Goal: Register for event/course: Sign up to attend an event or enroll in a course

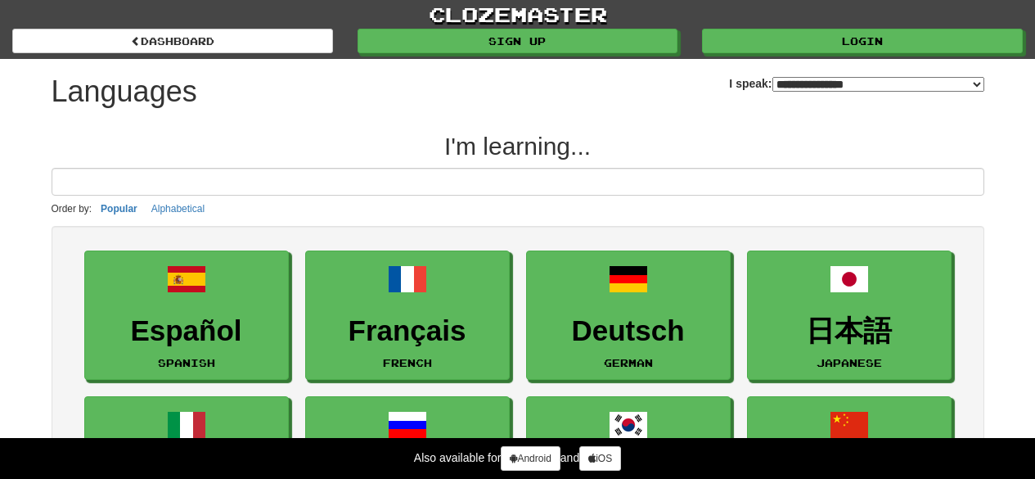
select select "*******"
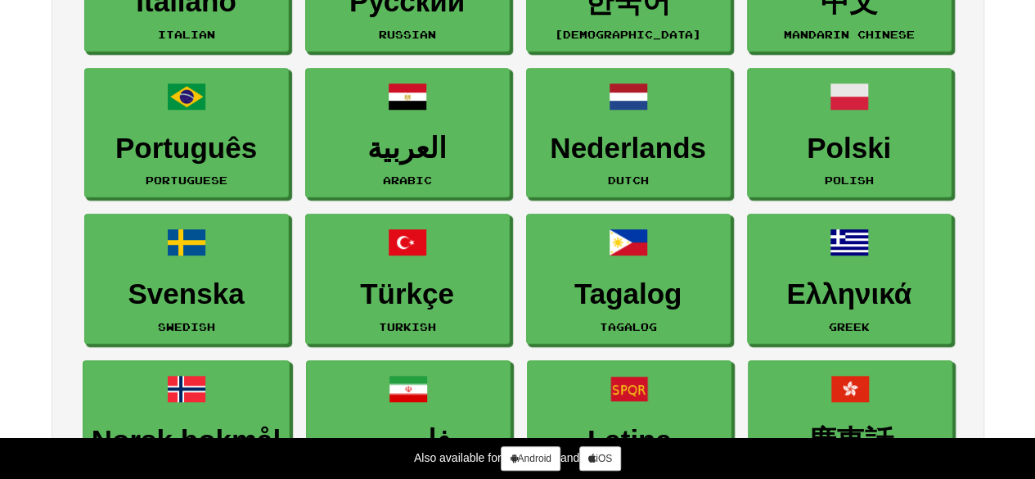
scroll to position [327, 0]
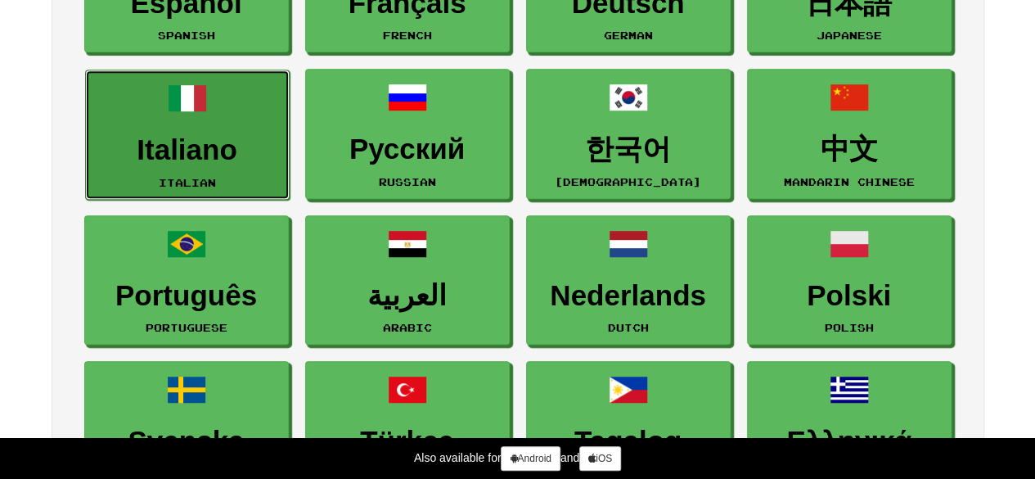
click at [187, 134] on h3 "Italiano" at bounding box center [187, 150] width 187 height 32
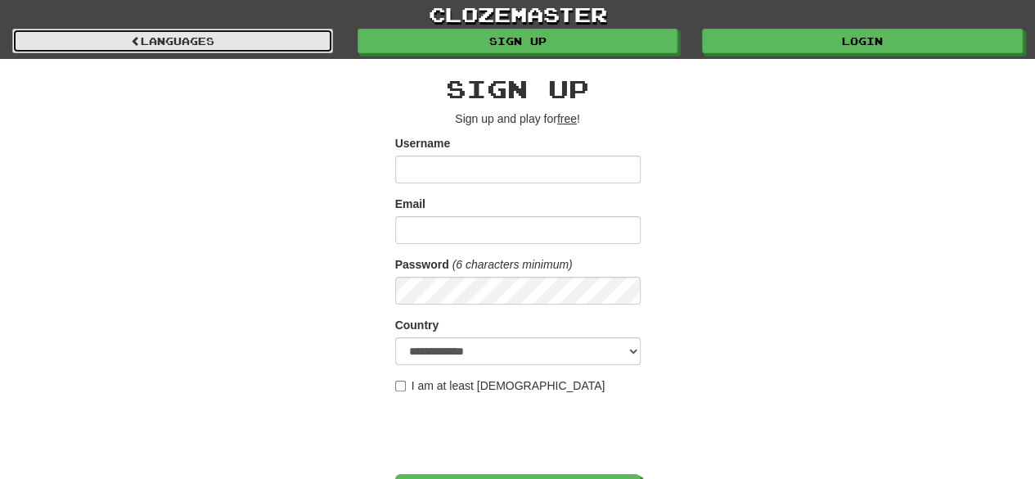
click at [131, 43] on span at bounding box center [136, 41] width 10 height 10
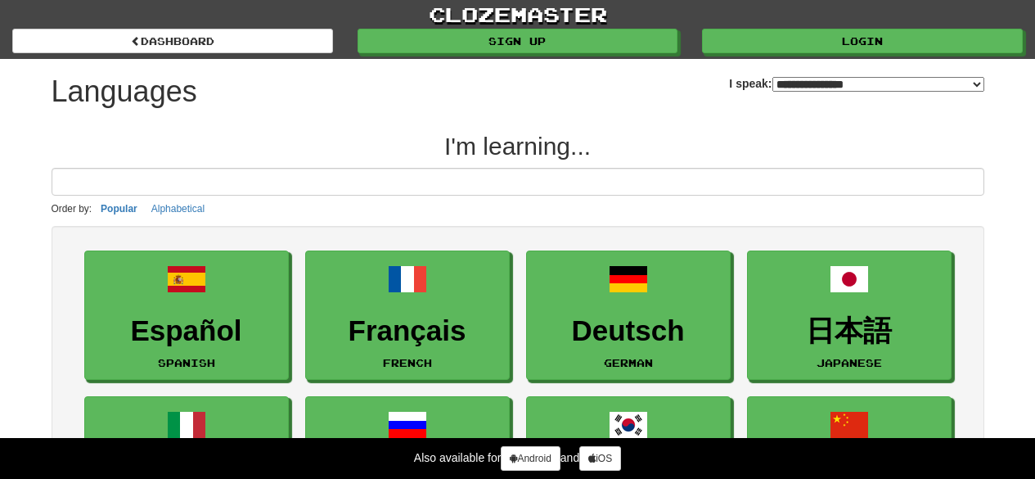
select select "*******"
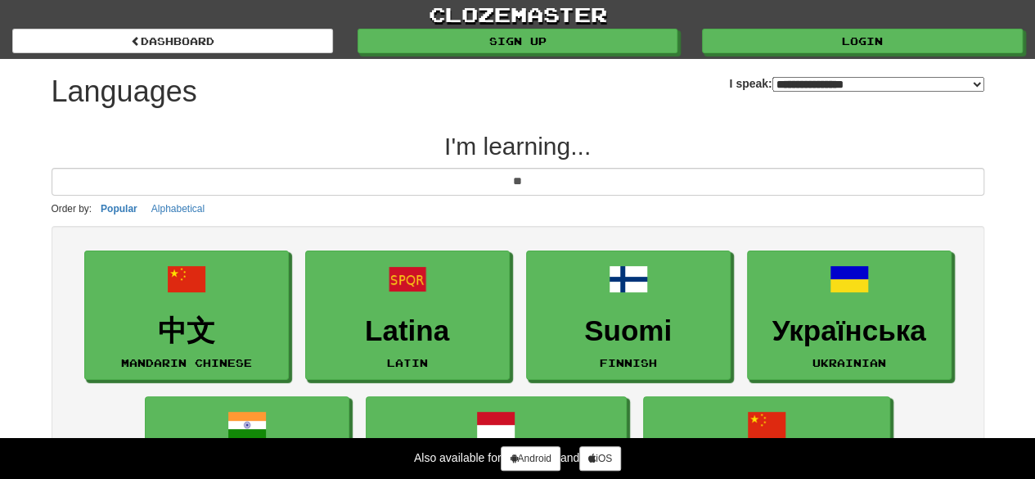
type input "*"
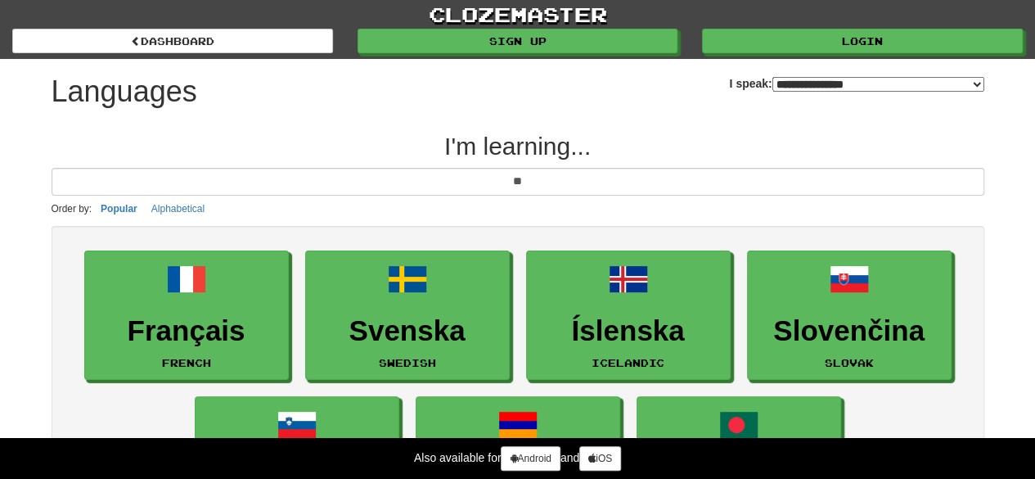
type input "*"
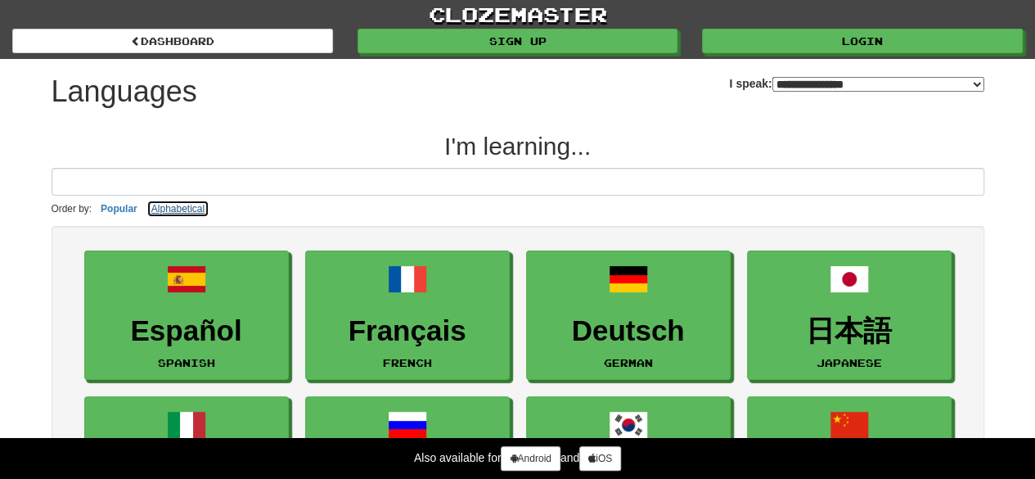
click at [185, 204] on button "Alphabetical" at bounding box center [177, 209] width 63 height 18
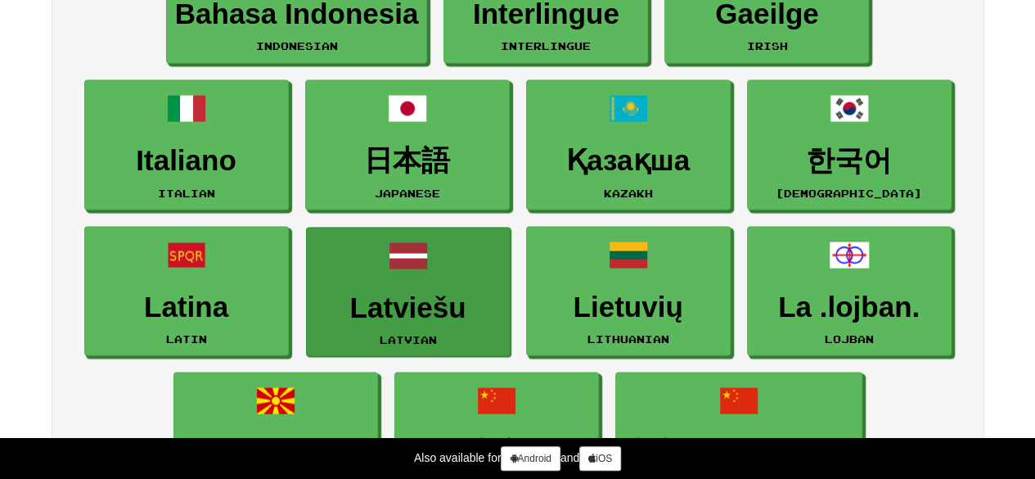
scroll to position [1391, 0]
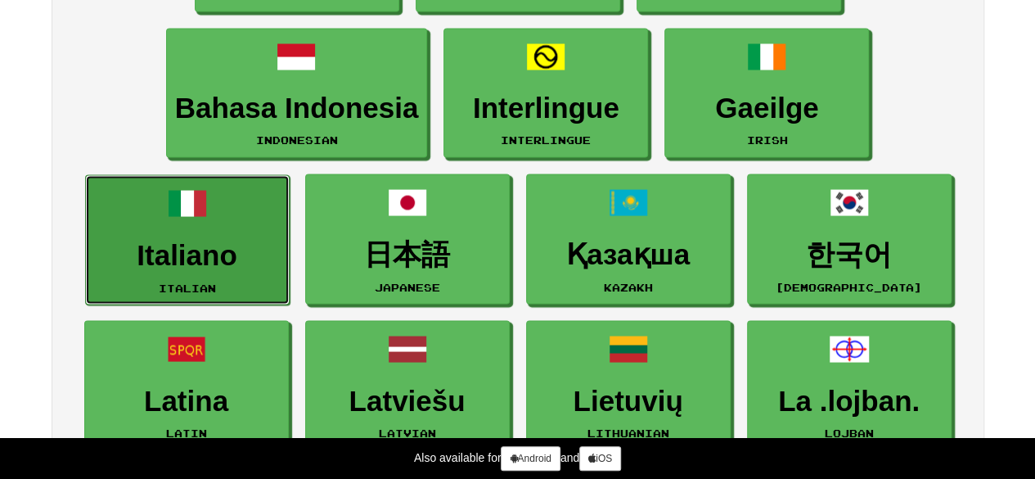
click at [200, 223] on link "Italiano Italian" at bounding box center [187, 239] width 205 height 130
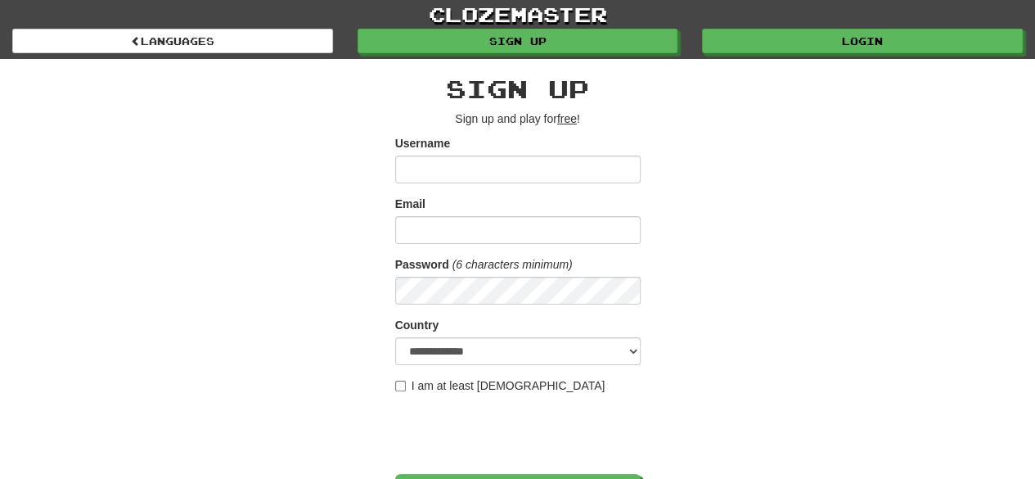
click at [431, 167] on input "Username" at bounding box center [517, 169] width 245 height 28
type input "**********"
click at [445, 241] on input "Email" at bounding box center [517, 230] width 245 height 28
paste input "**********"
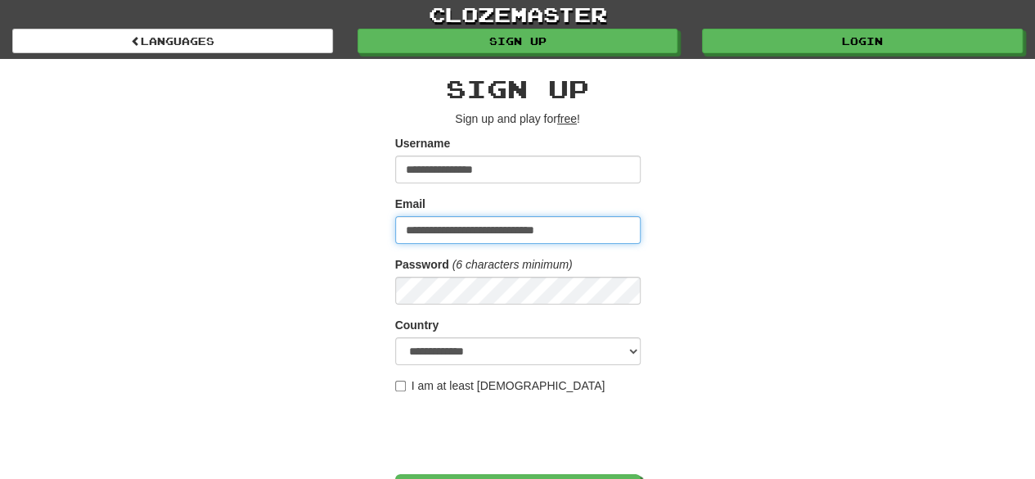
type input "**********"
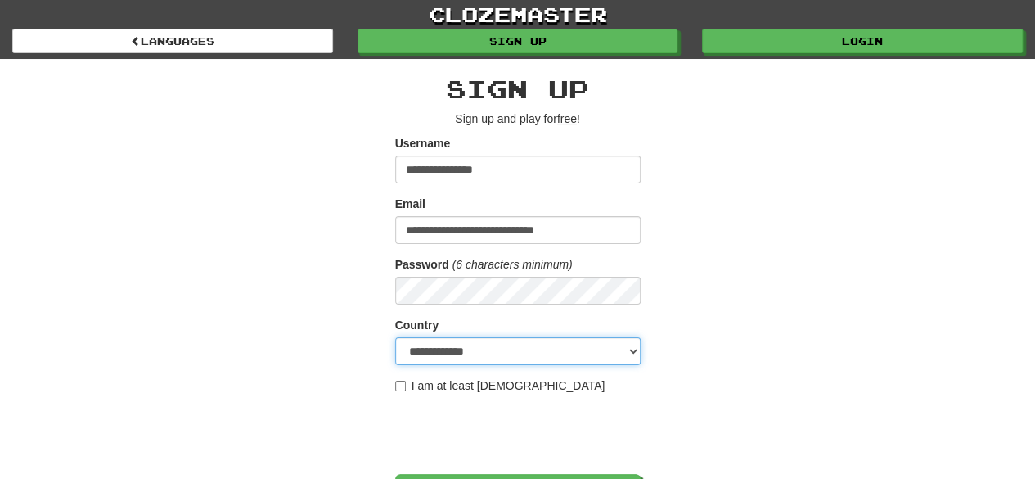
click at [418, 353] on select "**********" at bounding box center [517, 351] width 245 height 28
select select "**"
click at [395, 337] on select "**********" at bounding box center [517, 351] width 245 height 28
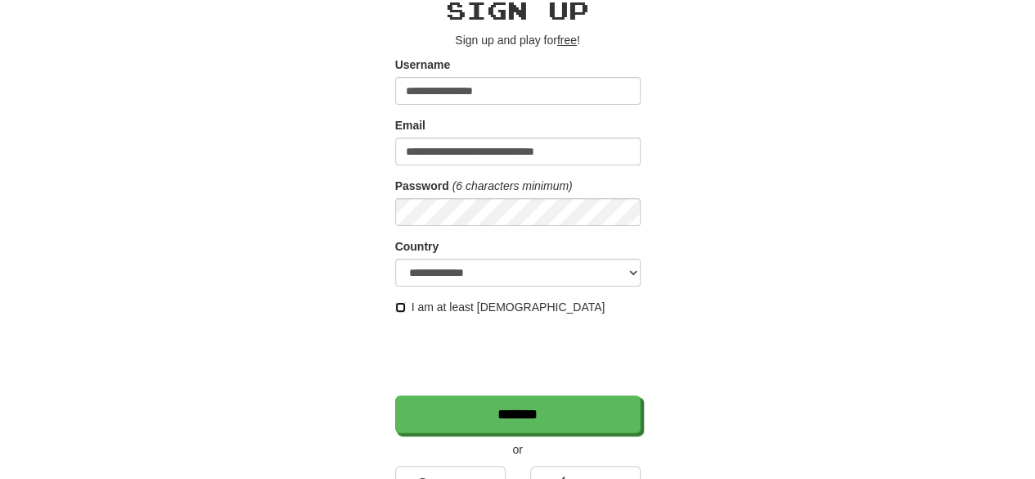
scroll to position [164, 0]
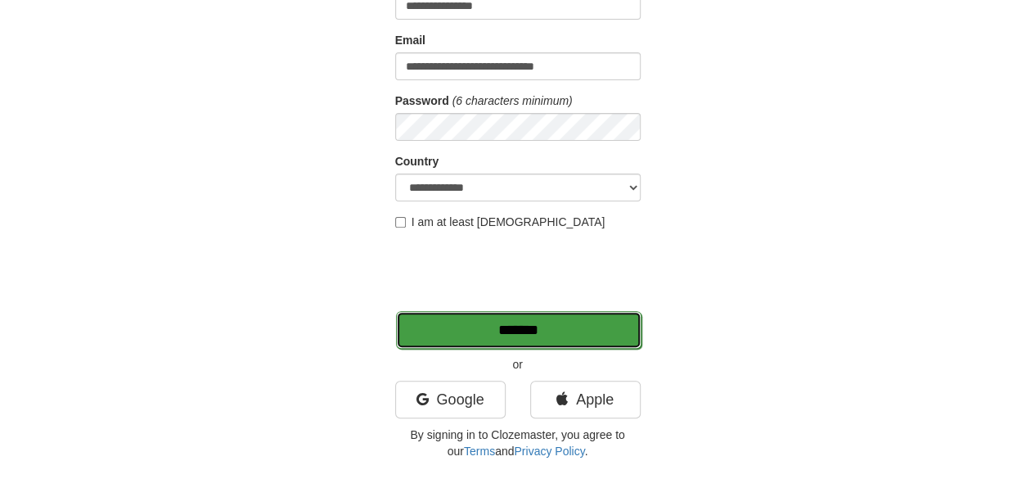
click at [503, 323] on input "*******" at bounding box center [518, 330] width 245 height 38
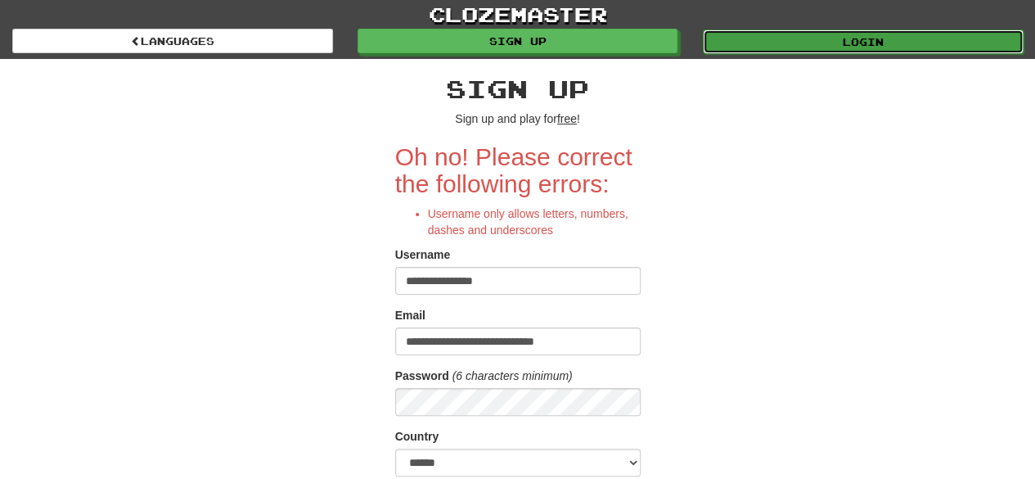
click at [782, 41] on link "Login" at bounding box center [863, 41] width 321 height 25
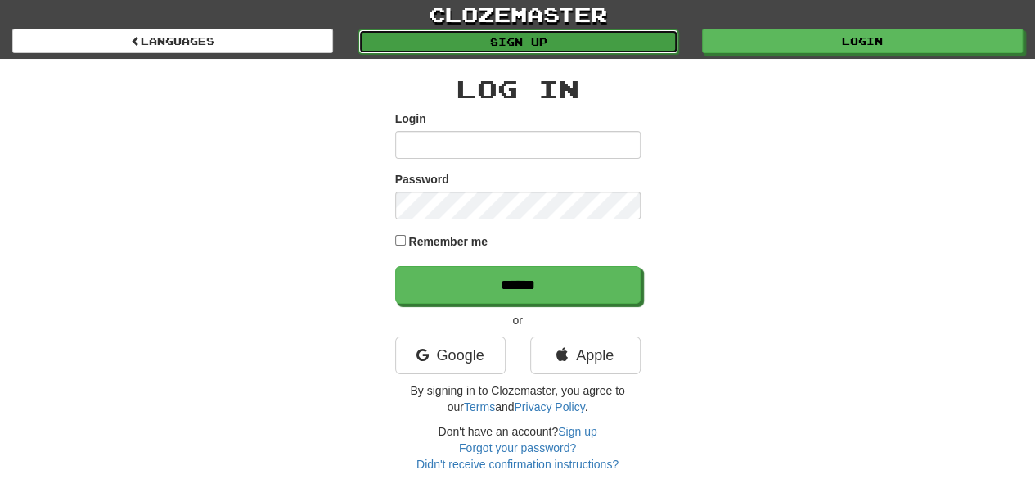
click at [531, 42] on link "Sign up" at bounding box center [518, 41] width 321 height 25
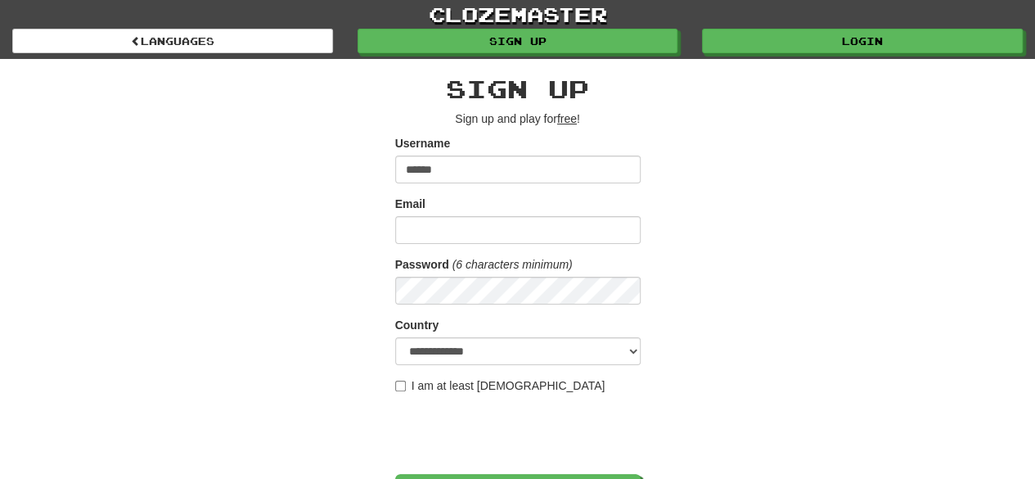
type input "**********"
click at [470, 232] on input "Email" at bounding box center [517, 230] width 245 height 28
type input "**********"
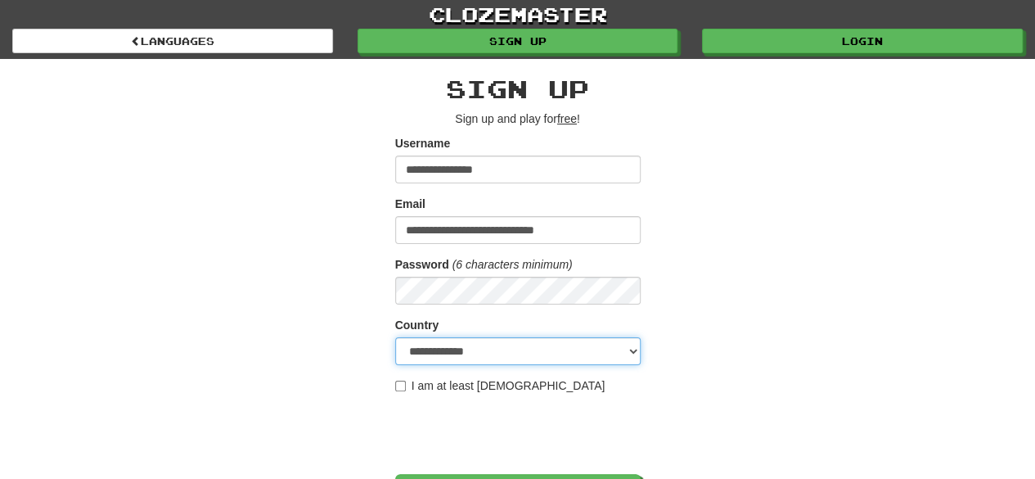
click at [424, 351] on select "**********" at bounding box center [517, 351] width 245 height 28
select select "**"
click at [395, 337] on select "**********" at bounding box center [517, 351] width 245 height 28
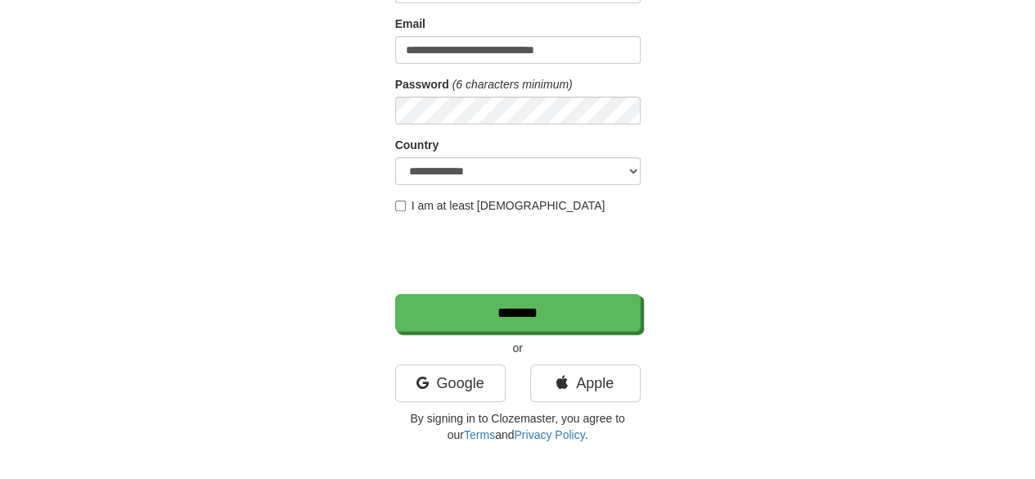
scroll to position [245, 0]
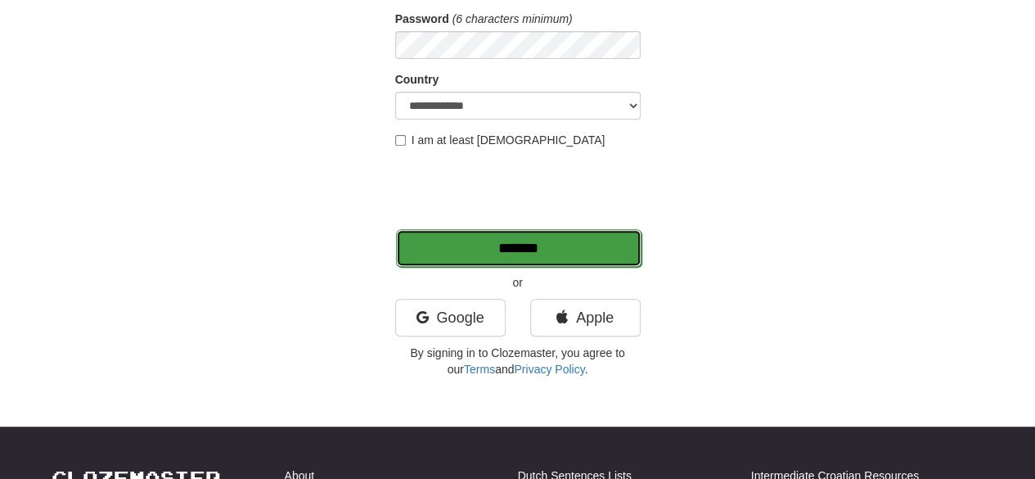
click at [543, 249] on input "*******" at bounding box center [518, 248] width 245 height 38
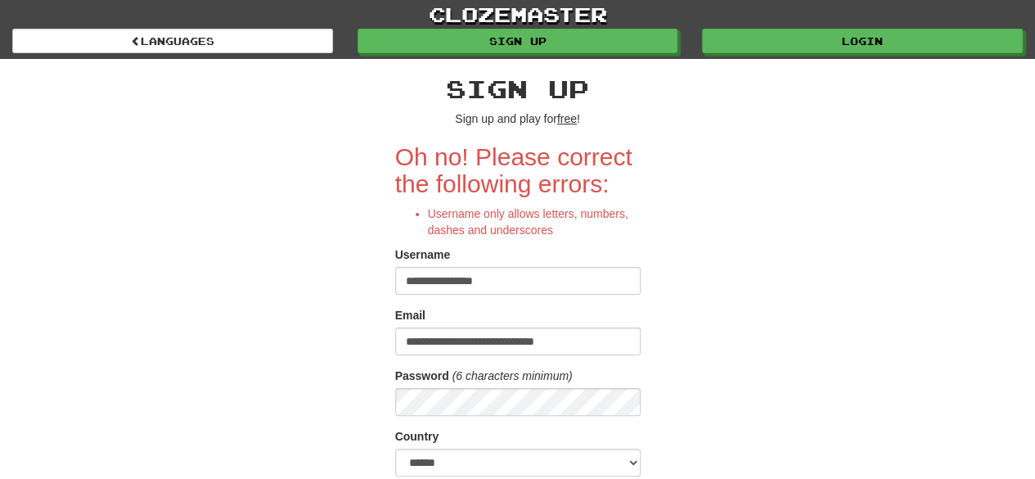
click at [511, 277] on input "**********" at bounding box center [517, 281] width 245 height 28
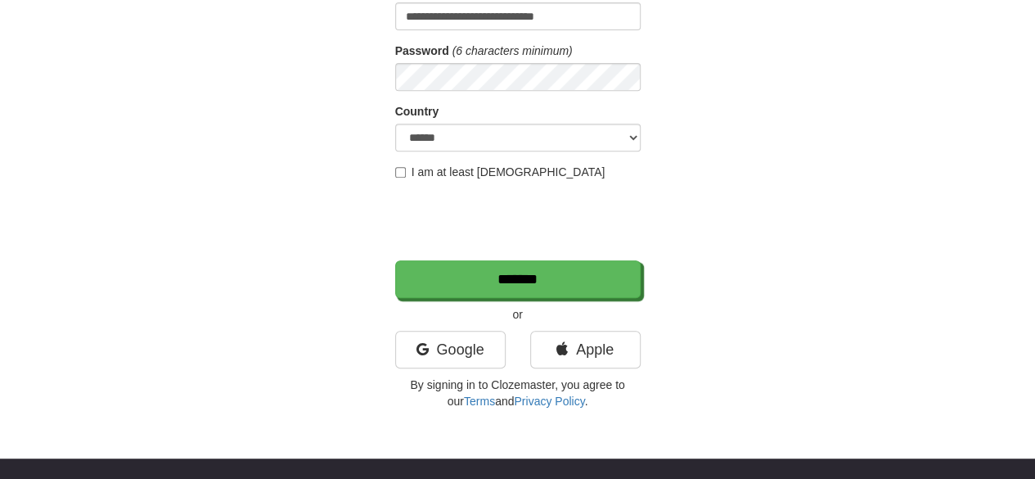
scroll to position [327, 0]
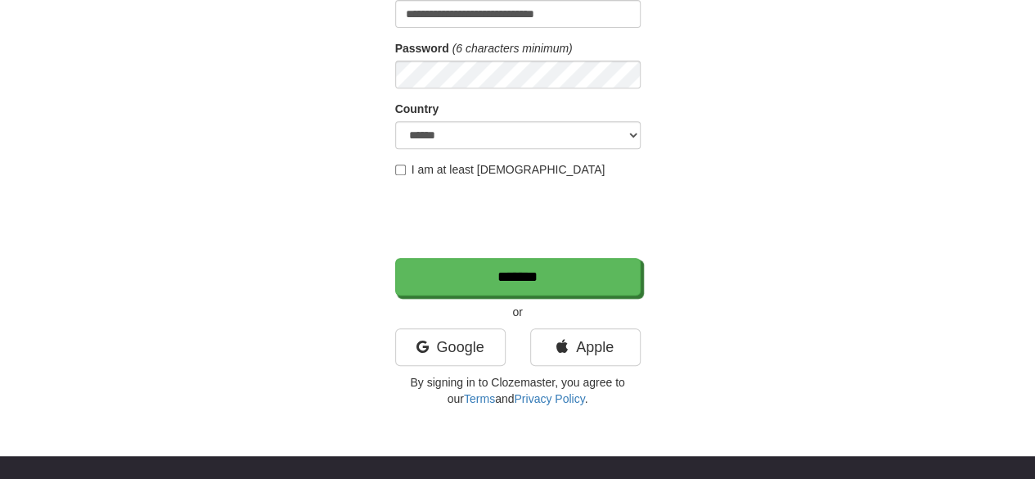
type input "**********"
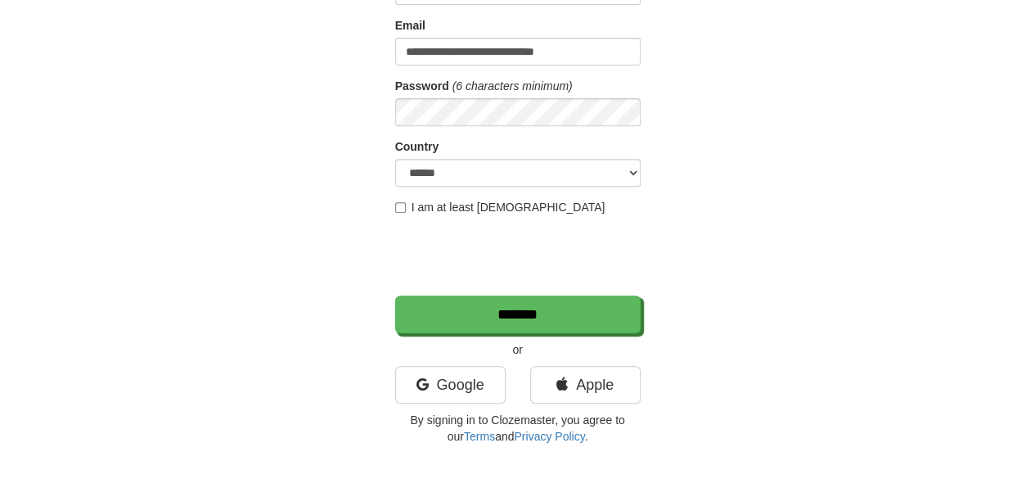
scroll to position [164, 0]
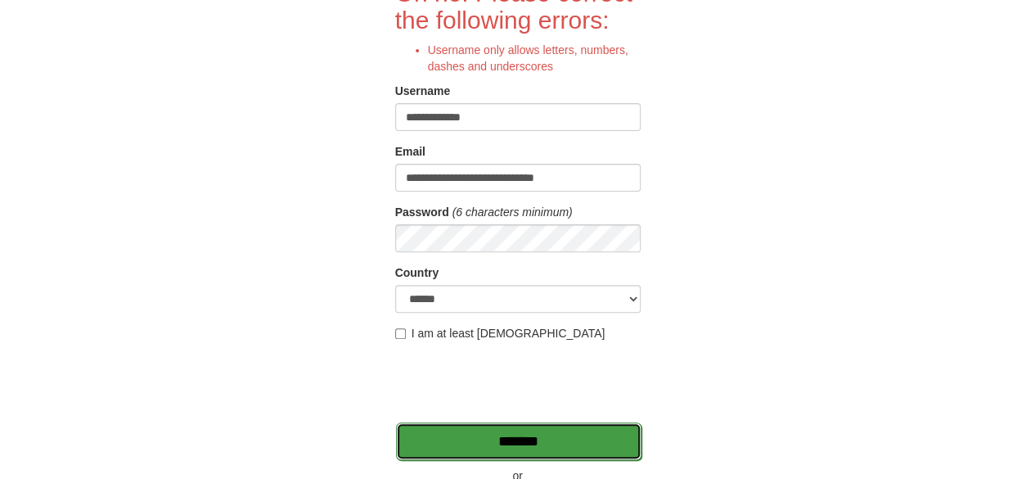
click at [517, 429] on input "*******" at bounding box center [518, 441] width 245 height 38
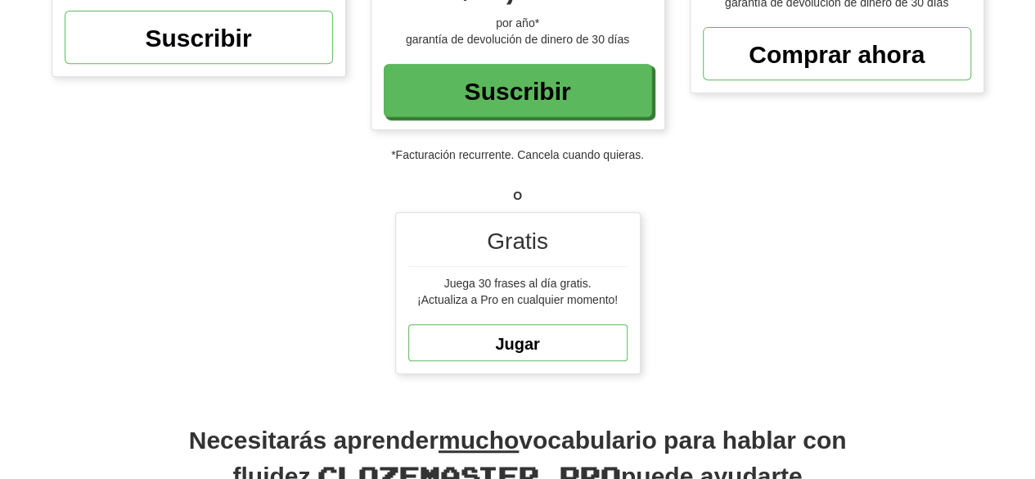
scroll to position [409, 0]
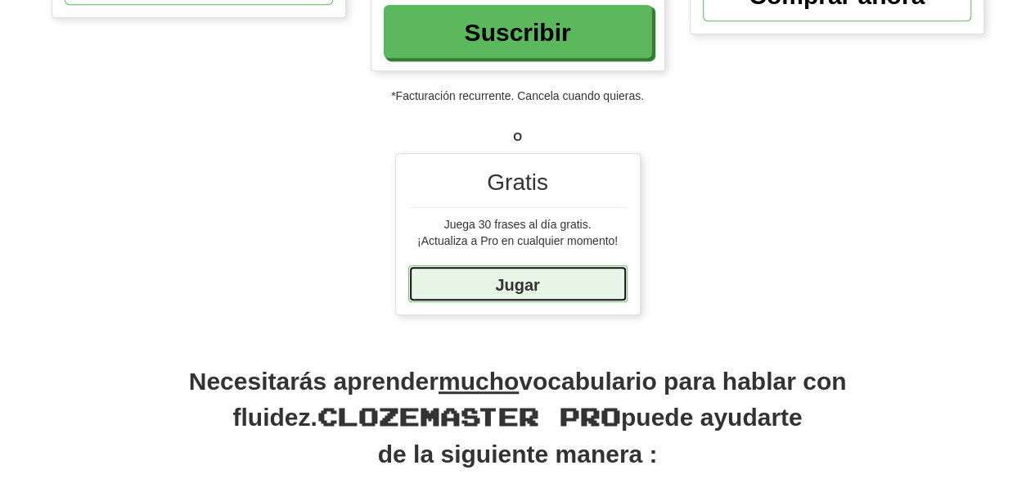
click at [503, 284] on font "Jugar" at bounding box center [517, 284] width 44 height 18
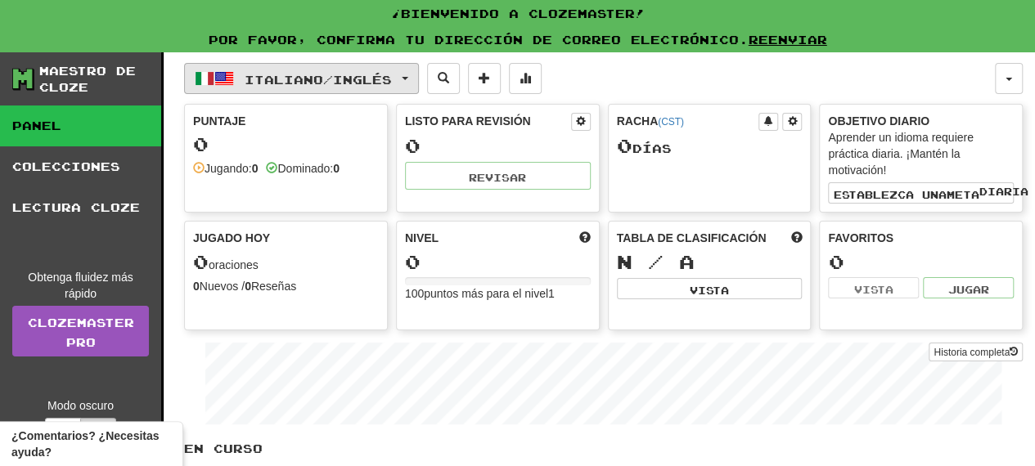
click at [306, 88] on button "Italiano / Inglés" at bounding box center [301, 78] width 235 height 31
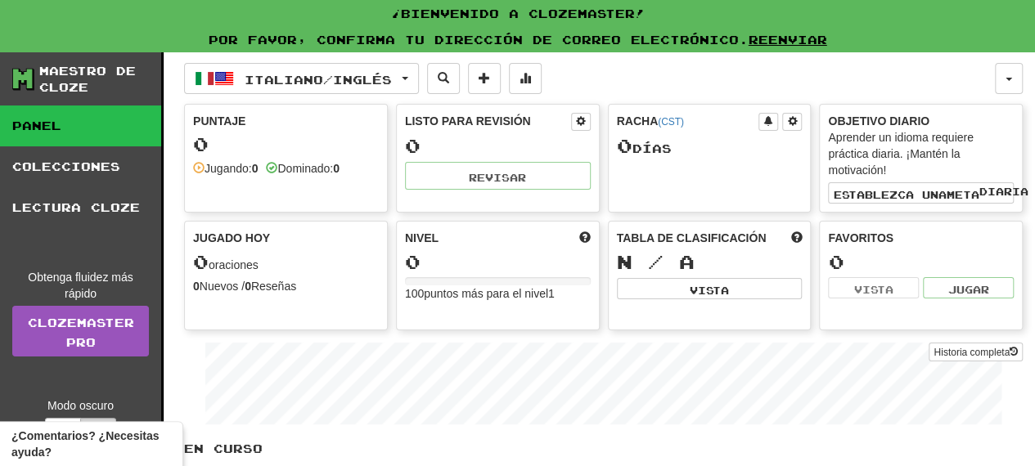
click at [231, 125] on font "Puntaje" at bounding box center [219, 121] width 52 height 13
click at [271, 226] on div "Jugado hoy 0 oraciones 0 Nuevos / 0 Reseñas Historia completa" at bounding box center [286, 262] width 202 height 81
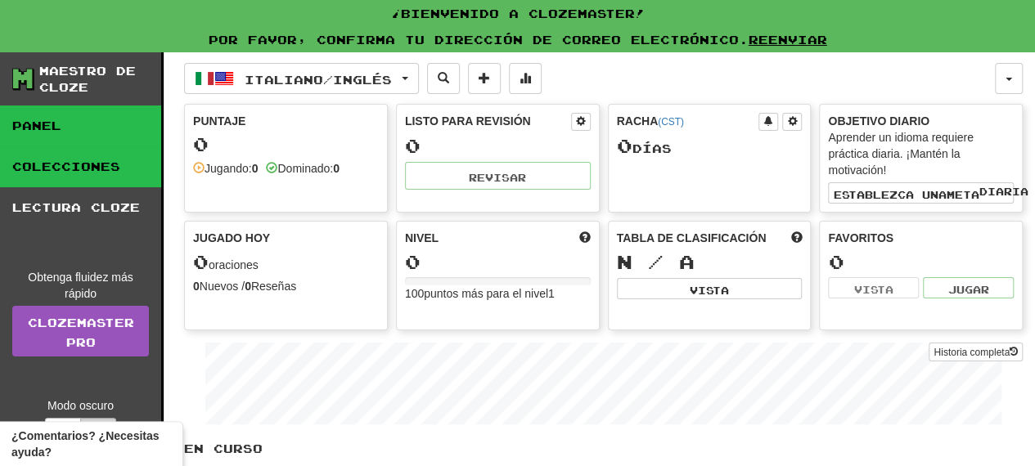
click at [96, 164] on font "Colecciones" at bounding box center [66, 167] width 108 height 14
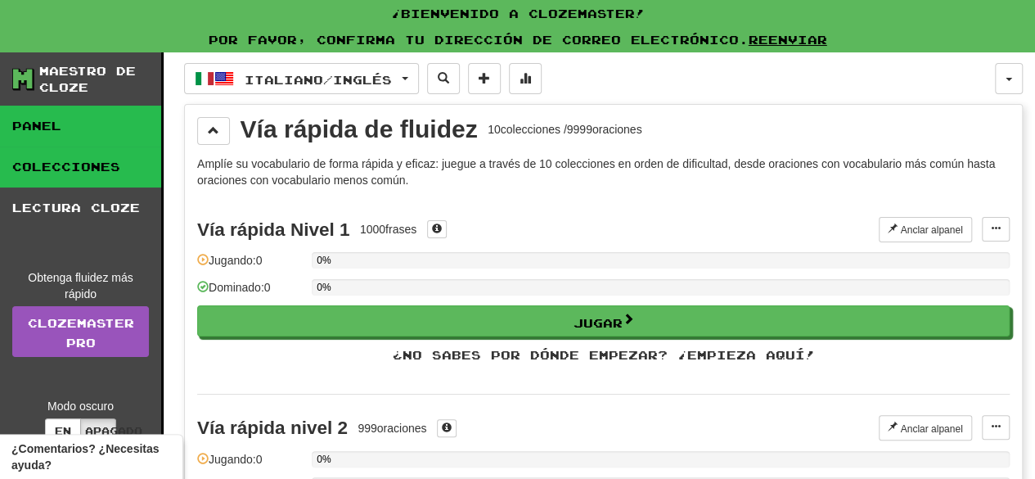
click at [74, 114] on link "Panel" at bounding box center [80, 126] width 161 height 41
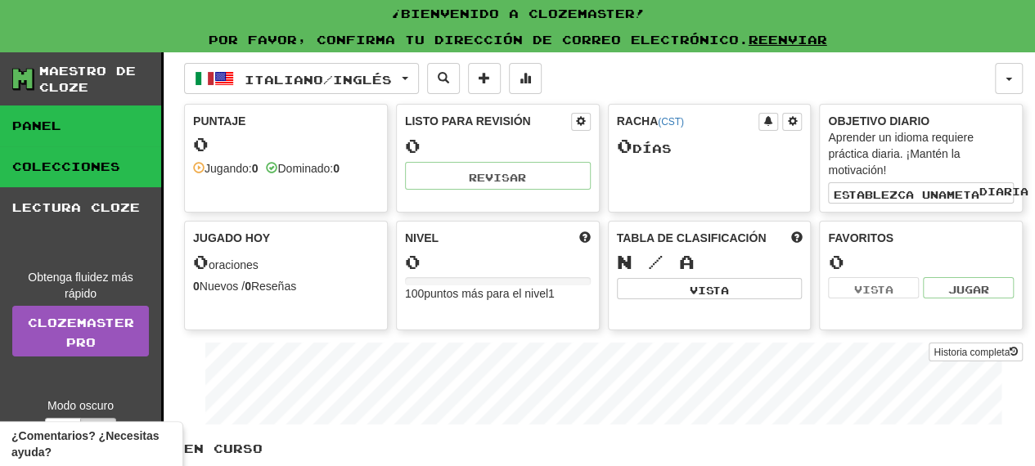
click at [75, 176] on link "Colecciones" at bounding box center [80, 166] width 161 height 41
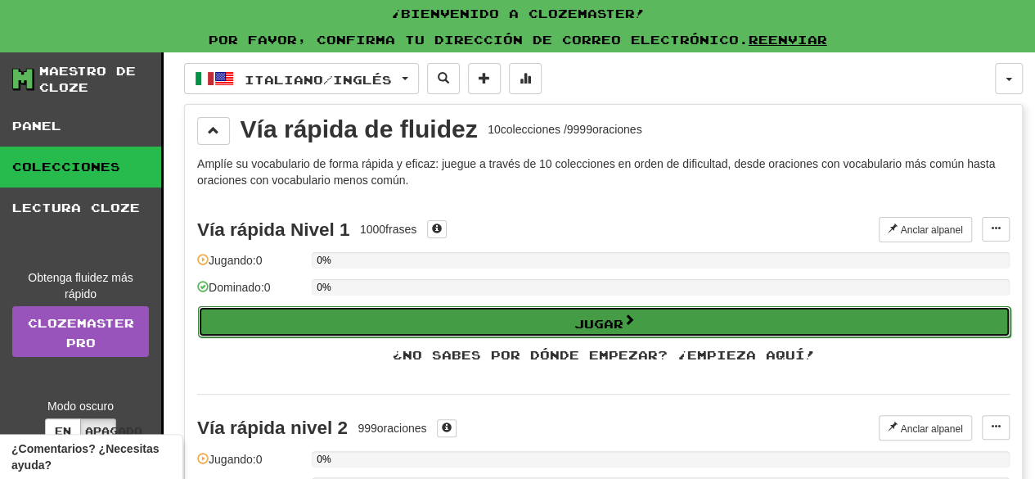
click at [443, 311] on button "Jugar" at bounding box center [604, 321] width 812 height 31
select select "**"
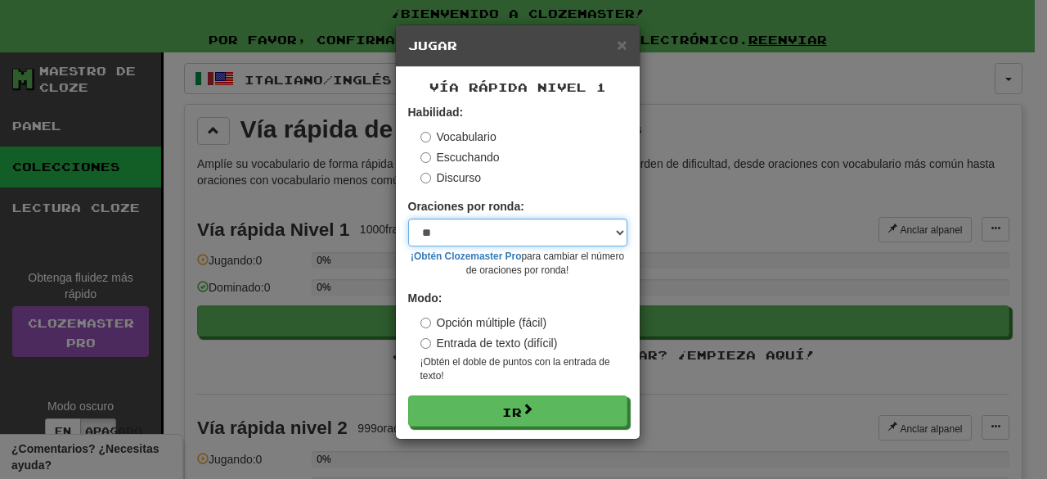
click at [455, 227] on select "* ** ** ** ** ** *** ********" at bounding box center [517, 232] width 219 height 28
click at [408, 218] on select "* ** ** ** ** ** *** ********" at bounding box center [517, 232] width 219 height 28
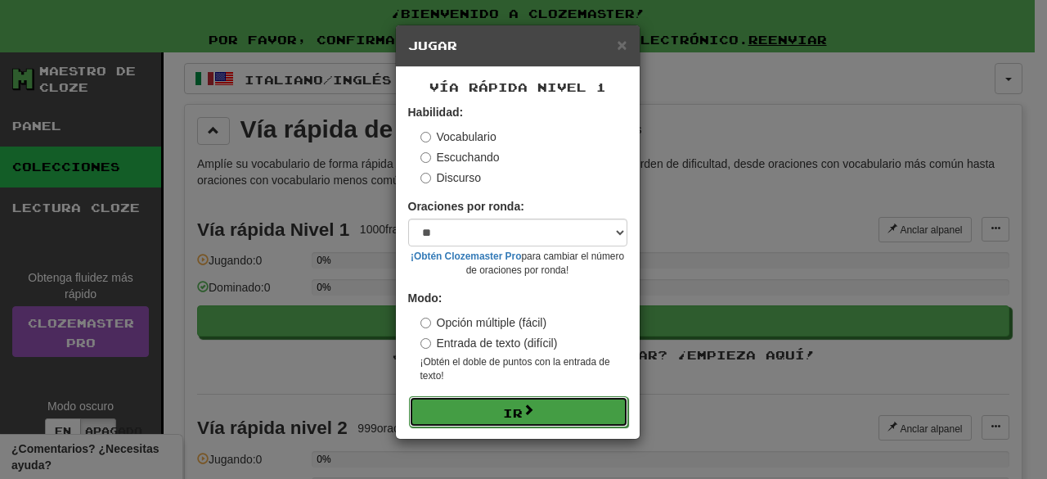
click at [479, 400] on button "Ir" at bounding box center [518, 411] width 219 height 31
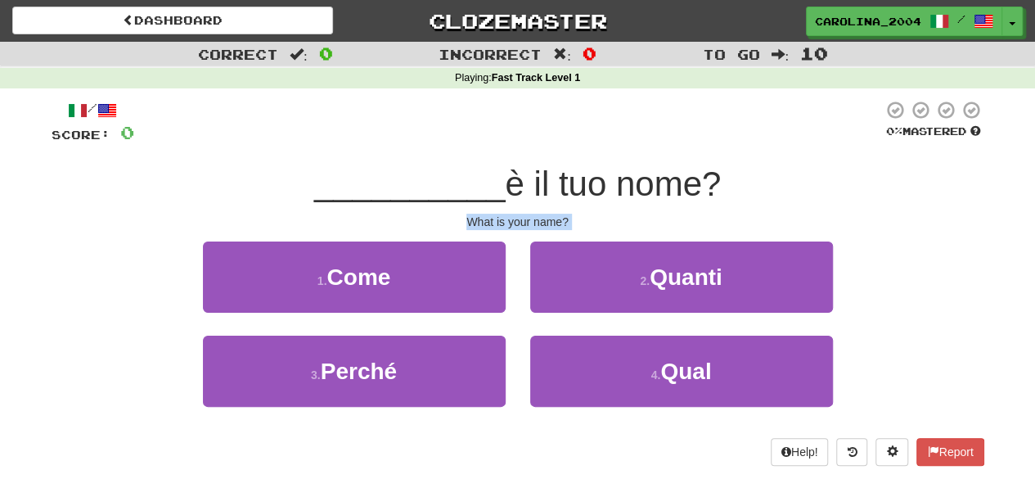
drag, startPoint x: 461, startPoint y: 219, endPoint x: 519, endPoint y: 236, distance: 59.6
click at [519, 236] on div "/ Score: 0 0 % Mastered __________ è il tuo nome? What is your name? 1 . Come 2…" at bounding box center [518, 283] width 933 height 366
click at [645, 187] on span "è il tuo nome?" at bounding box center [613, 183] width 216 height 38
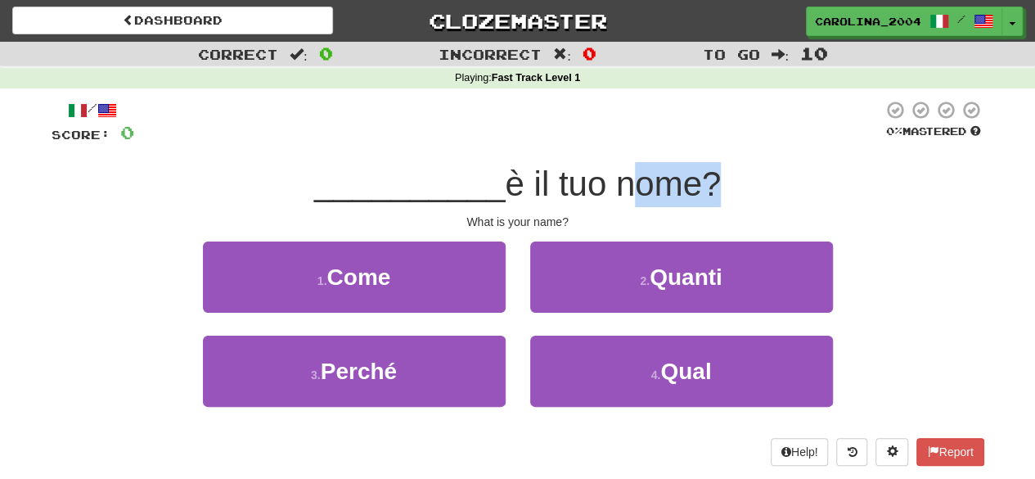
click at [645, 187] on span "è il tuo nome?" at bounding box center [613, 183] width 216 height 38
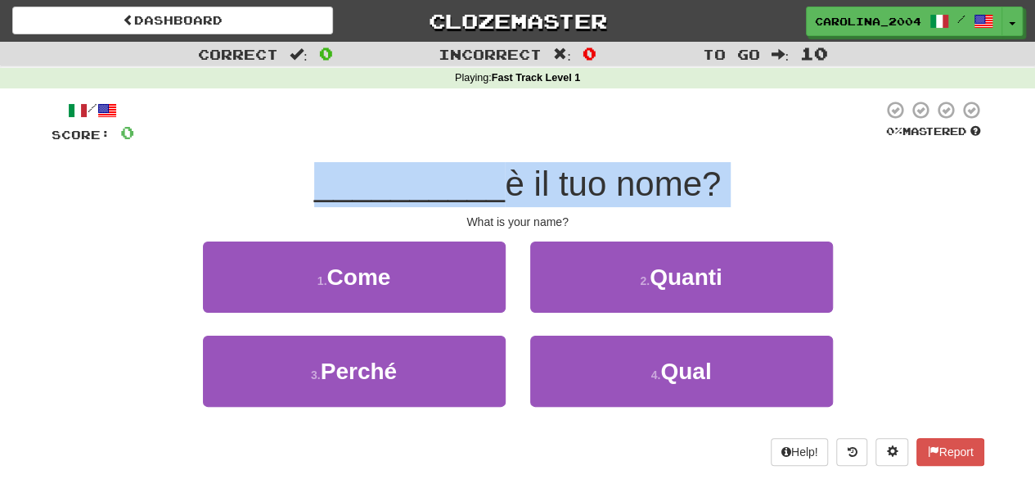
click at [645, 187] on span "è il tuo nome?" at bounding box center [613, 183] width 216 height 38
copy div "__________ è il tuo nome?"
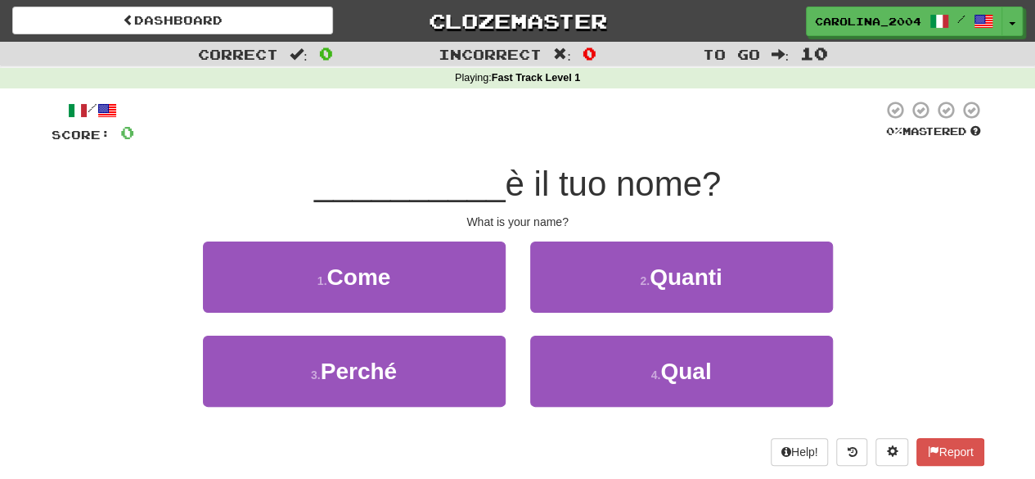
click at [533, 220] on div "What is your name?" at bounding box center [518, 222] width 933 height 16
copy body "What is your name? 1 . Come 2 . Quanti 3 . Perché 4 . Qual Help! Report"
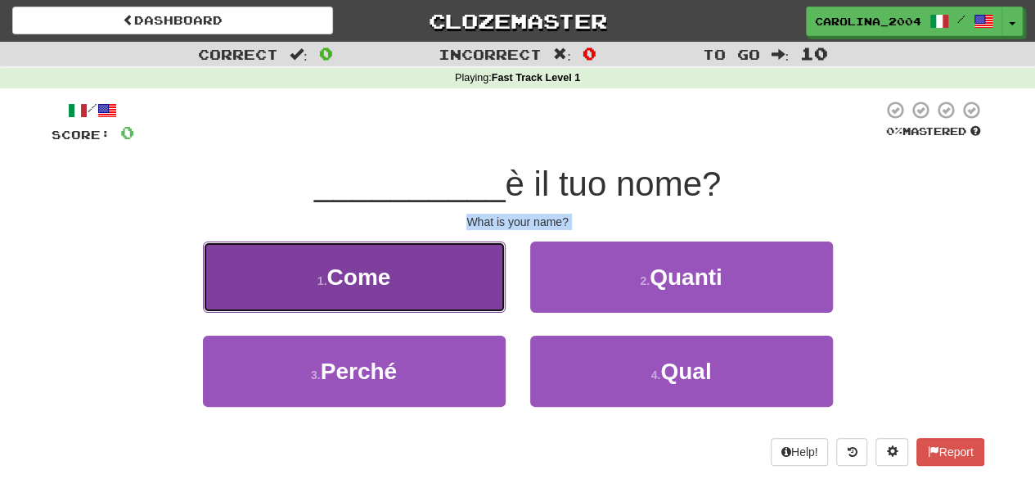
click at [434, 259] on button "1 . Come" at bounding box center [354, 276] width 303 height 71
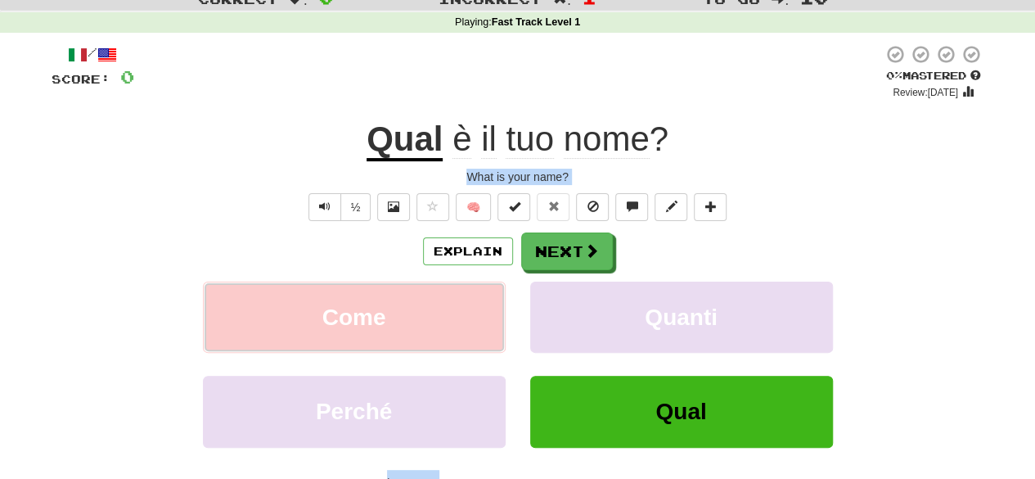
scroll to position [82, 0]
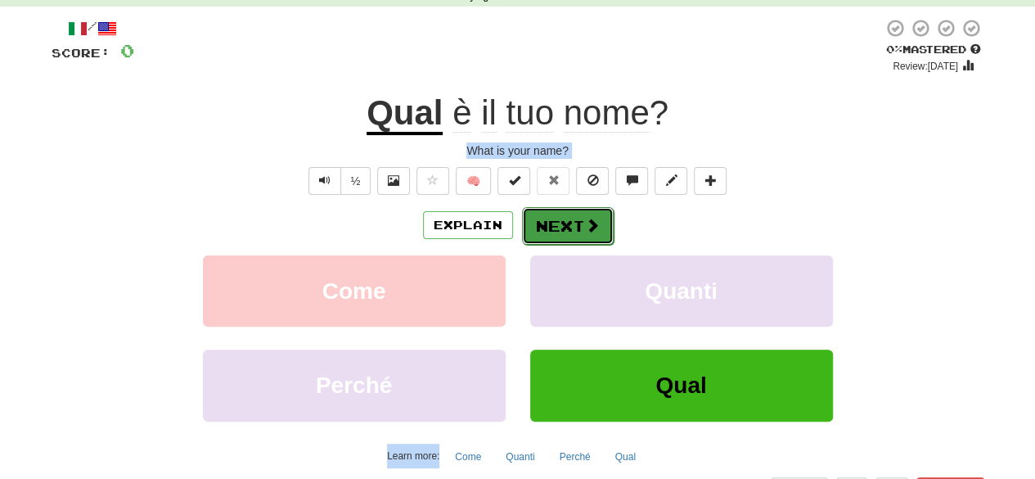
click at [550, 224] on button "Next" at bounding box center [568, 226] width 92 height 38
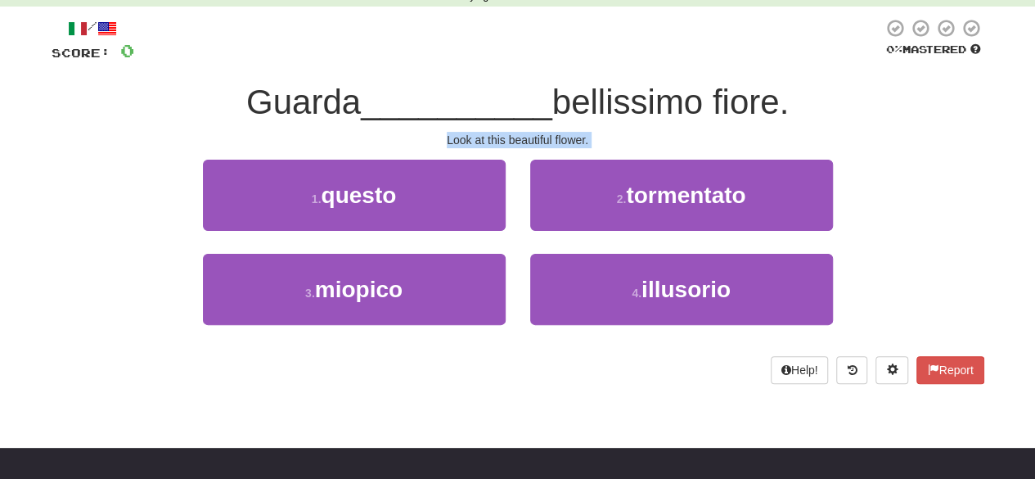
copy body "What is your name? 1 . Come 2 . Quanti 3 . Perché 4 . Qual Help! Report"
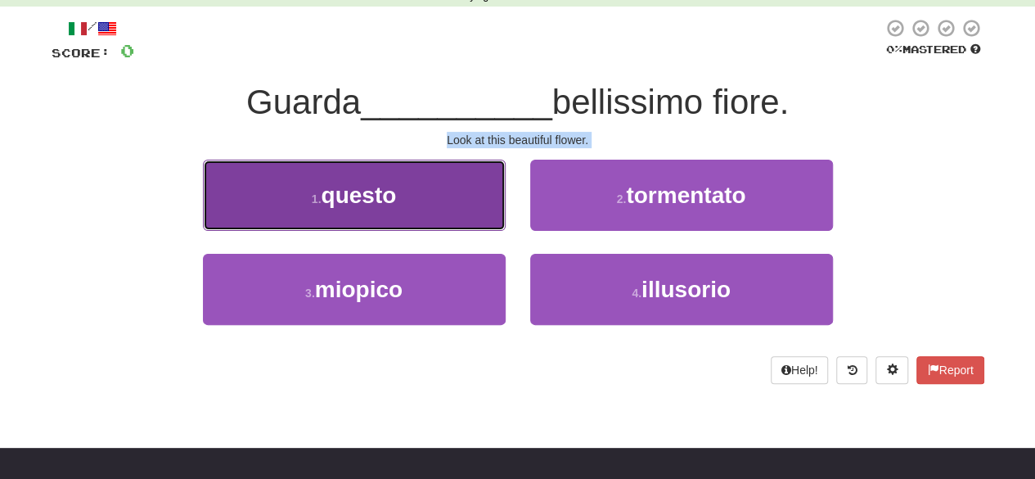
click at [427, 195] on button "1 . questo" at bounding box center [354, 195] width 303 height 71
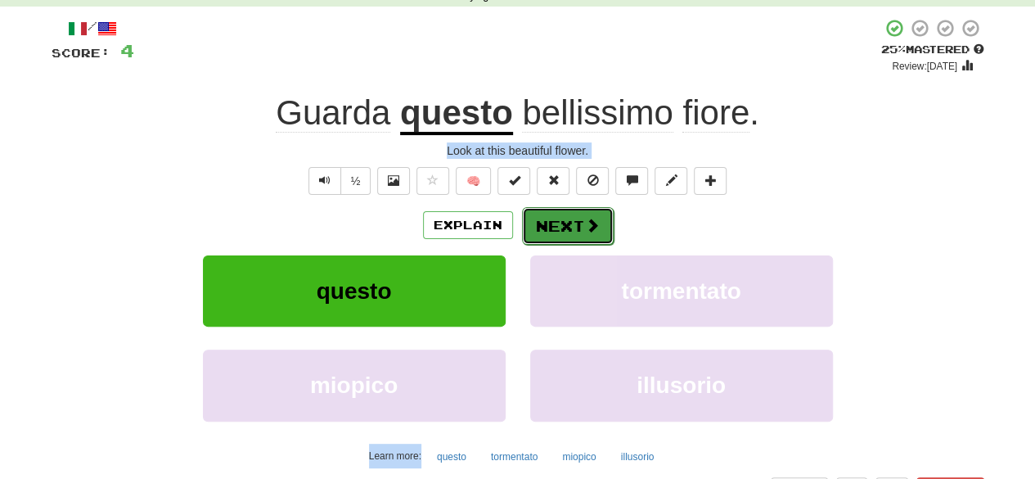
click at [597, 212] on button "Next" at bounding box center [568, 226] width 92 height 38
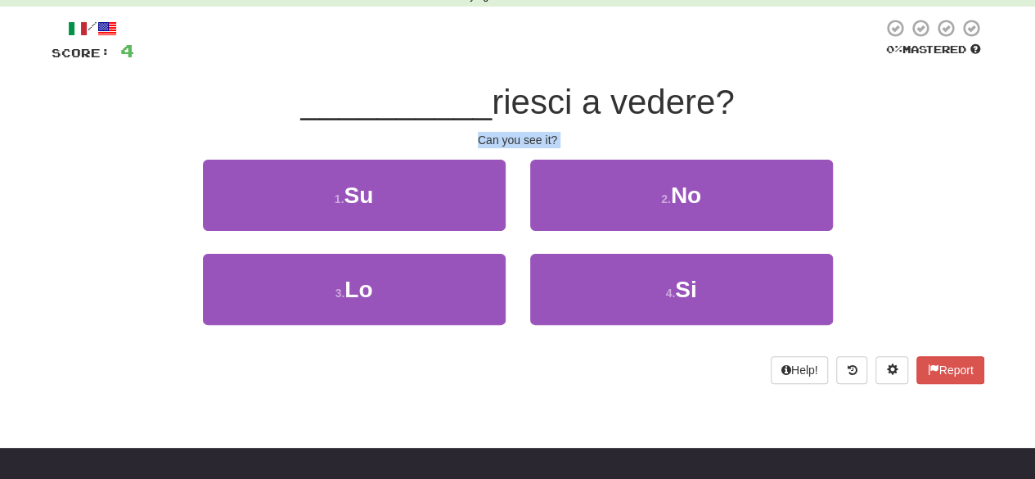
click at [519, 147] on div "Can you see it?" at bounding box center [518, 140] width 933 height 16
click at [519, 146] on div "Can you see it?" at bounding box center [518, 140] width 933 height 16
drag, startPoint x: 758, startPoint y: 111, endPoint x: 499, endPoint y: 112, distance: 258.5
click at [499, 112] on div "__________ riesci a vedere?" at bounding box center [518, 102] width 933 height 45
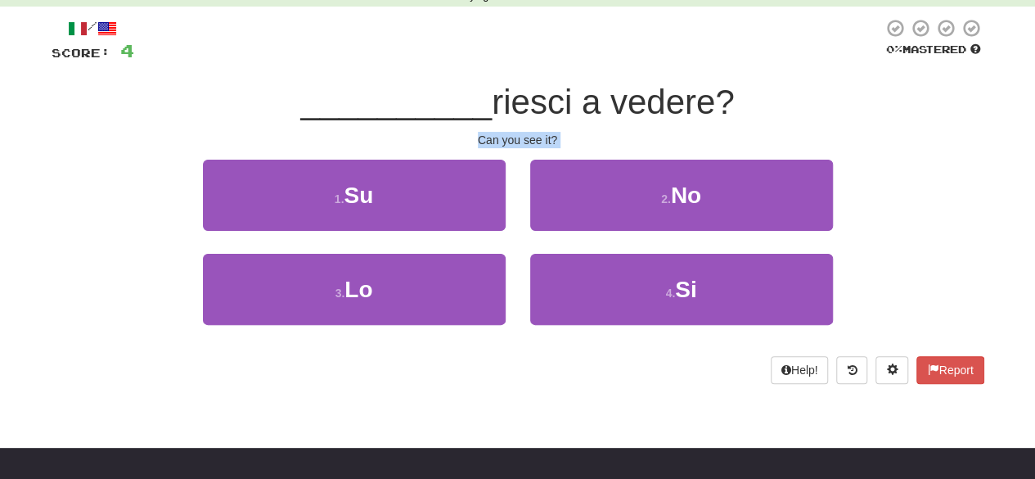
copy span "riesci a vedere?"
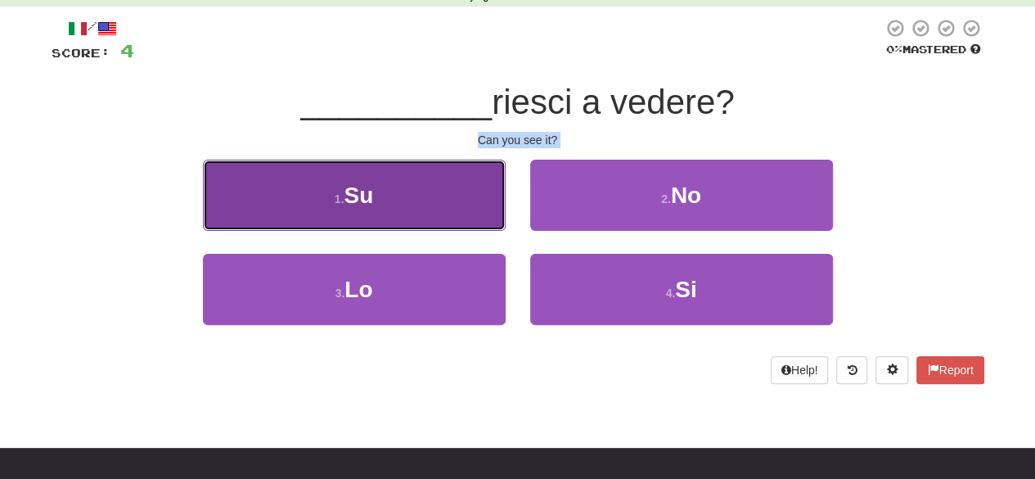
click at [440, 181] on button "1 . Su" at bounding box center [354, 195] width 303 height 71
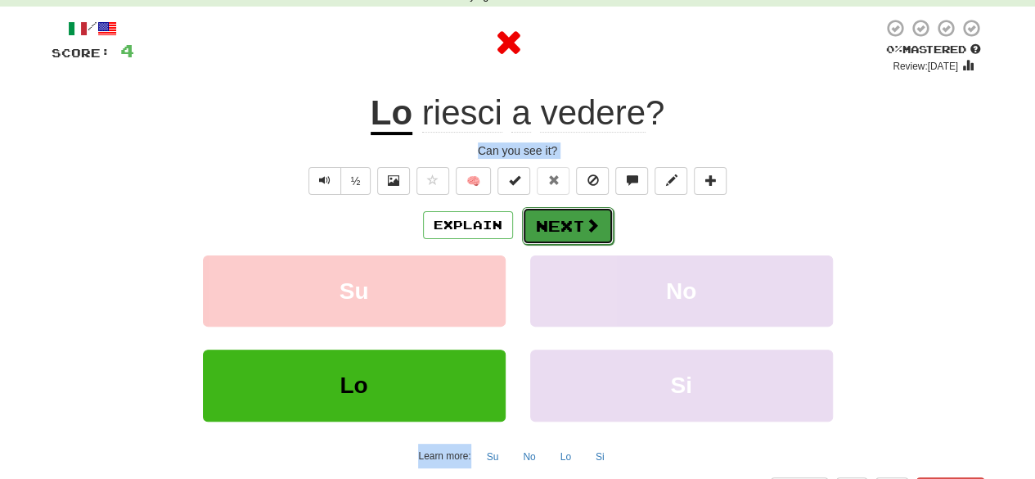
click at [588, 222] on span at bounding box center [592, 225] width 15 height 15
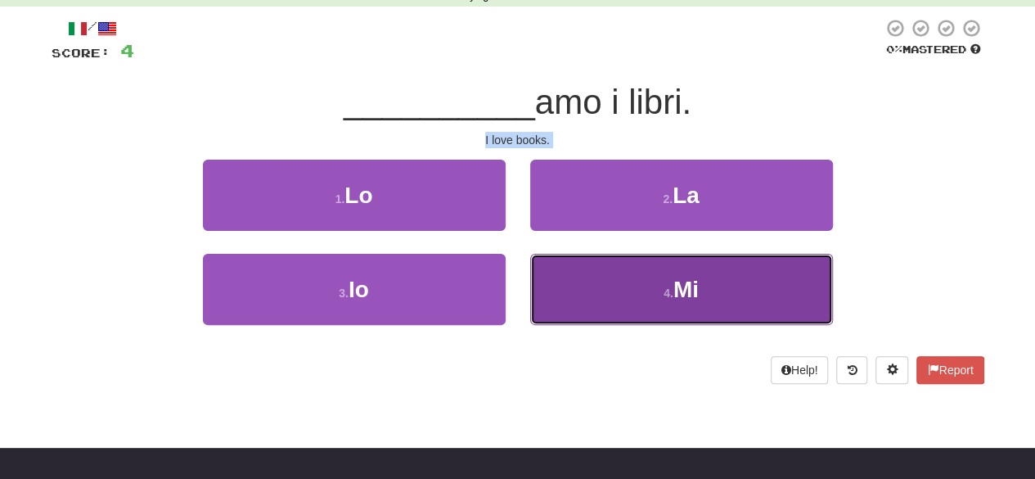
click at [627, 291] on button "4 . Mi" at bounding box center [681, 289] width 303 height 71
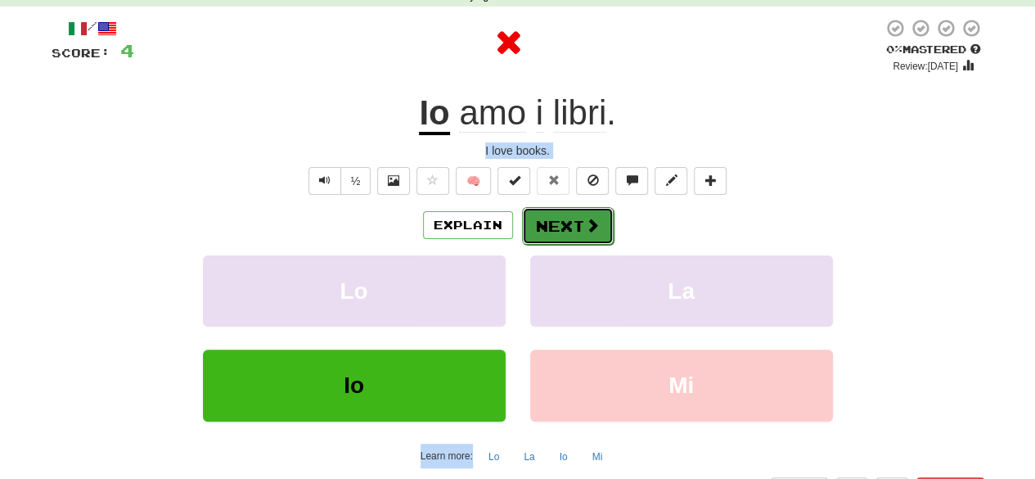
click at [564, 218] on button "Next" at bounding box center [568, 226] width 92 height 38
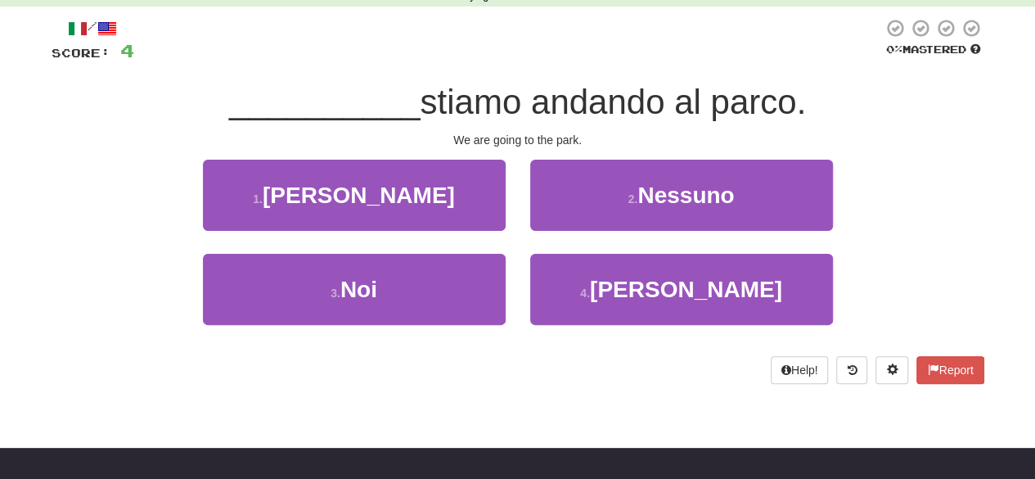
click at [515, 143] on div "We are going to the park." at bounding box center [518, 140] width 933 height 16
copy body "We are going to the park. 1 . Ella 2 . Nessuno 3 . Noi 4 . Egli Help! Report"
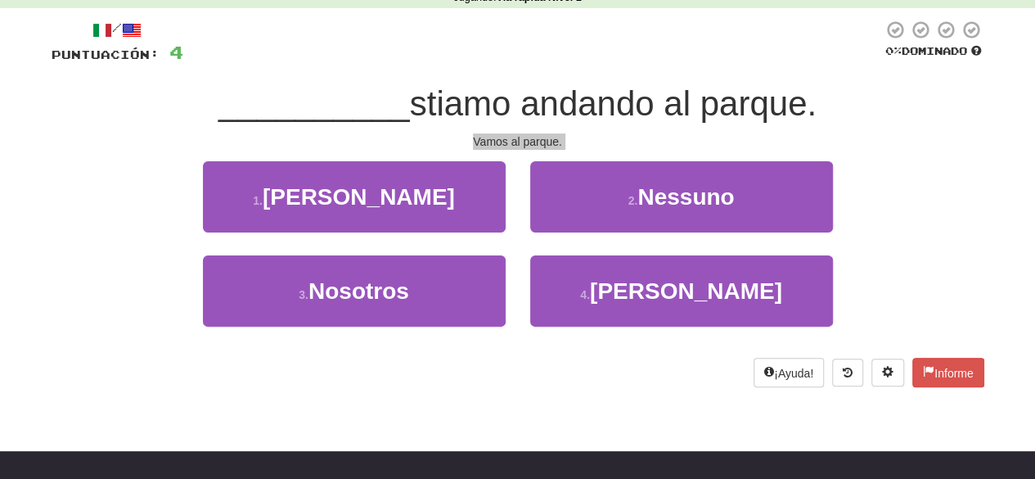
scroll to position [83, 0]
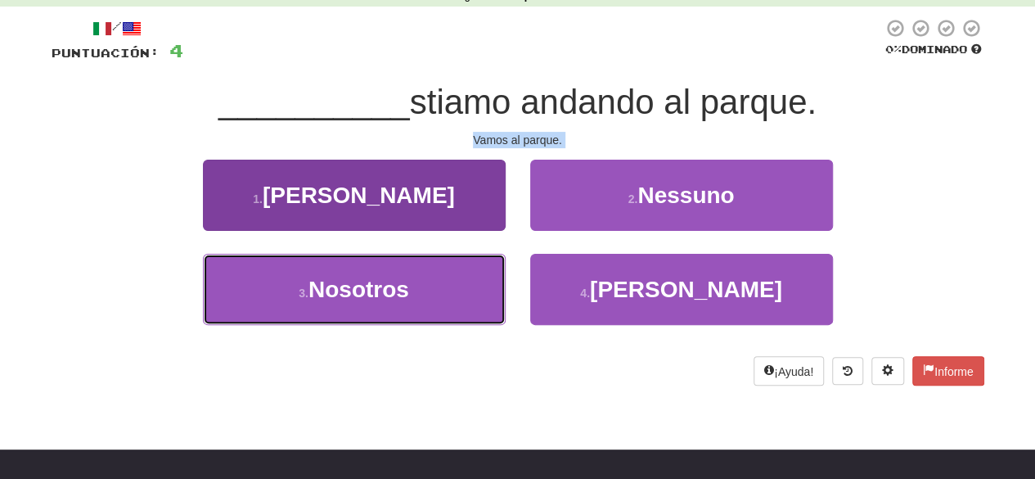
click at [404, 299] on font "Nosotros" at bounding box center [358, 289] width 101 height 25
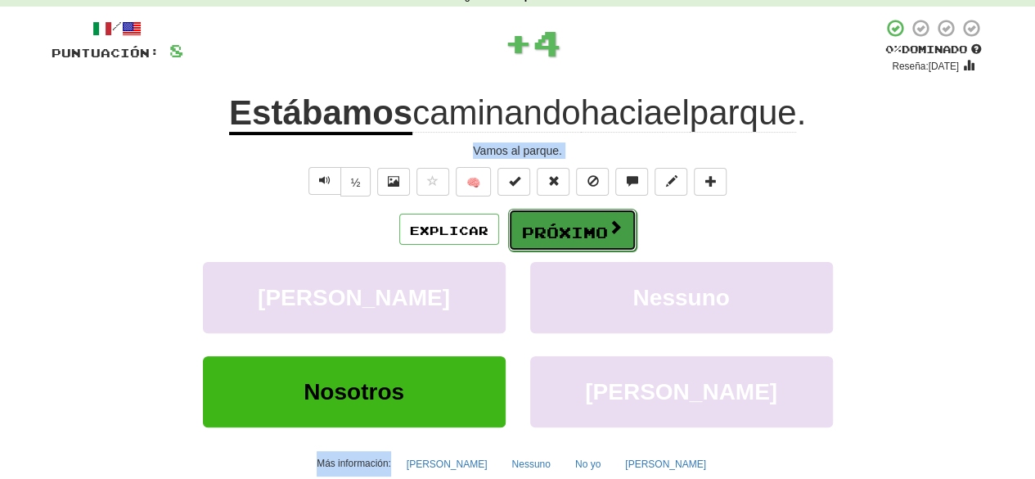
click at [586, 220] on font "Próximo" at bounding box center [565, 229] width 86 height 18
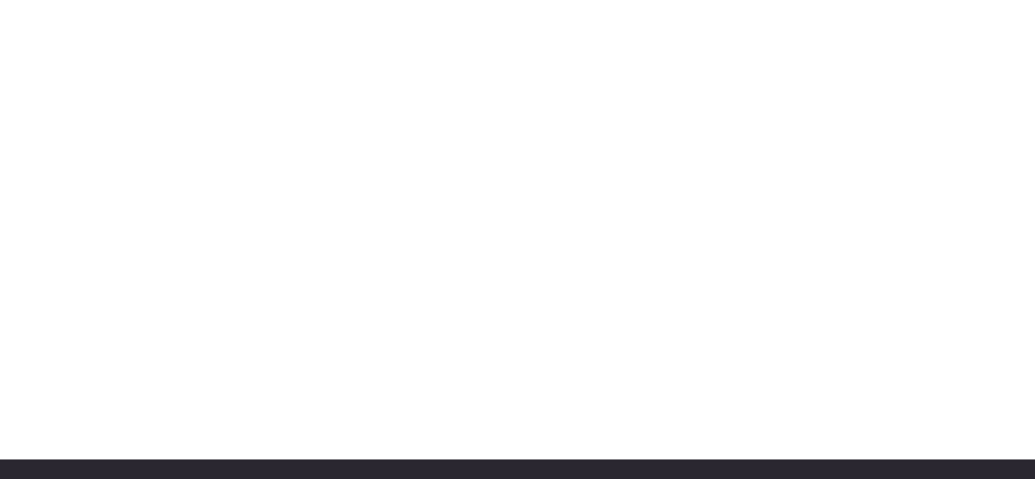
scroll to position [0, 0]
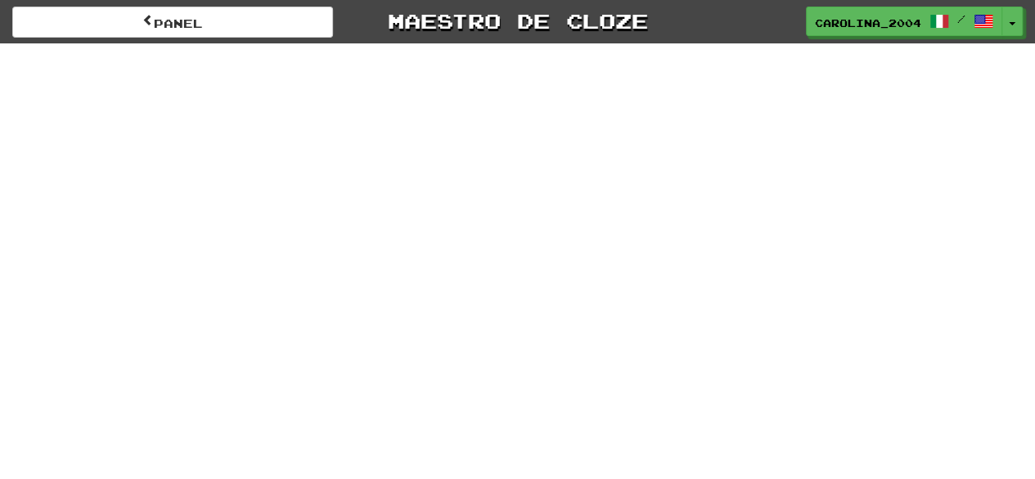
click at [254, 173] on div "Panel Maestro de cloze carolina_2004 / Alternar menú desplegable Panel Tabla de…" at bounding box center [517, 239] width 1035 height 479
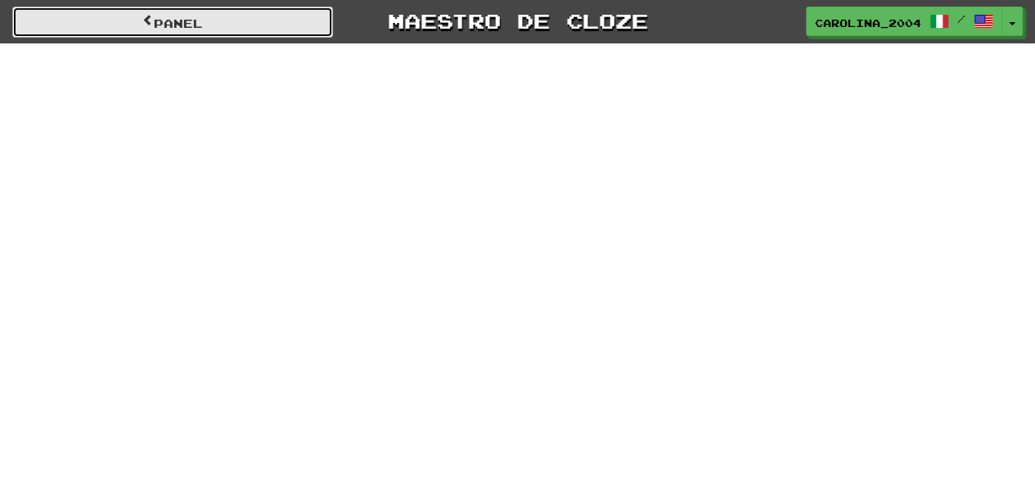
click at [216, 19] on link "Panel" at bounding box center [172, 22] width 321 height 31
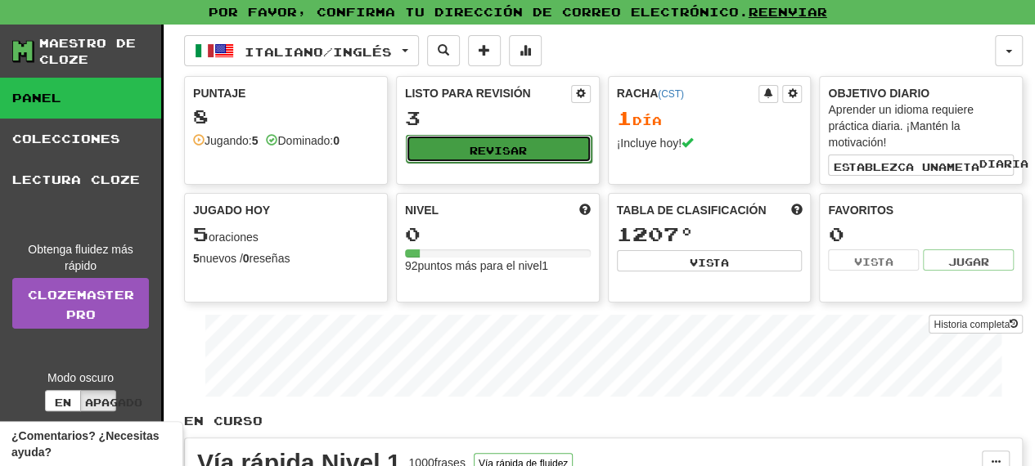
click at [552, 157] on button "Revisar" at bounding box center [499, 149] width 186 height 28
select select "**"
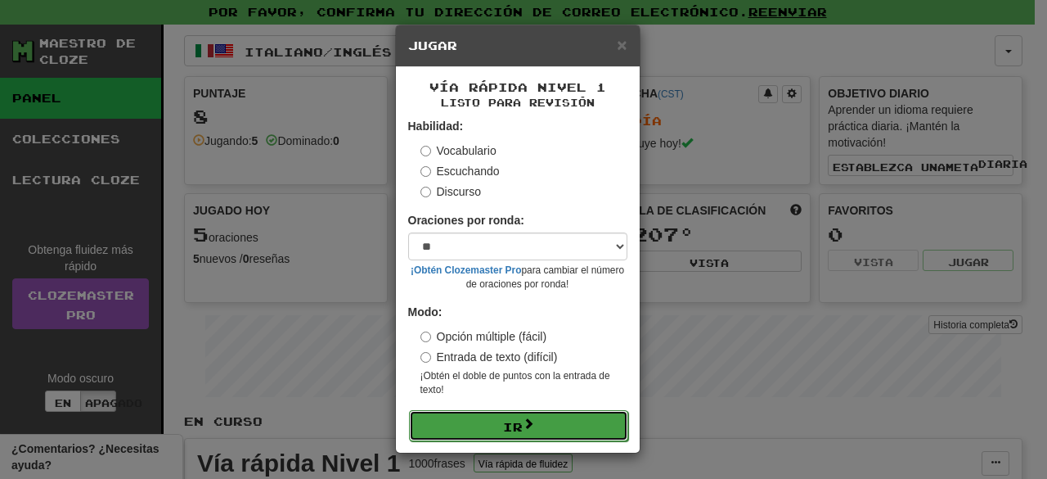
click at [515, 411] on button "Ir" at bounding box center [518, 425] width 219 height 31
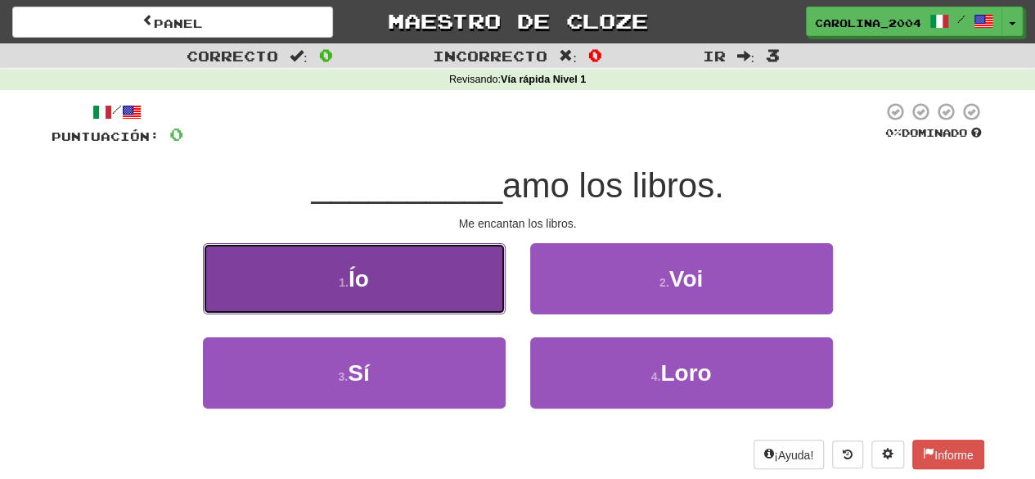
click at [418, 280] on button "1 . Ío" at bounding box center [354, 278] width 303 height 71
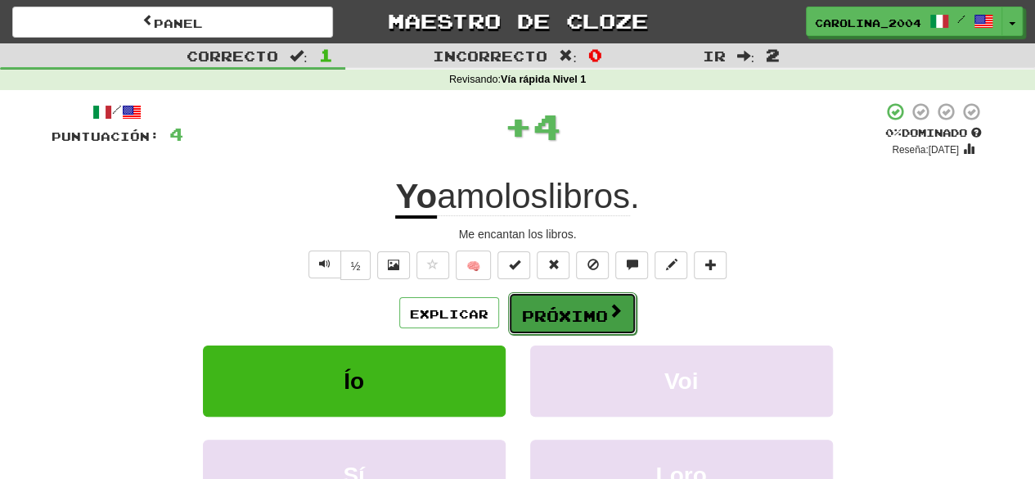
click at [546, 310] on font "Próximo" at bounding box center [565, 316] width 86 height 18
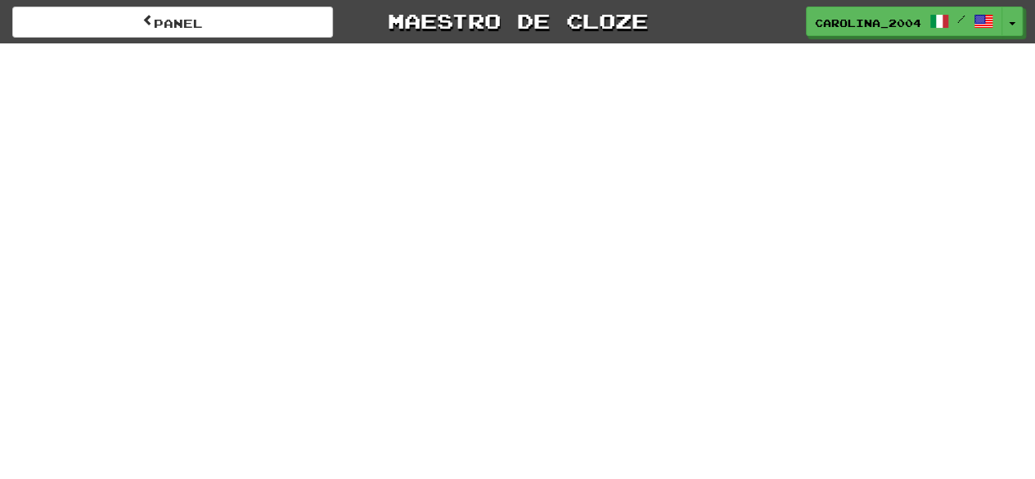
click at [272, 151] on div "Panel Maestro de cloze carolina_2004 / Alternar menú desplegable Panel Tabla de…" at bounding box center [517, 239] width 1035 height 479
click at [699, 181] on div "Panel Maestro de cloze carolina_2004 / Alternar menú desplegable Panel Tabla de…" at bounding box center [517, 239] width 1035 height 479
drag, startPoint x: 56, startPoint y: 277, endPoint x: 81, endPoint y: 178, distance: 103.0
click at [52, 275] on div "Panel Maestro de cloze carolina_2004 / Alternar menú desplegable Panel Tabla de…" at bounding box center [517, 239] width 1035 height 479
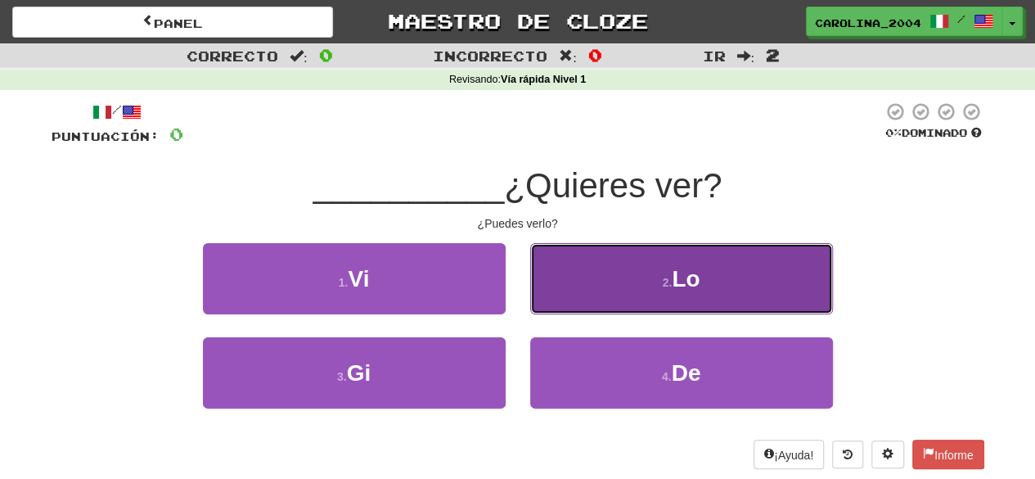
click at [659, 298] on button "2 . Lo" at bounding box center [681, 278] width 303 height 71
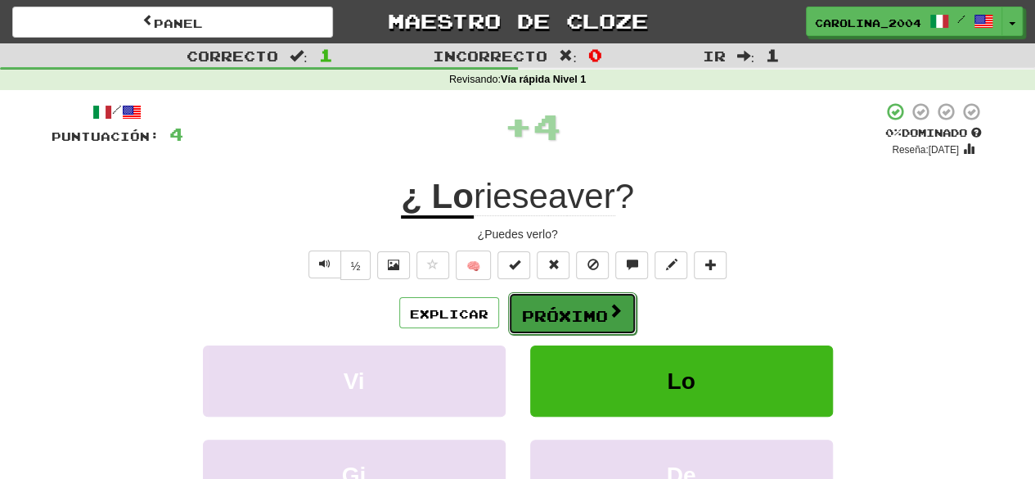
click at [594, 313] on font "Próximo" at bounding box center [565, 316] width 86 height 18
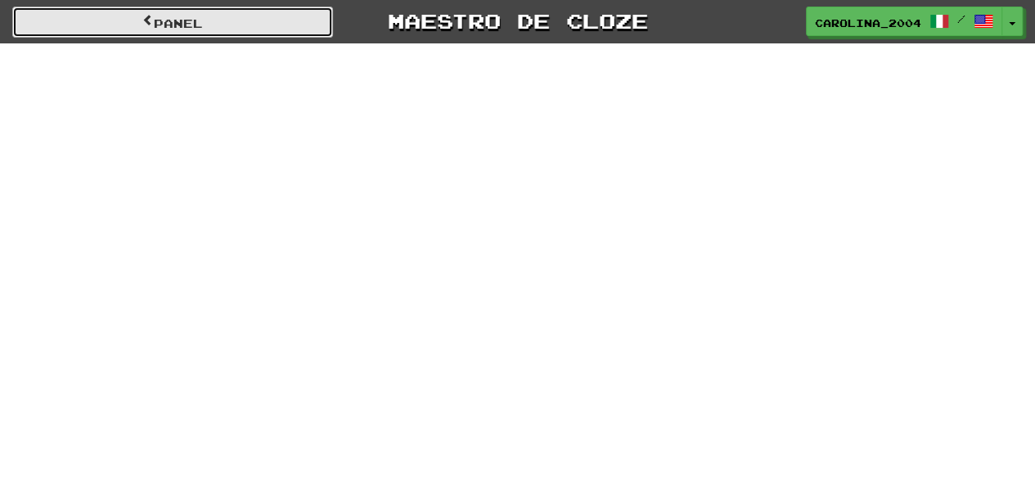
click at [203, 19] on font "Panel" at bounding box center [178, 23] width 49 height 14
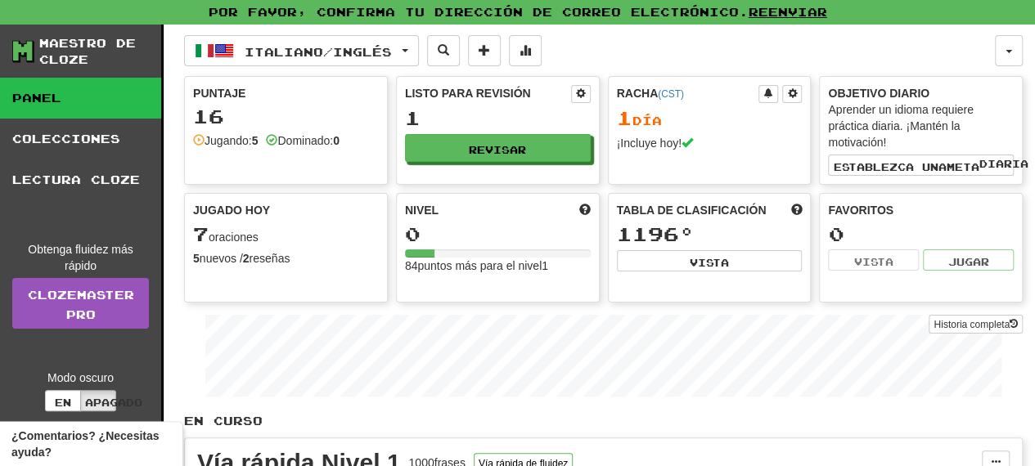
click at [680, 137] on font "¡Incluye hoy!" at bounding box center [649, 143] width 65 height 13
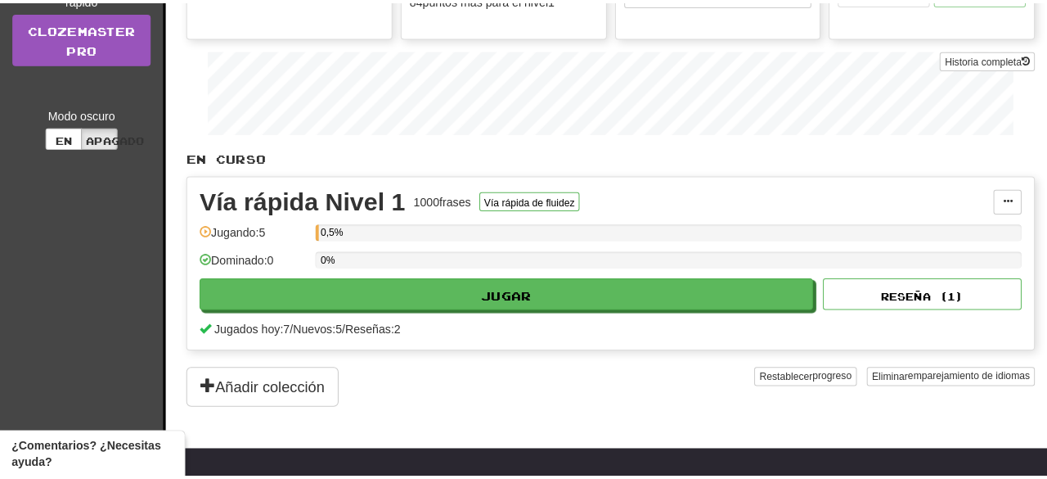
scroll to position [409, 0]
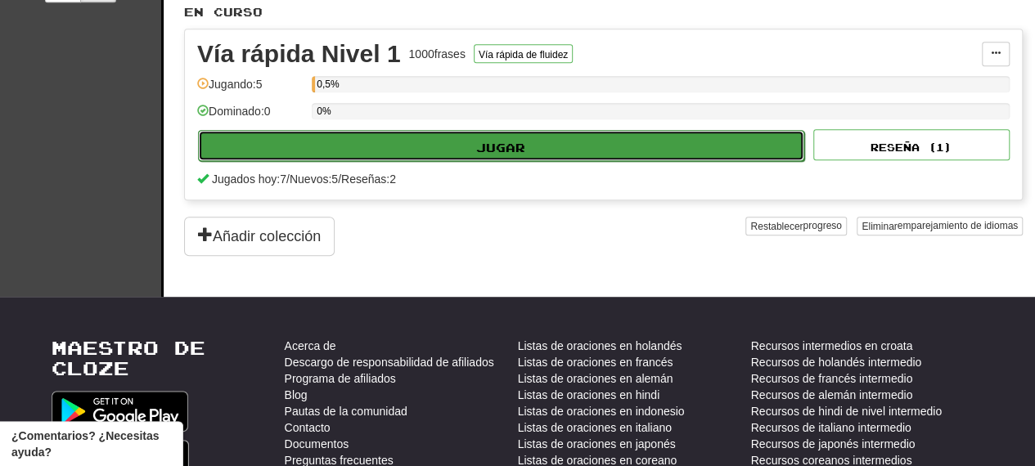
click at [381, 137] on button "Jugar" at bounding box center [501, 145] width 606 height 31
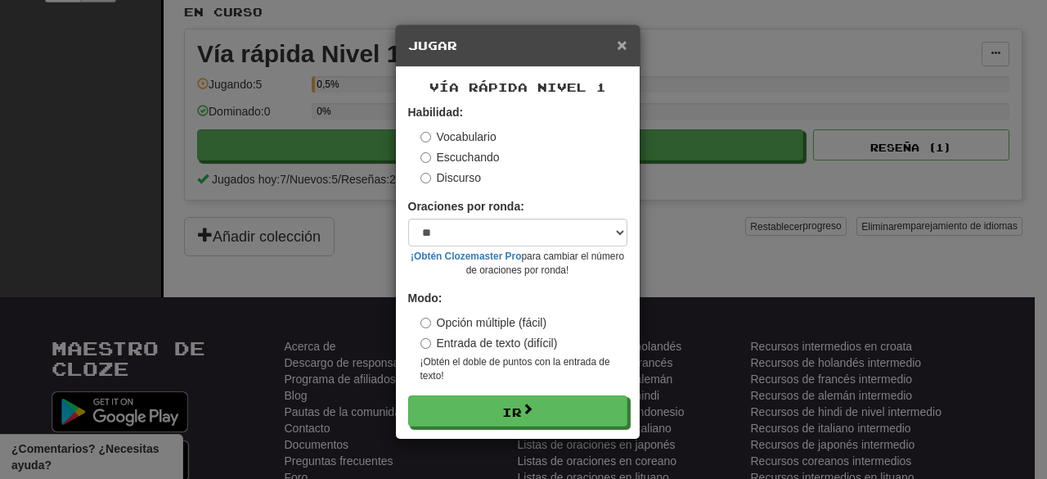
click at [627, 37] on font "×" at bounding box center [622, 44] width 10 height 19
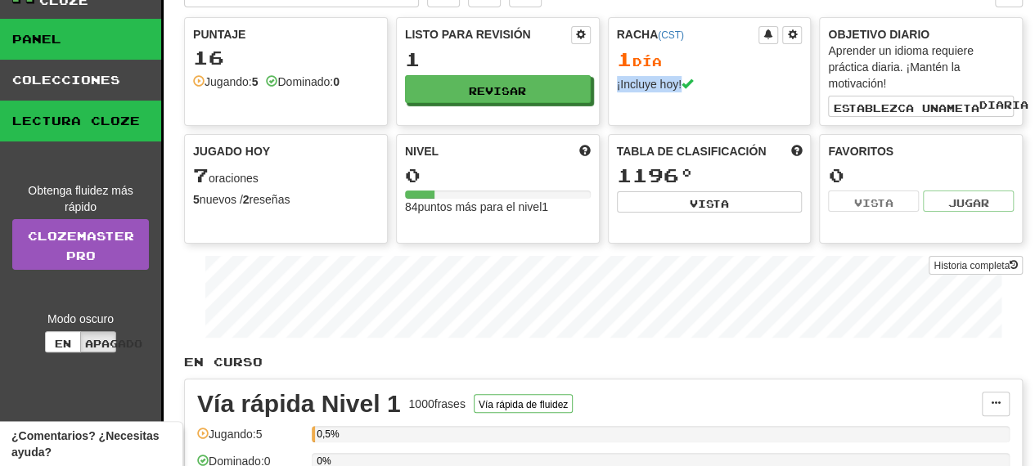
scroll to position [0, 0]
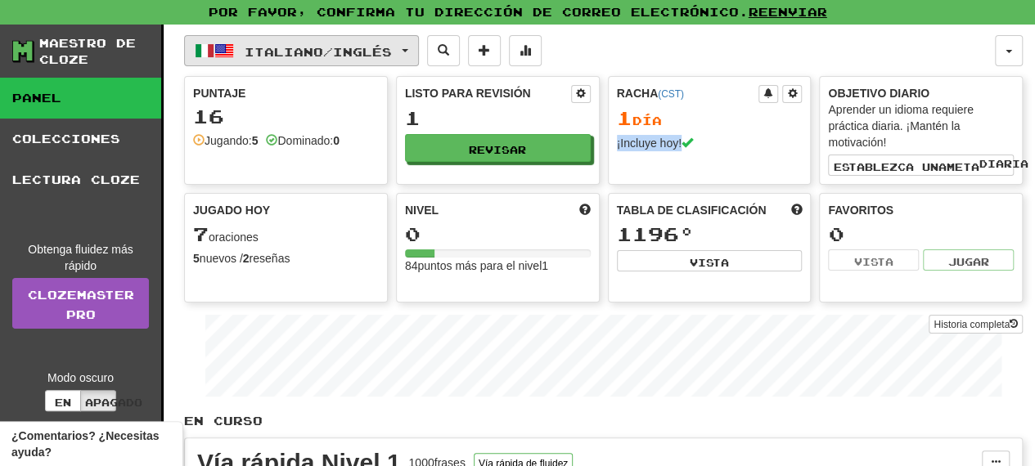
click at [286, 45] on font "Italiano" at bounding box center [284, 51] width 79 height 14
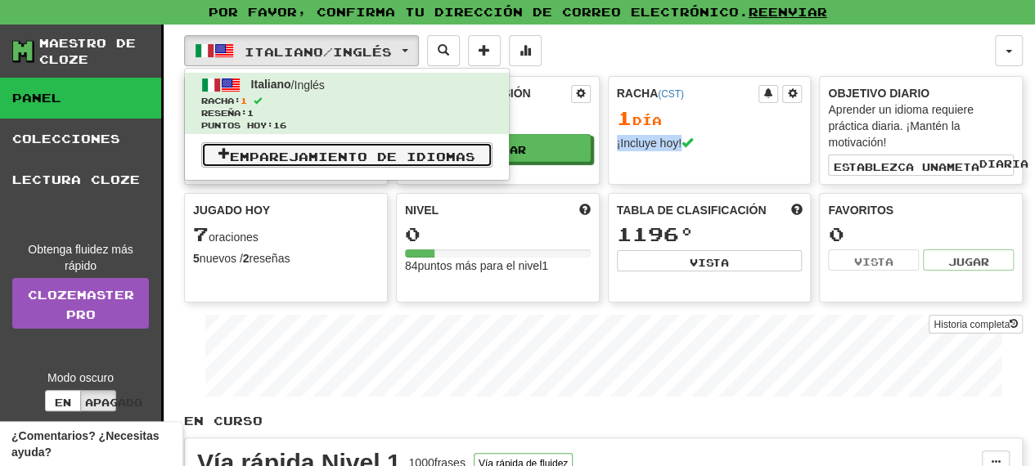
click at [313, 150] on font "Emparejamiento de idiomas" at bounding box center [352, 156] width 245 height 14
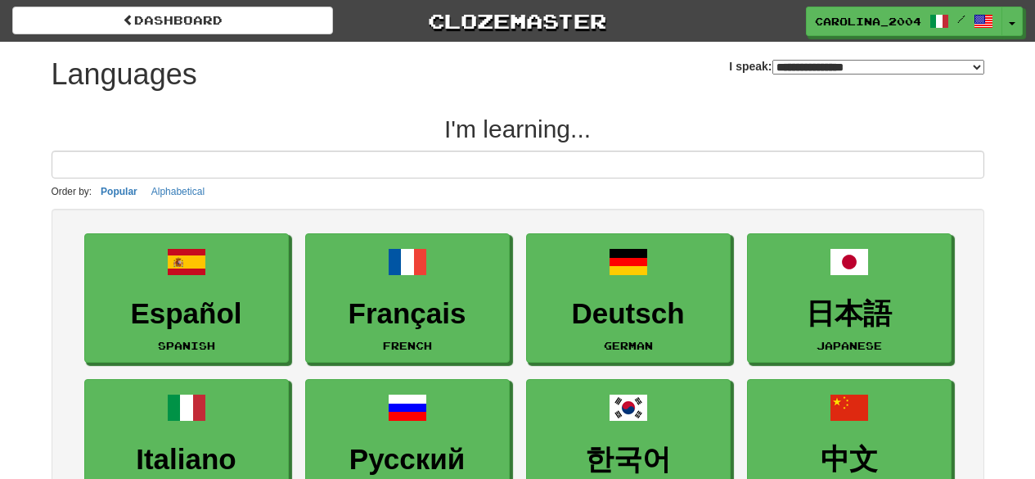
select select "*******"
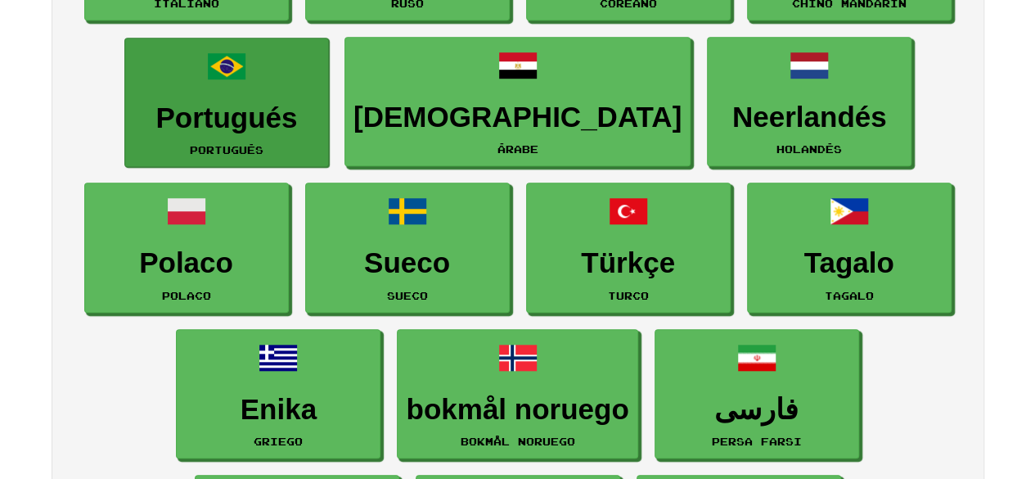
scroll to position [327, 0]
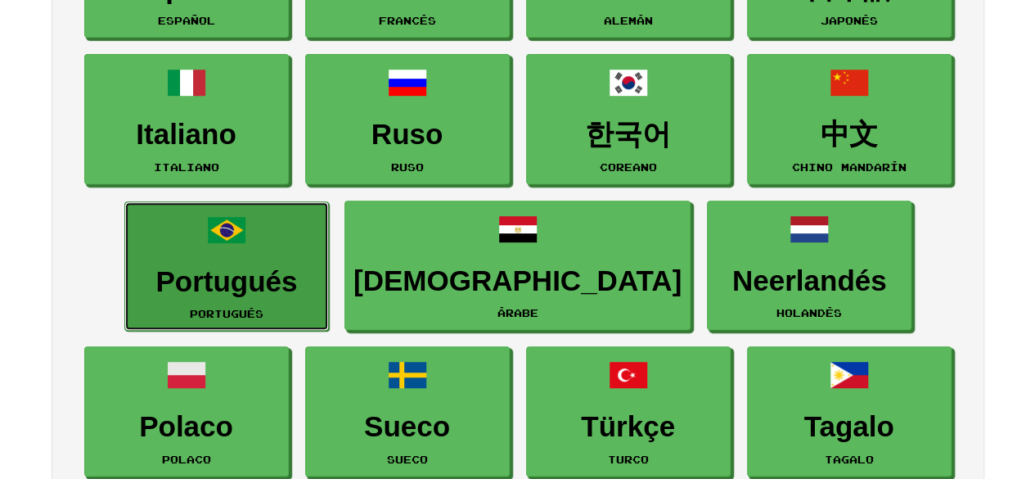
click at [199, 247] on link "Portugués portugués" at bounding box center [226, 266] width 205 height 130
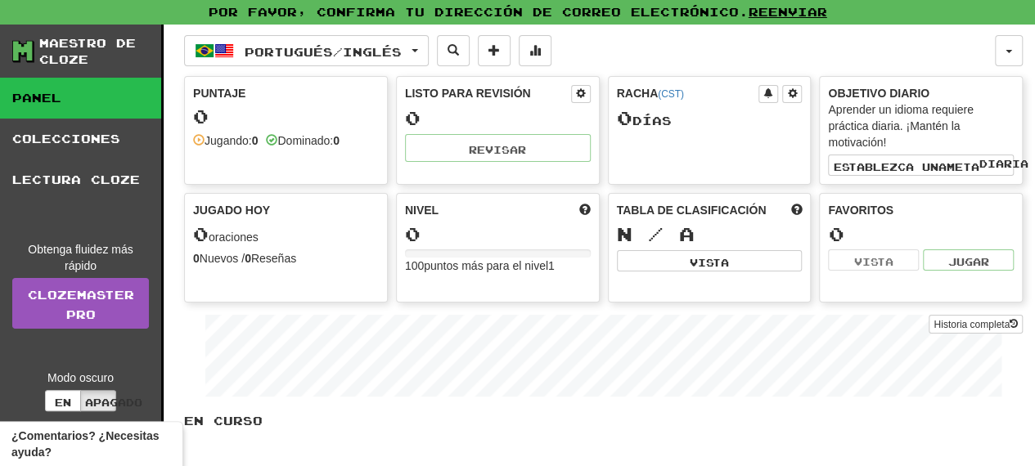
scroll to position [409, 0]
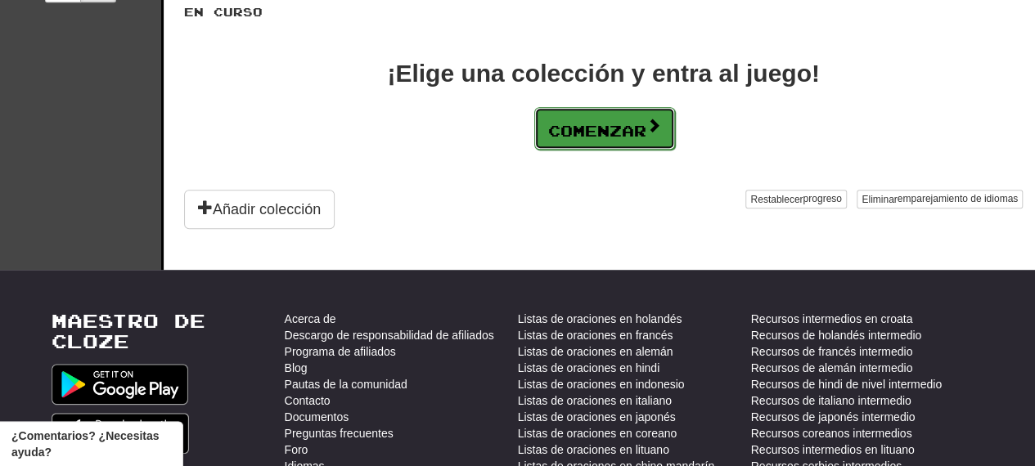
click at [624, 134] on button "Comenzar" at bounding box center [604, 128] width 141 height 43
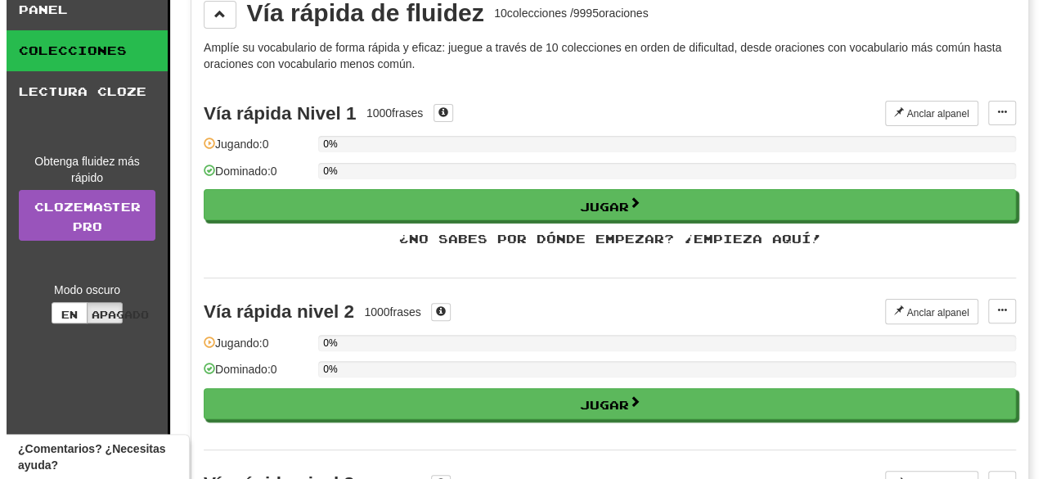
scroll to position [82, 0]
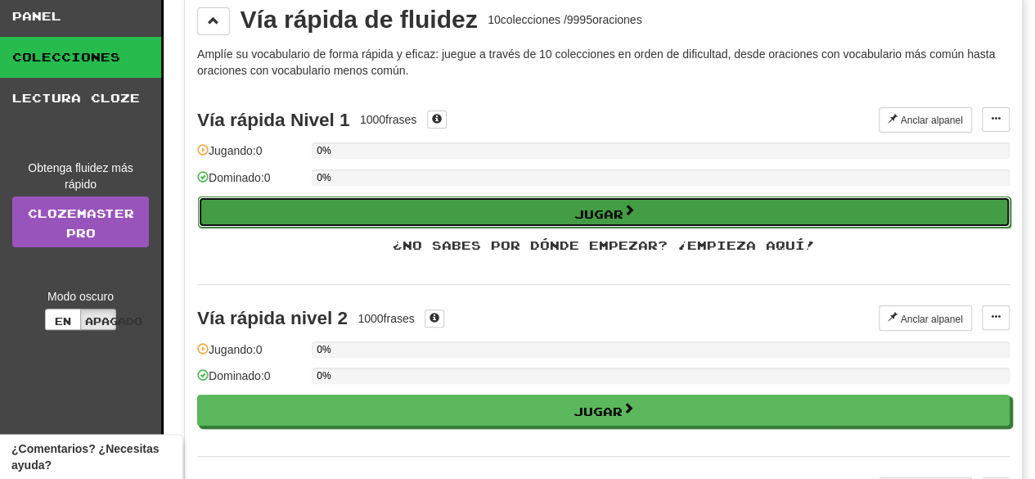
click at [394, 204] on button "Jugar" at bounding box center [604, 211] width 812 height 31
select select "**"
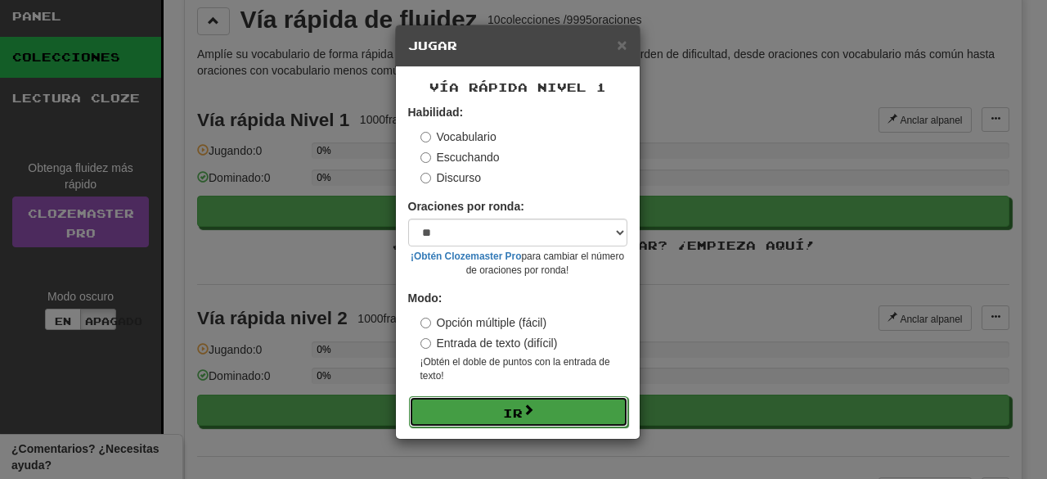
click at [483, 410] on button "Ir" at bounding box center [518, 411] width 219 height 31
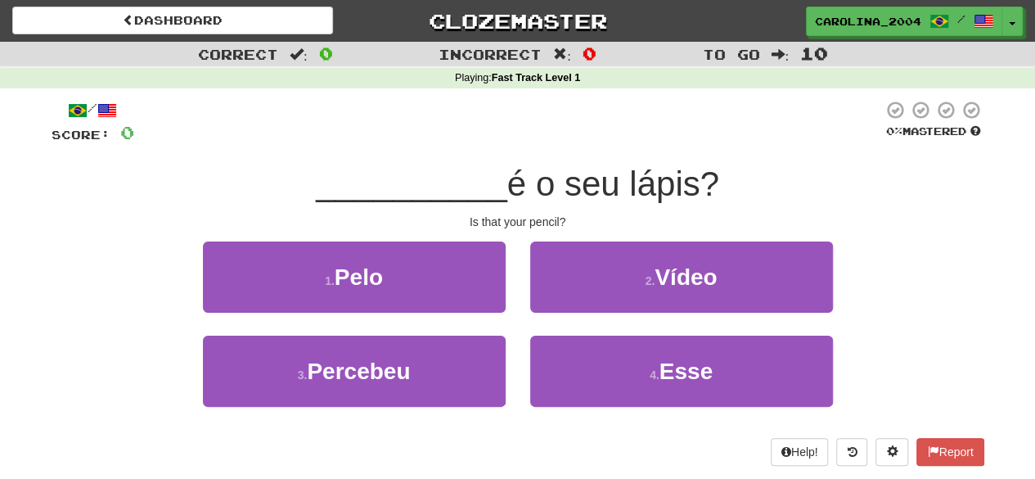
click at [486, 211] on div "/ Score: 0 0 % Mastered __________ é o seu lápis? Is that your pencil? 1 . Pelo…" at bounding box center [518, 283] width 933 height 366
click at [497, 214] on div "Is that your pencil?" at bounding box center [518, 222] width 933 height 16
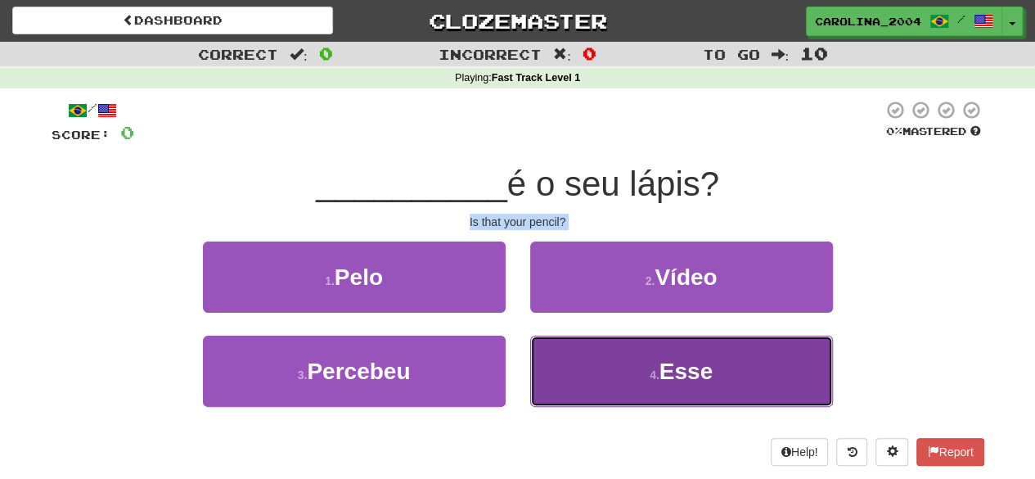
click at [681, 372] on span "Esse" at bounding box center [685, 370] width 53 height 25
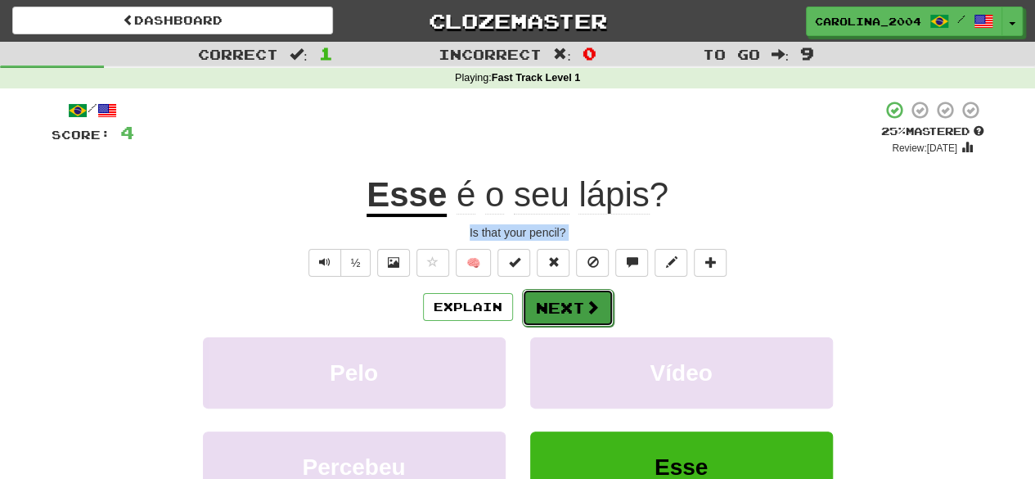
click at [605, 297] on button "Next" at bounding box center [568, 308] width 92 height 38
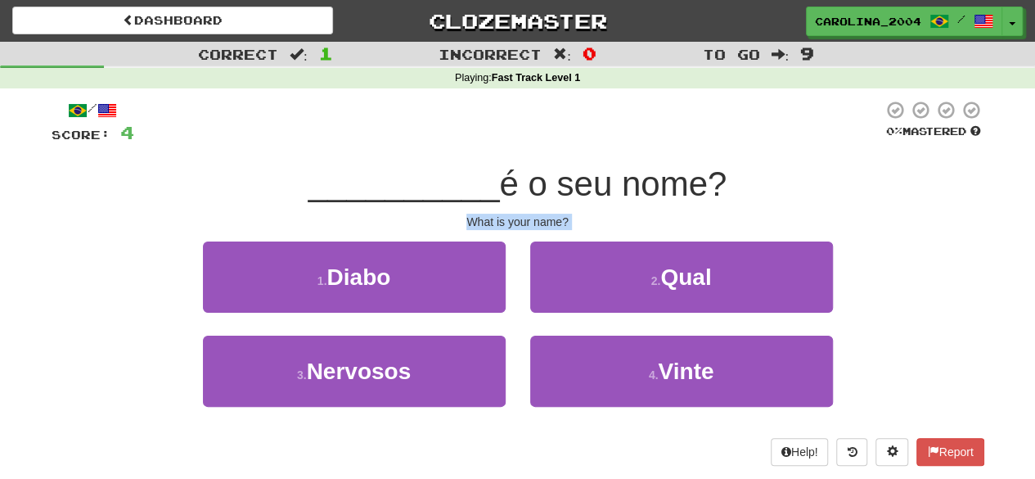
click at [605, 218] on div "What is your name?" at bounding box center [518, 222] width 933 height 16
click at [546, 200] on span "é o seu nome?" at bounding box center [612, 183] width 227 height 38
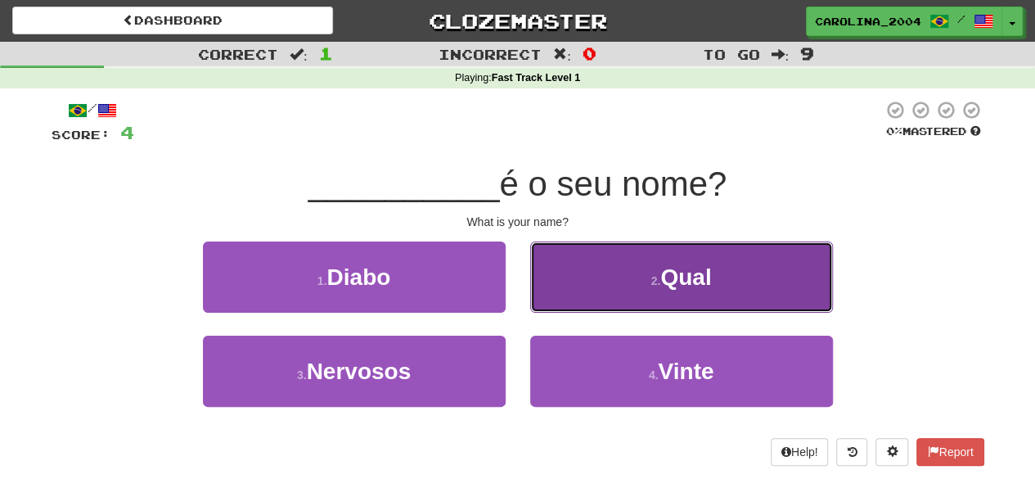
click at [627, 277] on button "2 . Qual" at bounding box center [681, 276] width 303 height 71
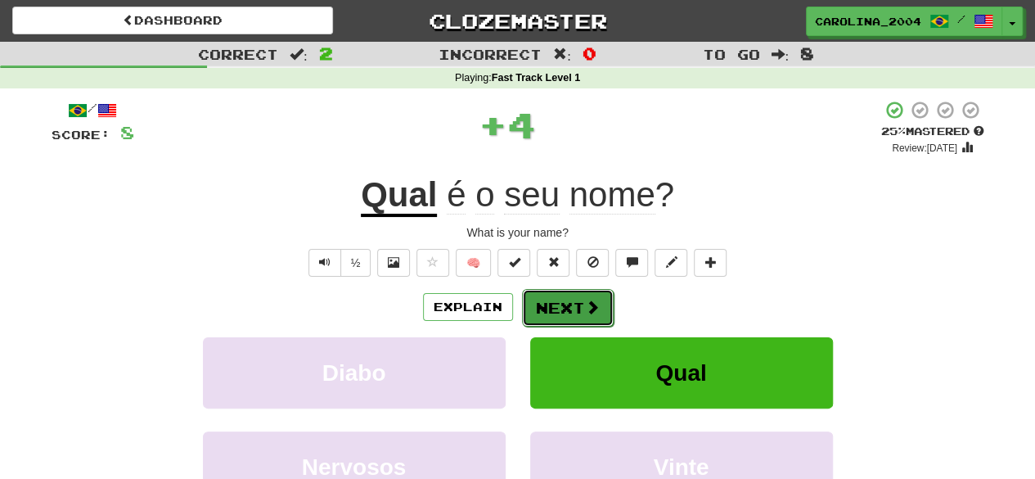
click at [591, 299] on span at bounding box center [592, 306] width 15 height 15
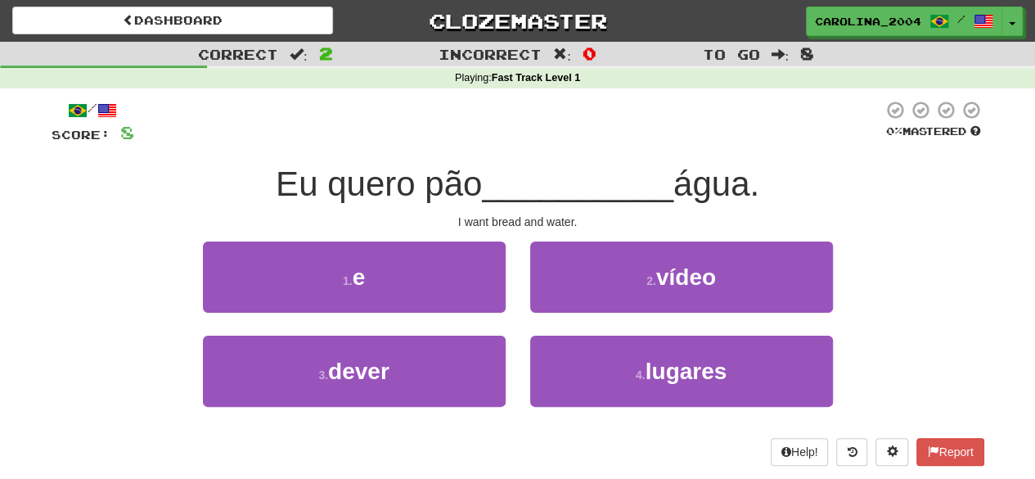
click at [511, 218] on div "I want bread and water." at bounding box center [518, 222] width 933 height 16
copy body "I want bread and water. 1 . e 2 . vídeo 3 . dever 4 . lugares Help! Report"
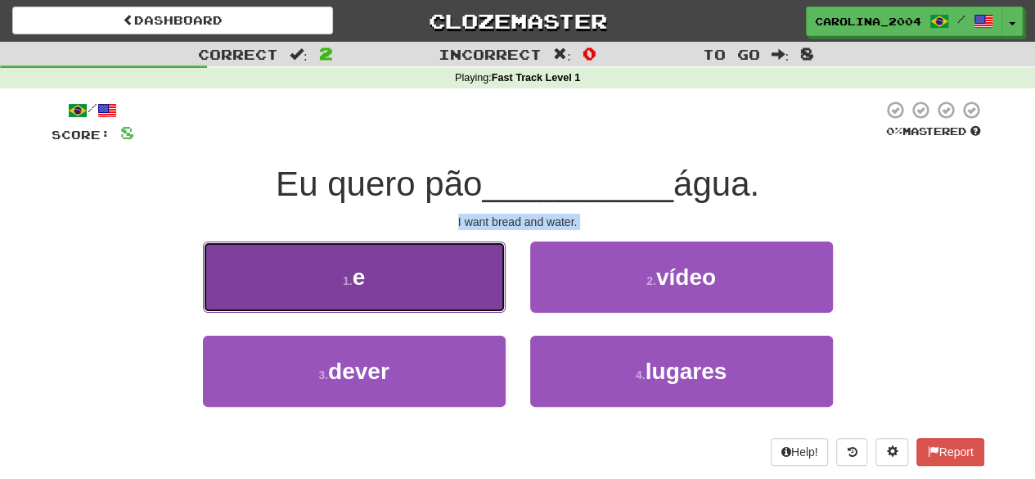
click at [387, 259] on button "1 . e" at bounding box center [354, 276] width 303 height 71
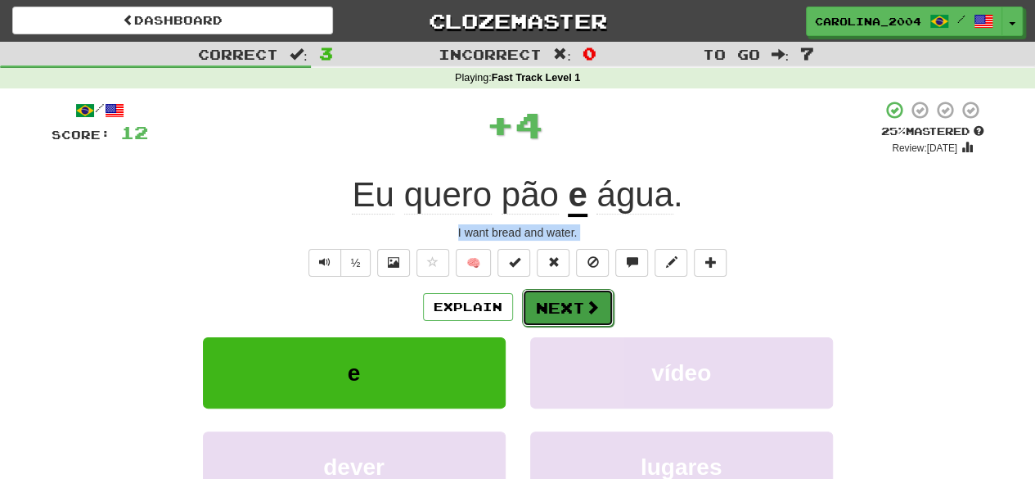
click at [586, 299] on span at bounding box center [592, 306] width 15 height 15
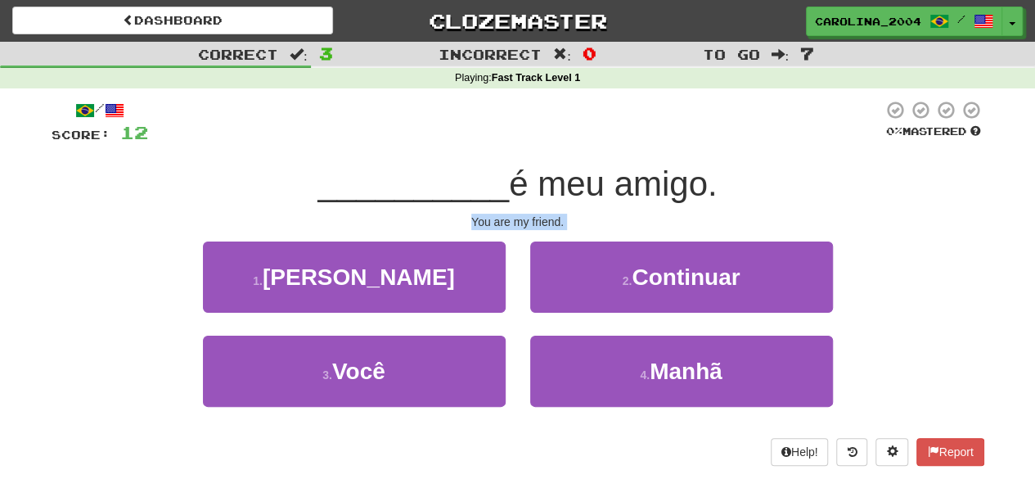
copy body "I want bread and water. 1 . e 2 . vídeo 3 . dever 4 . lugares Help! Report"
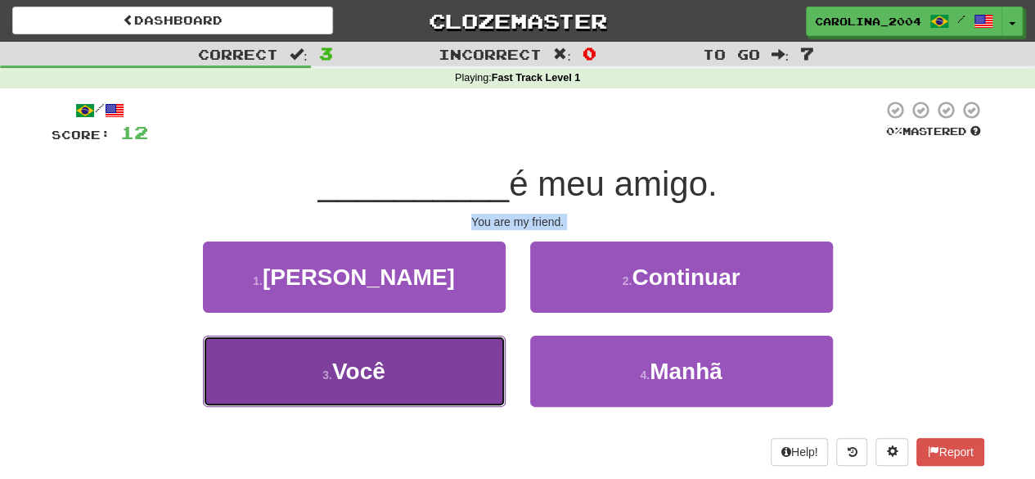
click at [373, 344] on button "3 . Você" at bounding box center [354, 370] width 303 height 71
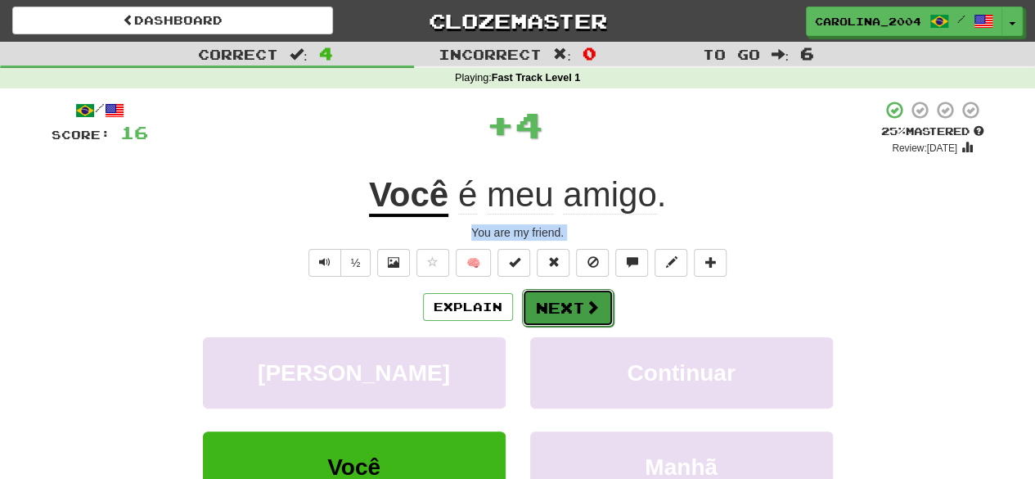
click at [596, 302] on span at bounding box center [592, 306] width 15 height 15
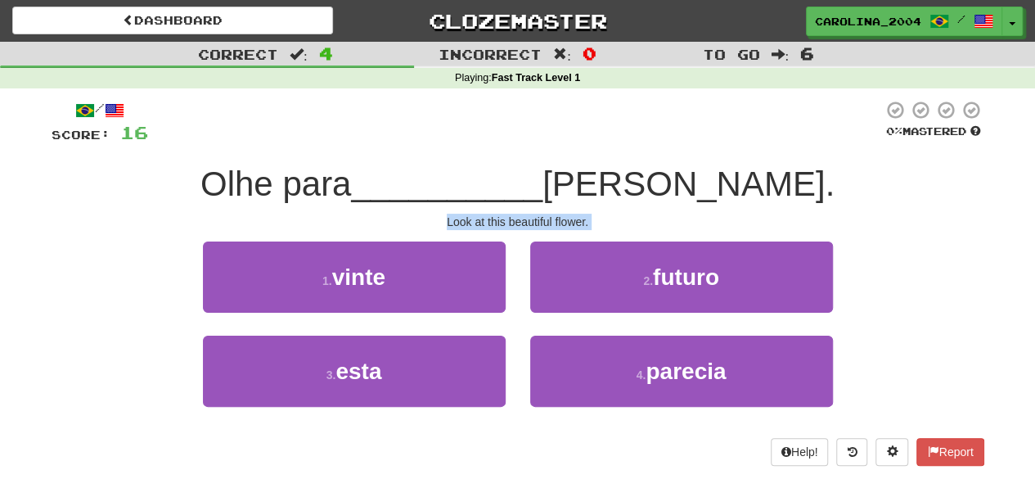
copy body "I want bread and water. 1 . e 2 . vídeo 3 . dever 4 . lugares Help! Report"
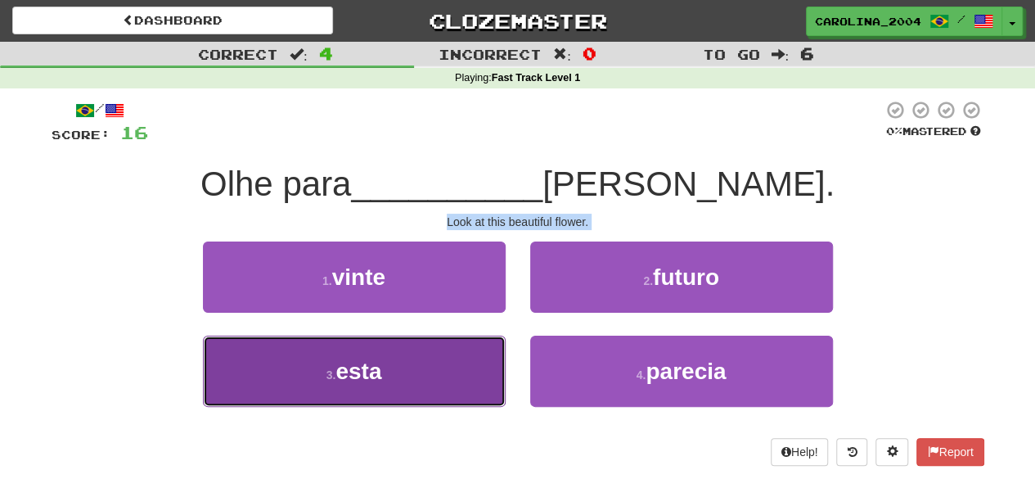
click at [347, 387] on button "3 . esta" at bounding box center [354, 370] width 303 height 71
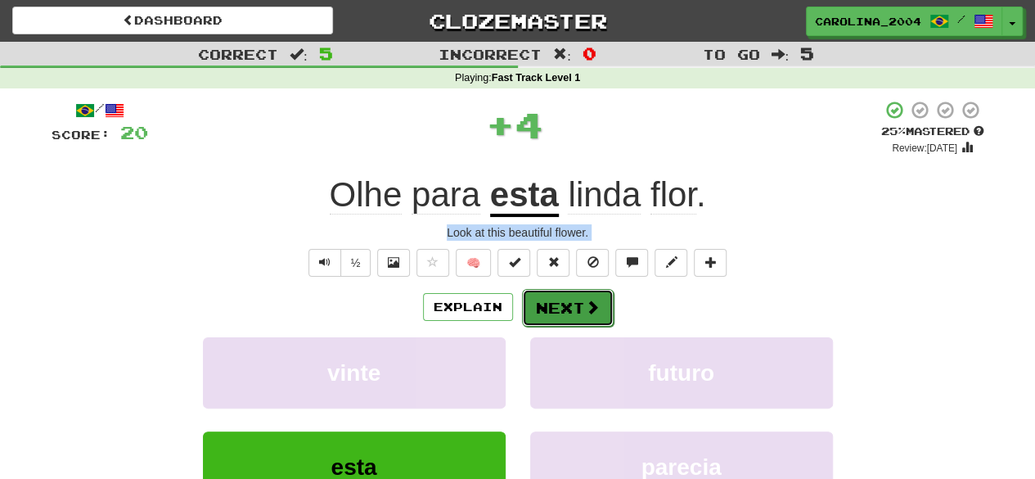
click at [560, 306] on button "Next" at bounding box center [568, 308] width 92 height 38
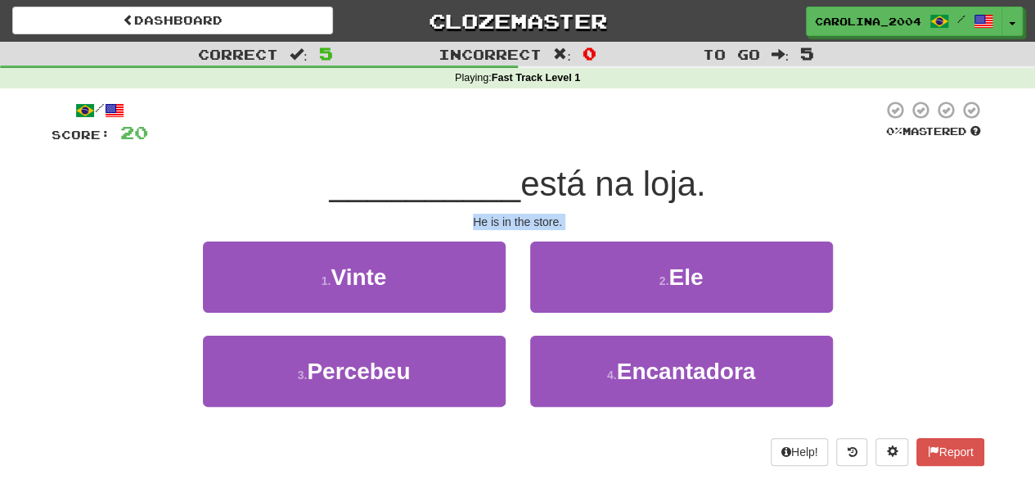
copy body "I want bread and water. 1 . e 2 . vídeo 3 . dever 4 . lugares Help! Report"
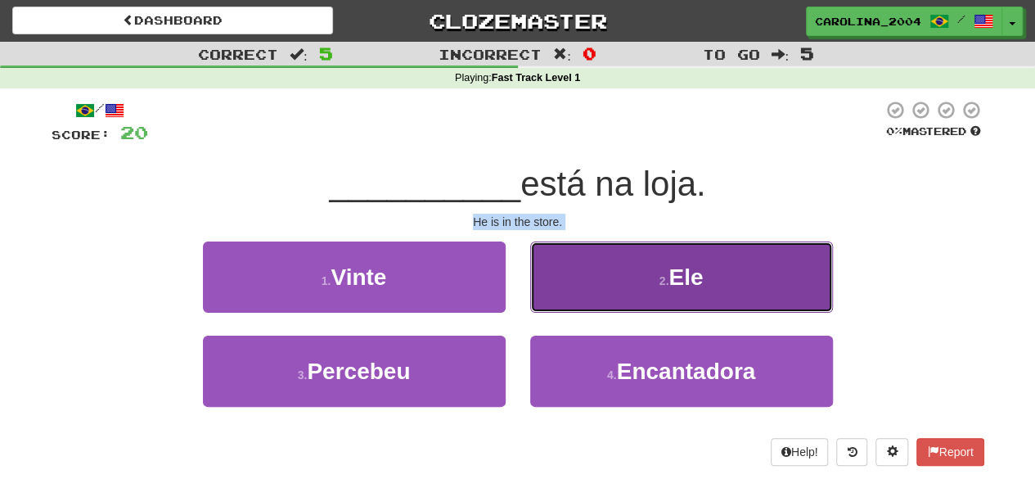
click at [701, 278] on span "Ele" at bounding box center [685, 276] width 34 height 25
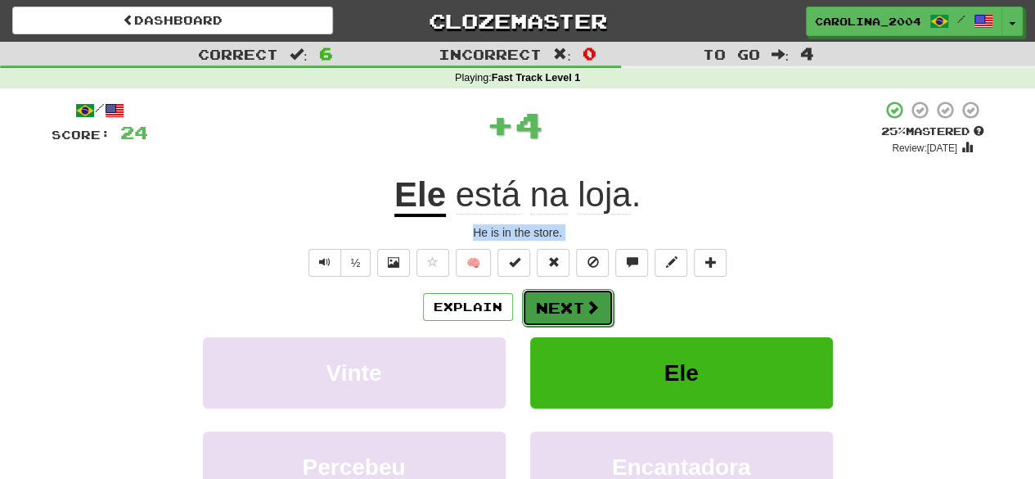
click at [563, 300] on button "Next" at bounding box center [568, 308] width 92 height 38
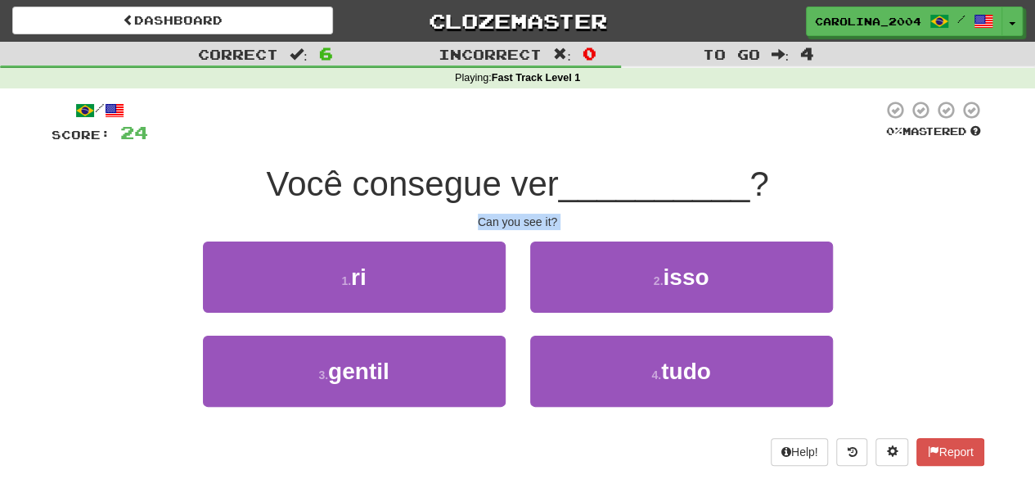
copy body "I want bread and water. 1 . e 2 . vídeo 3 . dever 4 . lugares Help! Report"
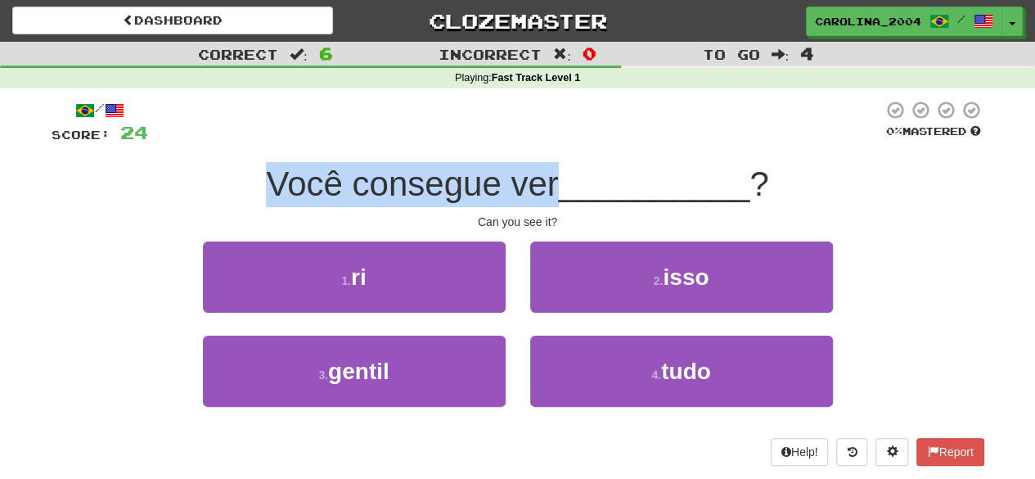
drag, startPoint x: 259, startPoint y: 176, endPoint x: 550, endPoint y: 179, distance: 291.2
click at [550, 179] on div "Você consegue ver __________ ?" at bounding box center [518, 184] width 933 height 45
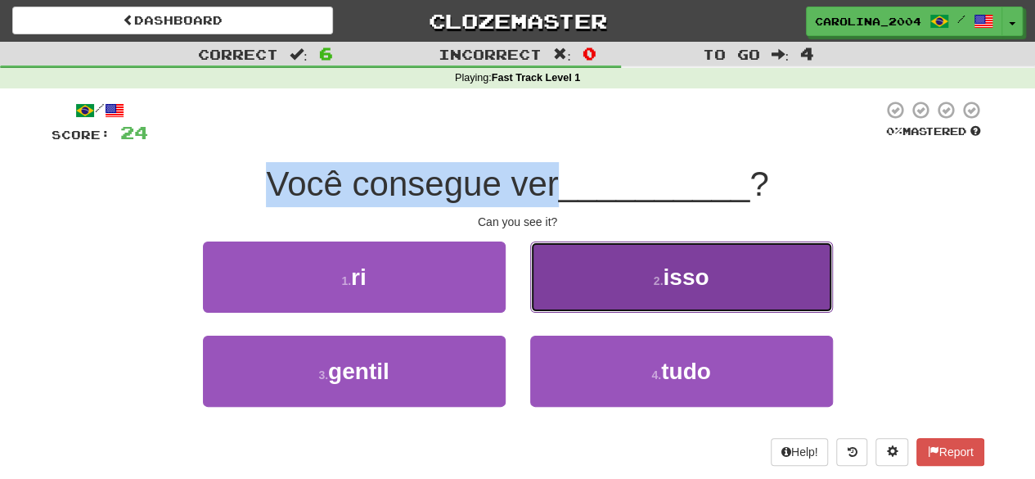
click at [637, 281] on button "2 . isso" at bounding box center [681, 276] width 303 height 71
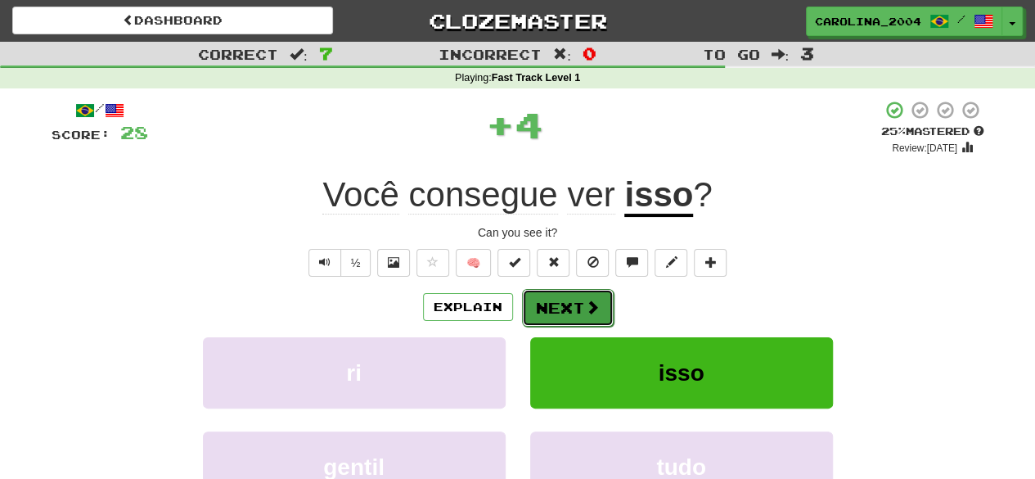
click at [590, 312] on span at bounding box center [592, 306] width 15 height 15
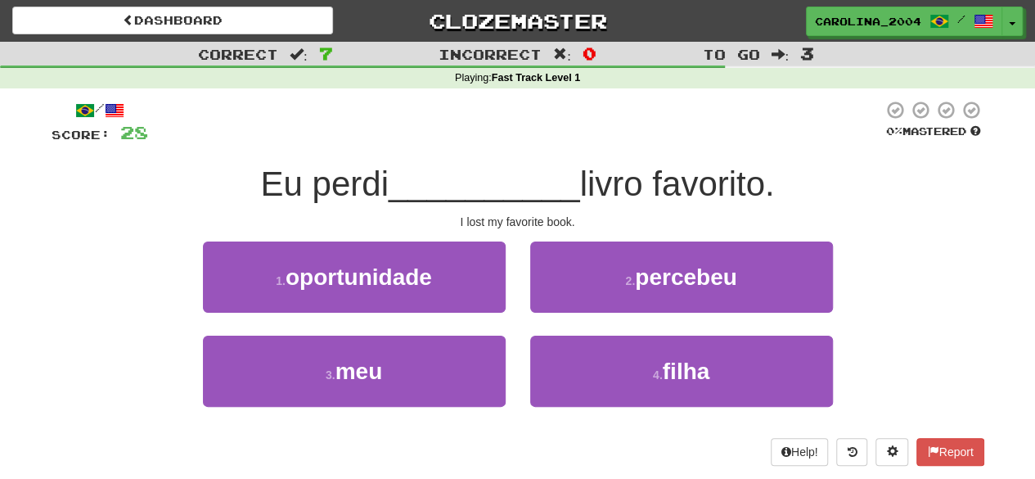
click at [524, 227] on div "I lost my favorite book." at bounding box center [518, 222] width 933 height 16
copy body "I lost my favorite book. 1 . oportunidade 2 . percebeu 3 . meu 4 . filha Help! …"
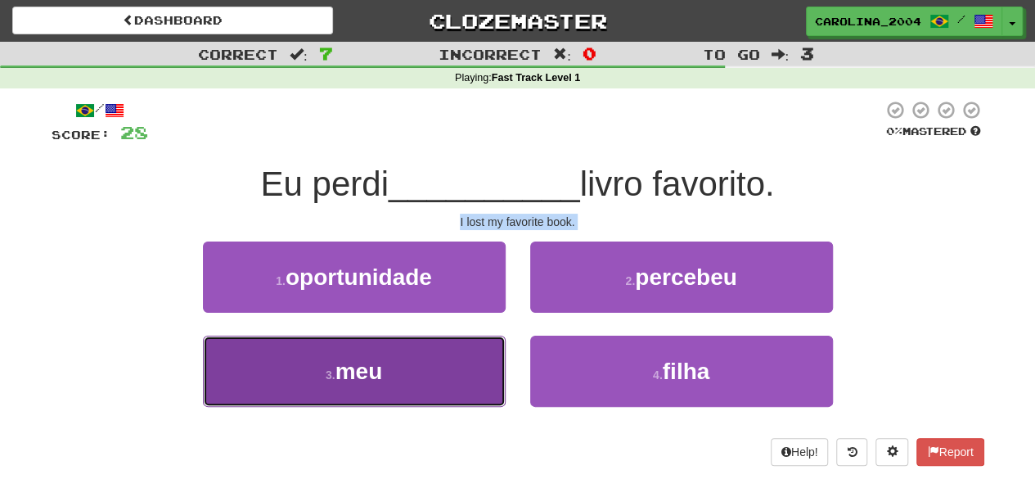
click at [431, 384] on button "3 . meu" at bounding box center [354, 370] width 303 height 71
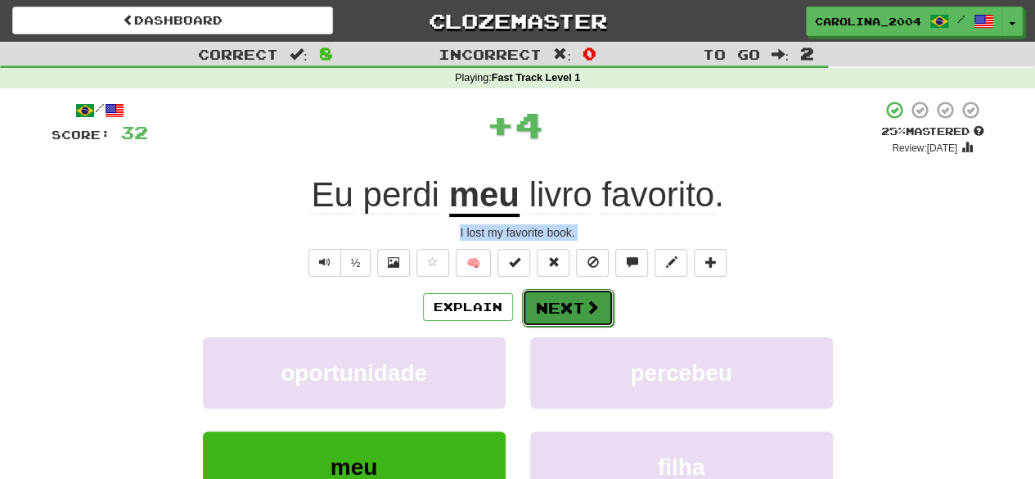
click at [563, 295] on button "Next" at bounding box center [568, 308] width 92 height 38
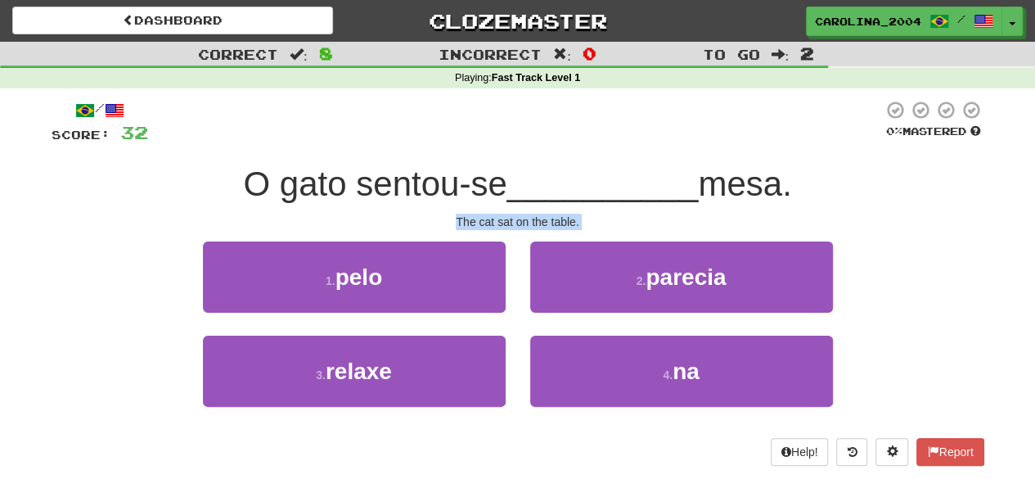
copy body "I lost my favorite book. 1 . oportunidade 2 . percebeu 3 . meu 4 . filha Help! …"
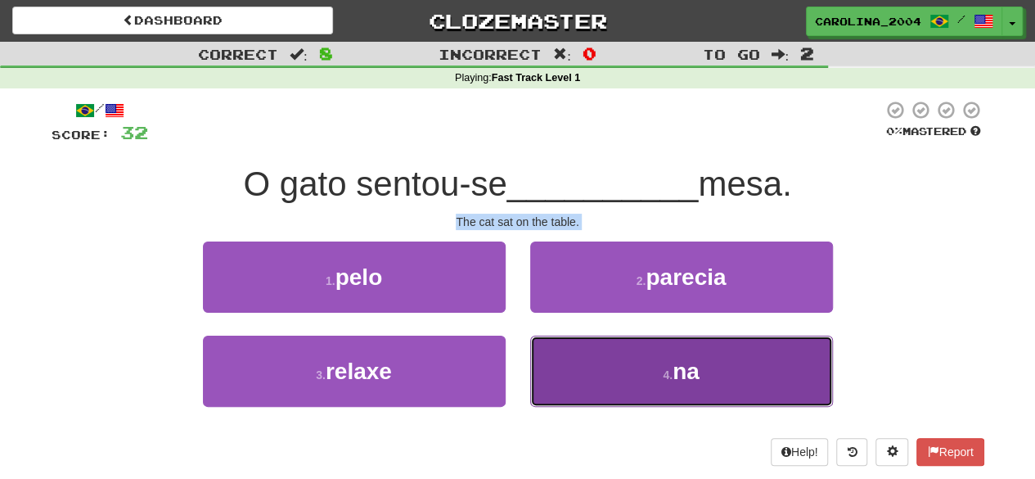
click at [664, 364] on button "4 . na" at bounding box center [681, 370] width 303 height 71
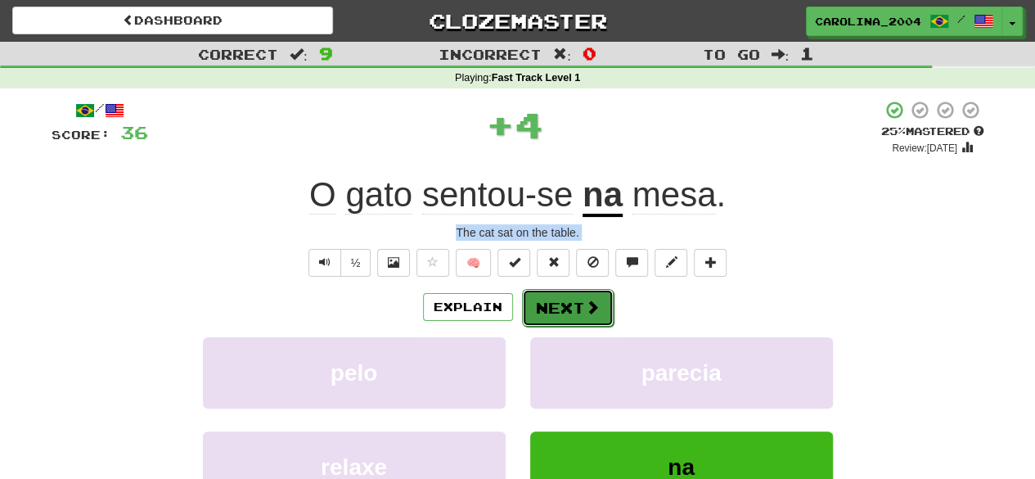
click at [578, 300] on button "Next" at bounding box center [568, 308] width 92 height 38
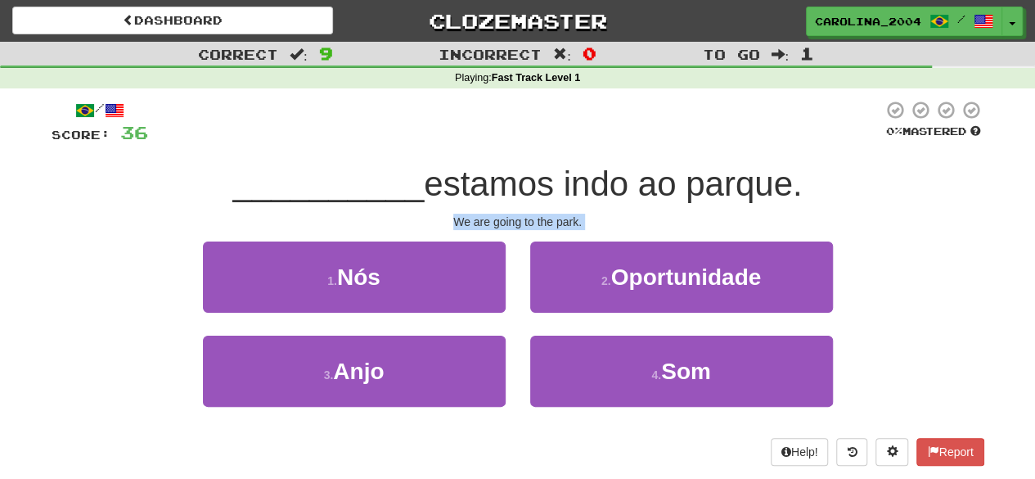
copy body "I lost my favorite book. 1 . oportunidade 2 . percebeu 3 . meu 4 . filha Help! …"
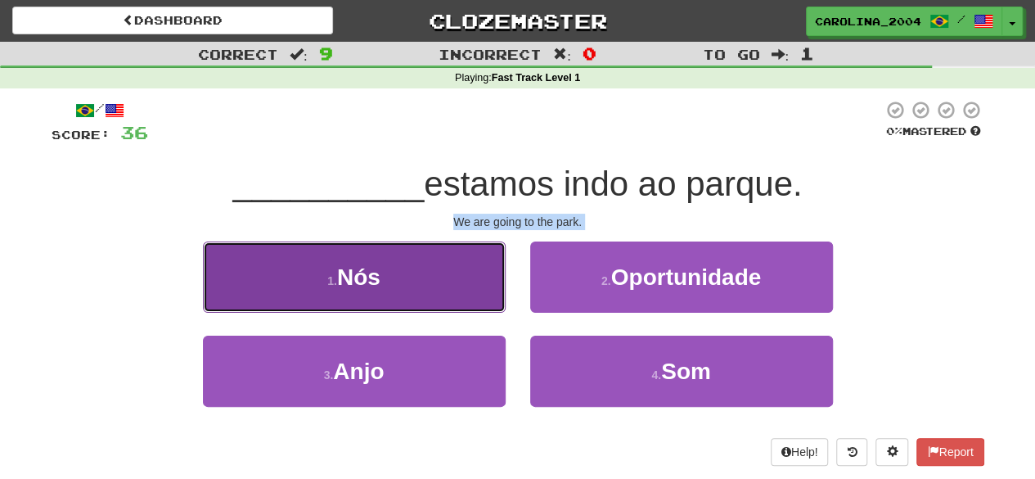
click at [389, 281] on button "1 . Nós" at bounding box center [354, 276] width 303 height 71
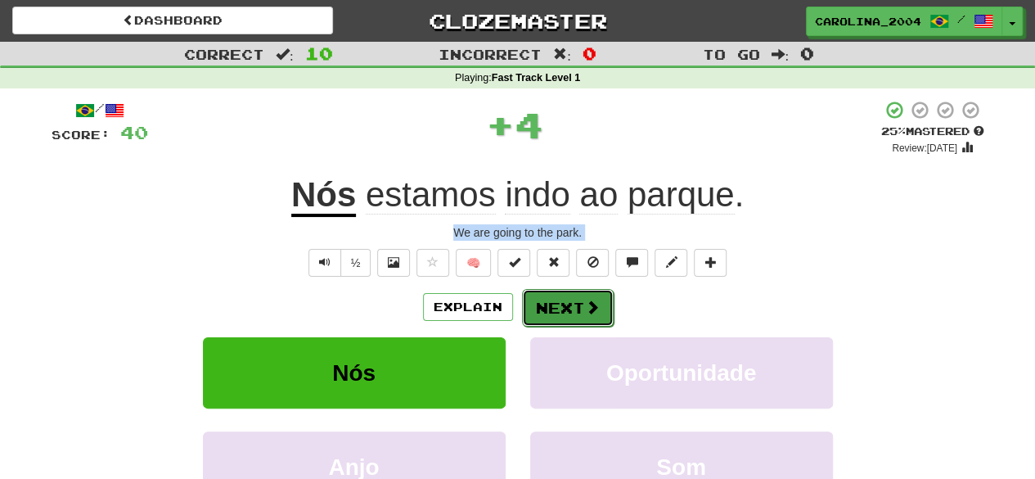
click at [587, 304] on span at bounding box center [592, 306] width 15 height 15
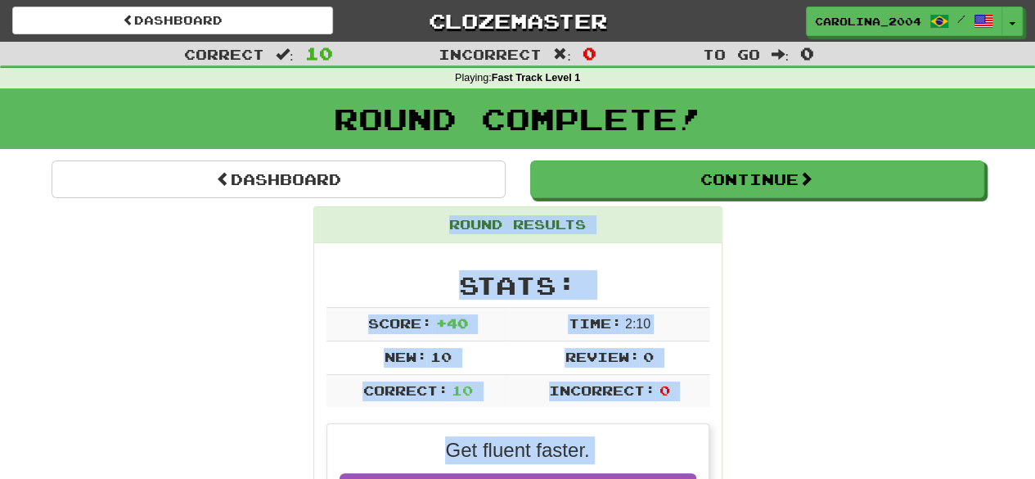
click at [658, 292] on h2 "Stats:" at bounding box center [517, 285] width 383 height 27
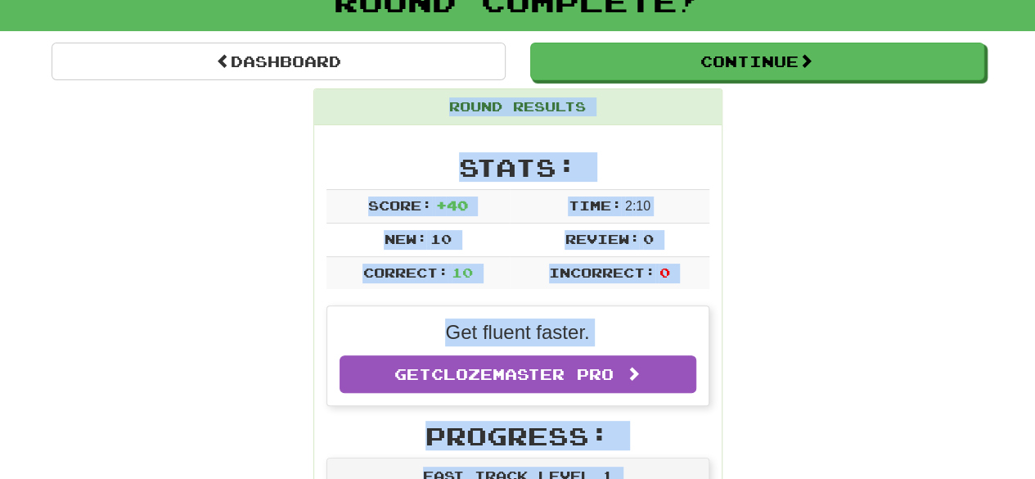
scroll to position [245, 0]
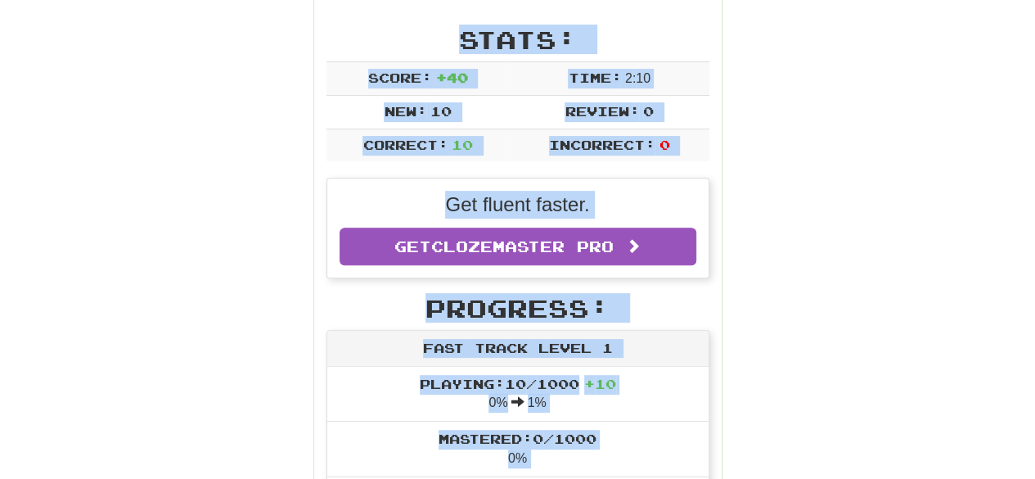
click at [668, 317] on div "Progress: Fast Track Level 1 Playing: 10 / 1000 + 10 0% 1% Mastered: 0 / 1000 0…" at bounding box center [517, 487] width 383 height 385
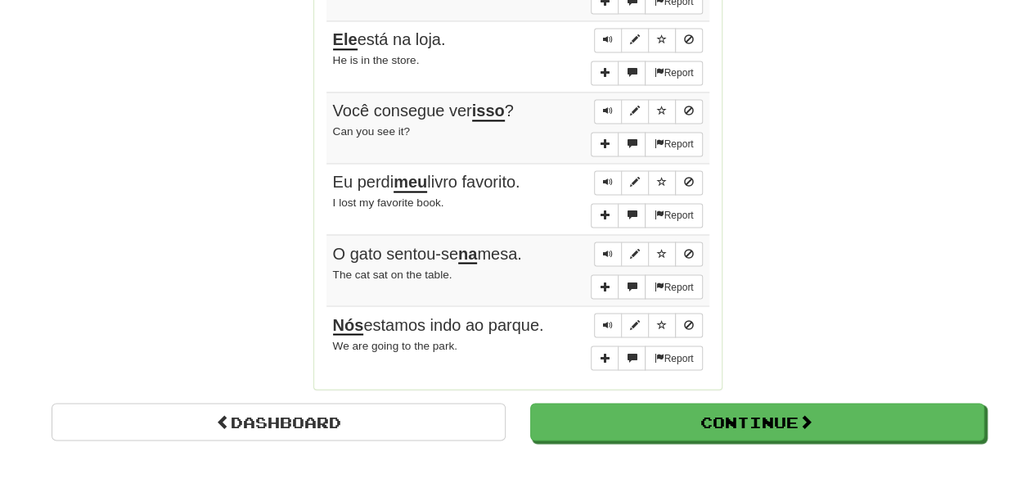
scroll to position [1554, 0]
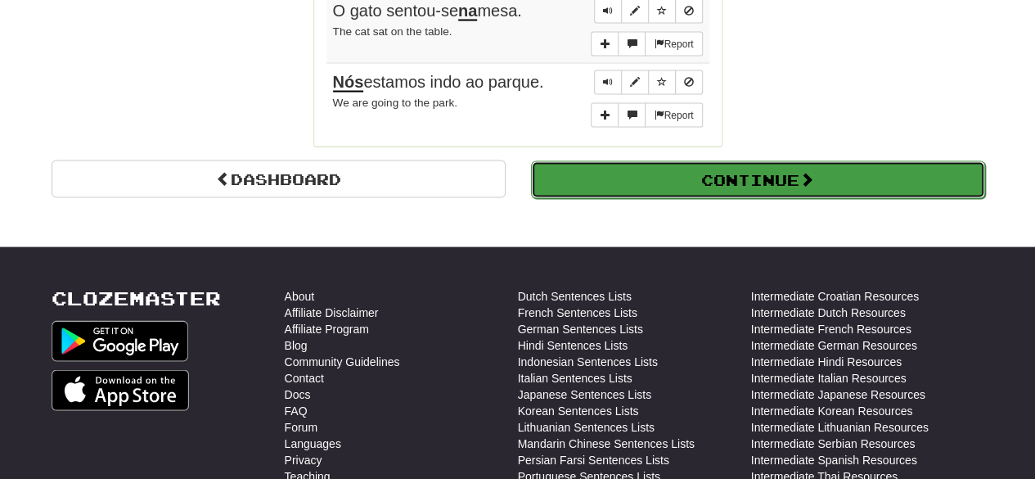
click at [749, 161] on button "Continue" at bounding box center [758, 180] width 454 height 38
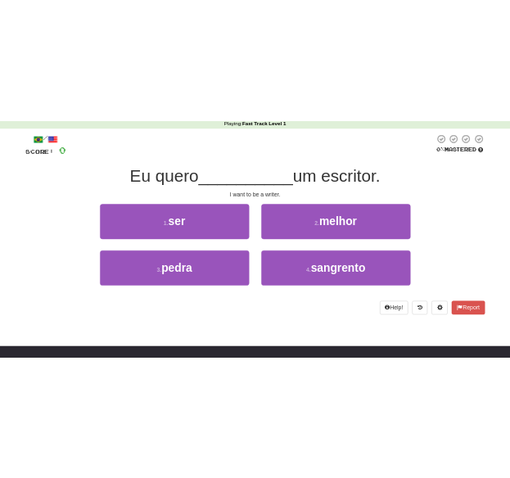
scroll to position [0, 0]
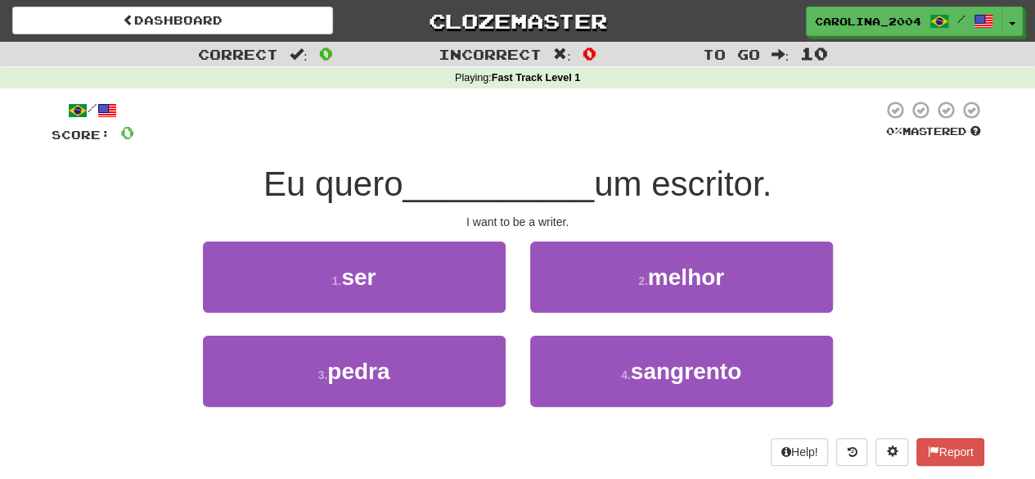
click at [500, 221] on div "I want to be a writer." at bounding box center [518, 222] width 933 height 16
copy body "I want to be a writer. 1 . ser 2 . melhor 3 . pedra 4 . sangrento Help! Report"
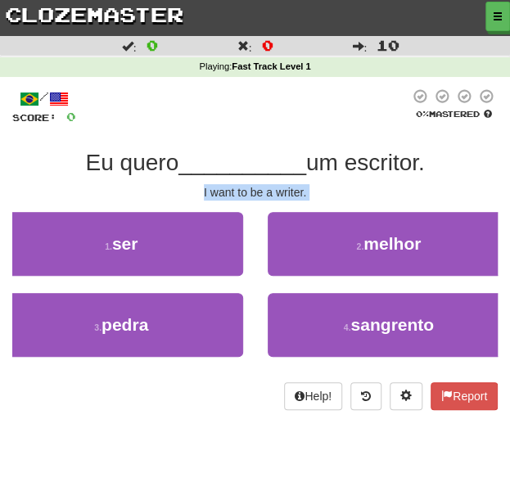
copy body "I want to be a writer. 1 . ser 2 . melhor 3 . pedra 4 . sangrento Help! Report"
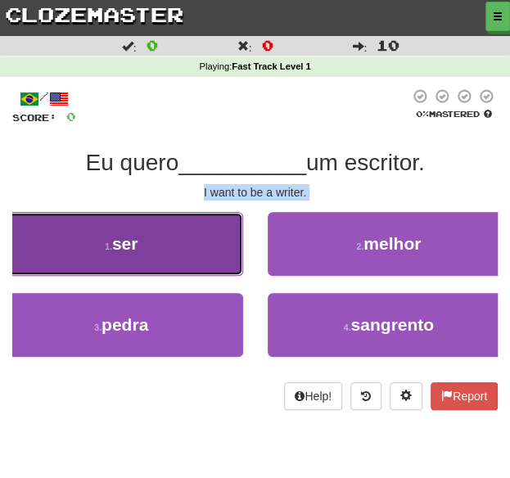
click at [175, 260] on button "1 . ser" at bounding box center [121, 244] width 243 height 64
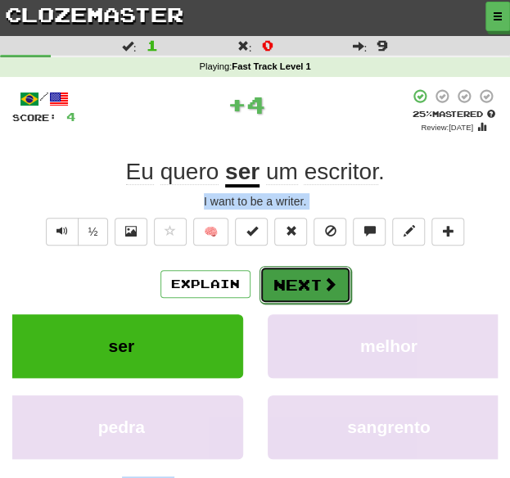
click at [308, 276] on button "Next" at bounding box center [305, 285] width 92 height 38
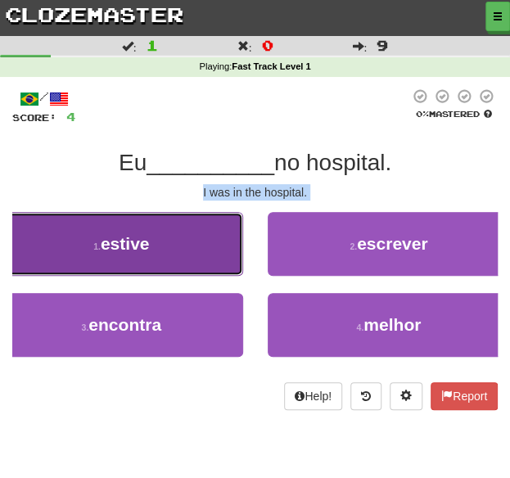
click at [200, 252] on button "1 . estive" at bounding box center [121, 244] width 243 height 64
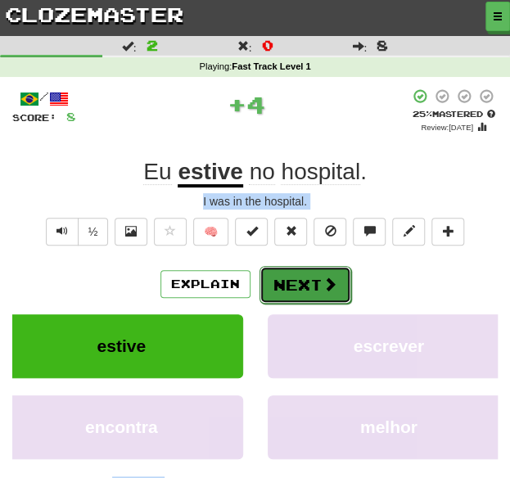
click at [309, 279] on button "Next" at bounding box center [305, 285] width 92 height 38
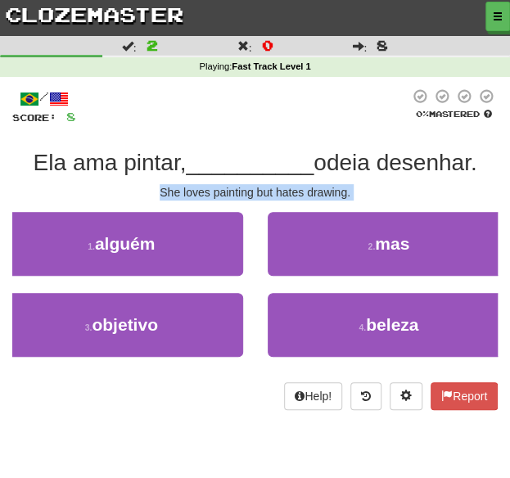
click at [407, 182] on div "/ Score: 8 0 % Mastered Ela ama pintar, __________ odeia desenhar. She loves pa…" at bounding box center [254, 248] width 485 height 321
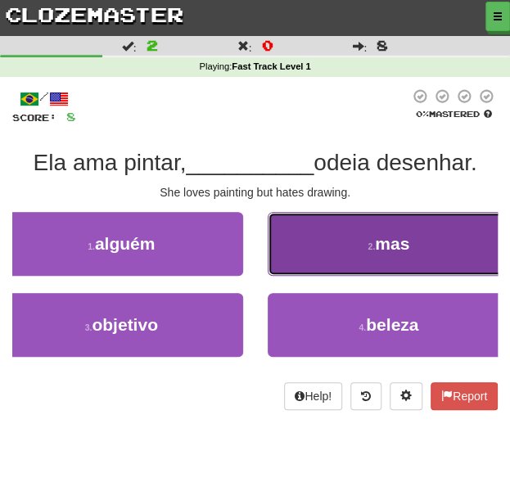
click at [422, 223] on button "2 . mas" at bounding box center [389, 244] width 243 height 64
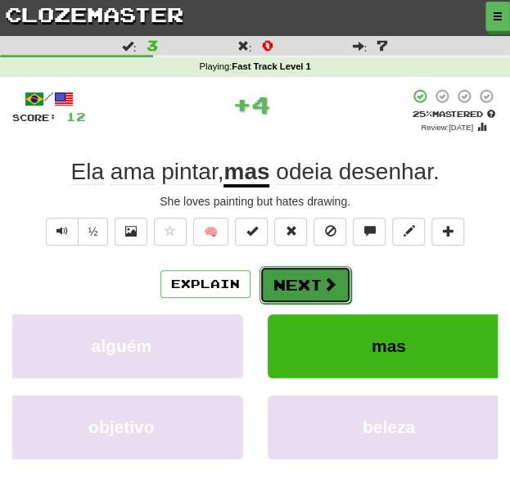
click at [308, 267] on button "Next" at bounding box center [305, 285] width 92 height 38
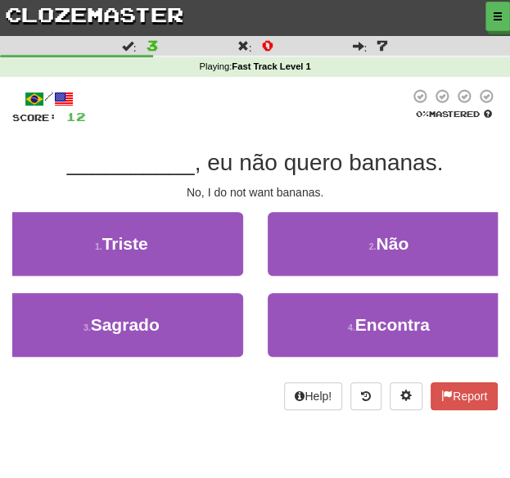
click at [251, 187] on div "No, I do not want bananas." at bounding box center [254, 192] width 485 height 16
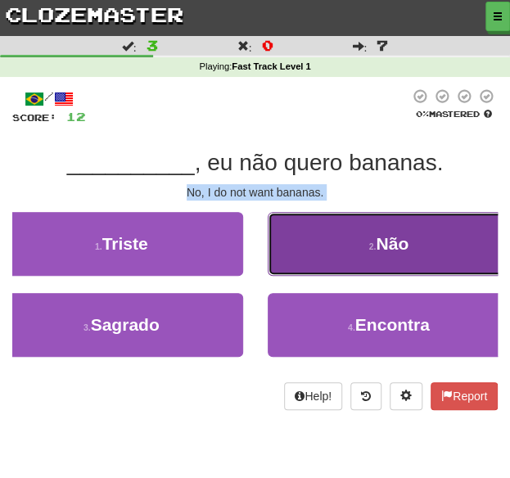
click at [382, 241] on span "Não" at bounding box center [391, 243] width 33 height 19
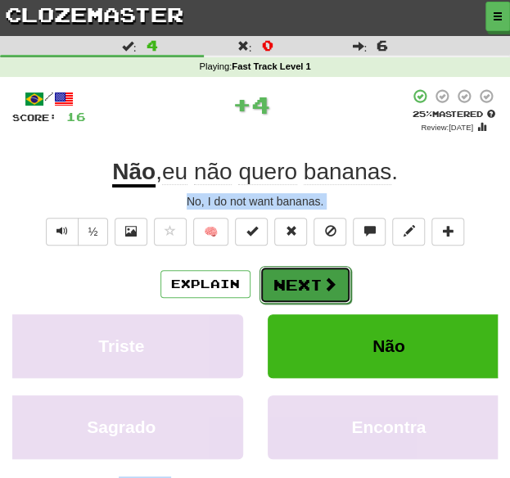
click at [324, 286] on span at bounding box center [329, 284] width 15 height 15
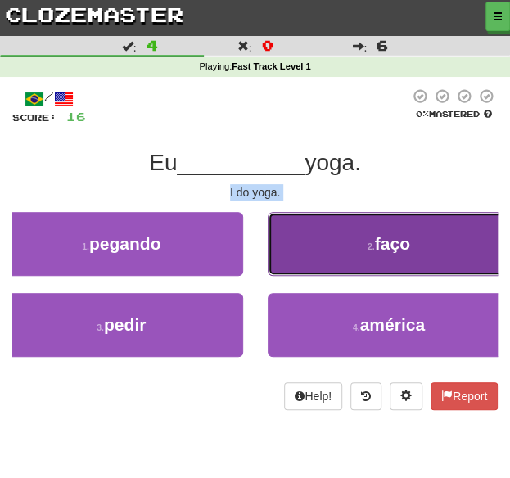
click at [404, 236] on span "faço" at bounding box center [392, 243] width 35 height 19
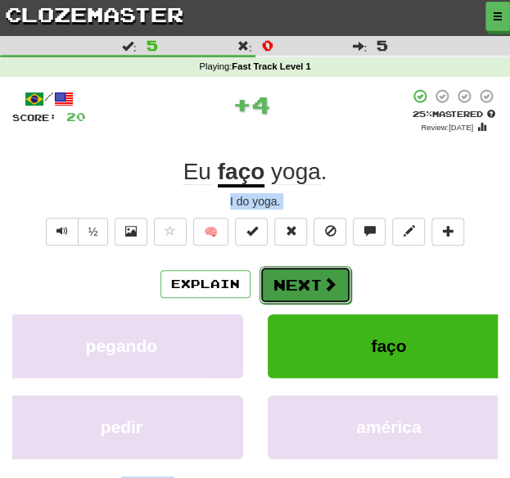
click at [344, 277] on button "Next" at bounding box center [305, 285] width 92 height 38
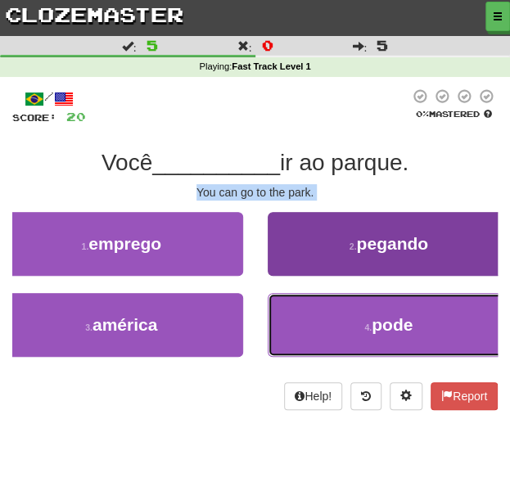
click at [379, 319] on span "pode" at bounding box center [391, 324] width 41 height 19
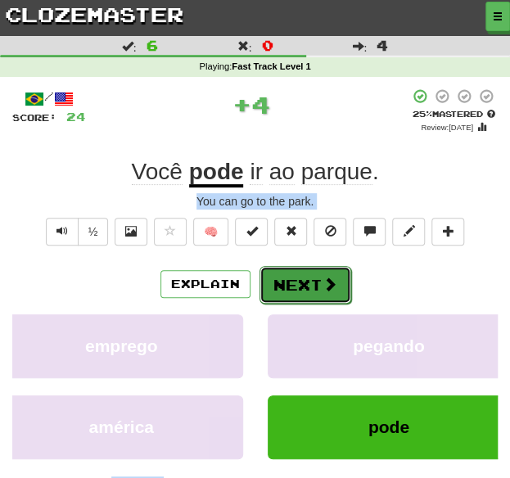
click at [323, 277] on span at bounding box center [329, 284] width 15 height 15
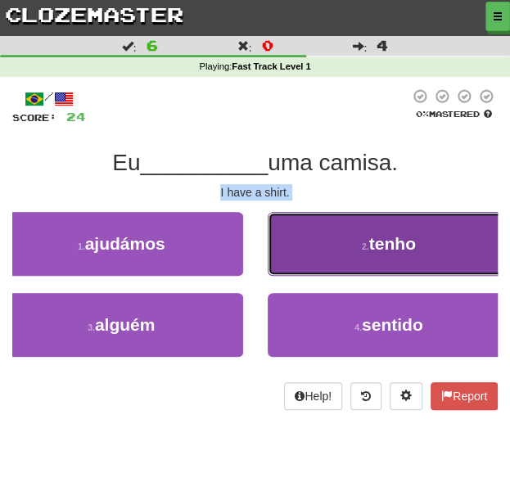
click at [370, 239] on span "tenho" at bounding box center [392, 243] width 47 height 19
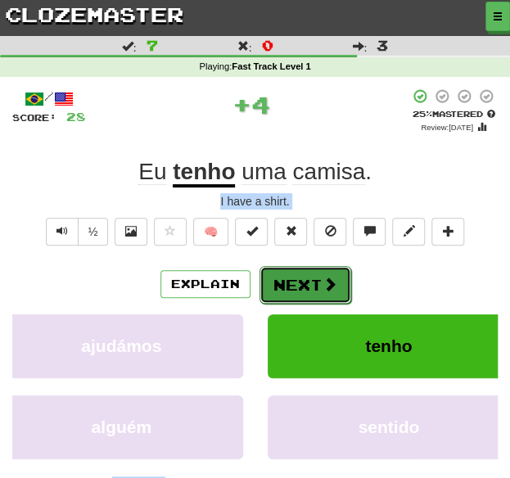
click at [303, 278] on button "Next" at bounding box center [305, 285] width 92 height 38
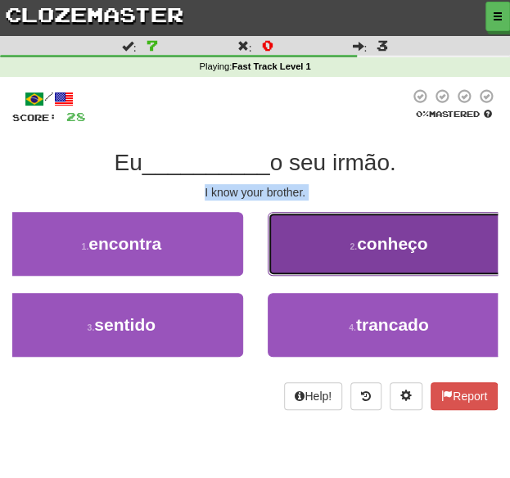
click at [449, 235] on button "2 . conheço" at bounding box center [389, 244] width 243 height 64
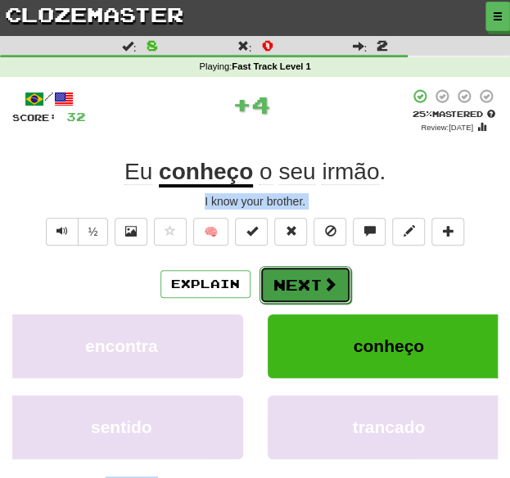
click at [311, 273] on button "Next" at bounding box center [305, 285] width 92 height 38
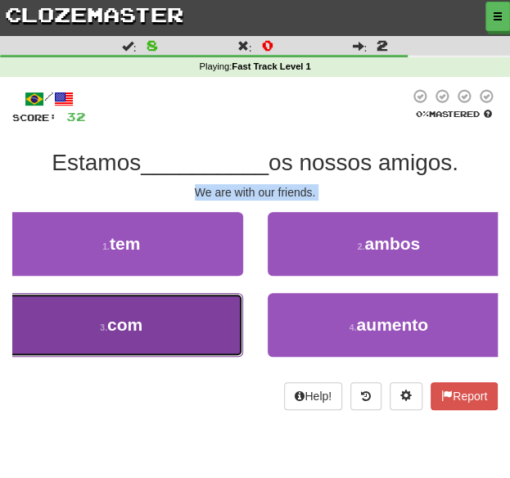
click at [139, 320] on span "com" at bounding box center [124, 324] width 35 height 19
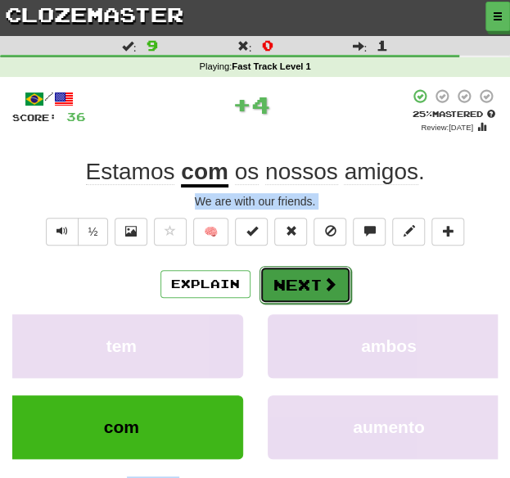
click at [330, 277] on span at bounding box center [329, 284] width 15 height 15
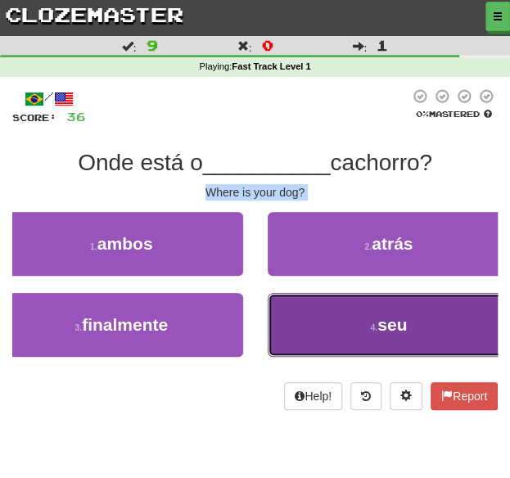
click at [342, 318] on button "4 . seu" at bounding box center [389, 325] width 243 height 64
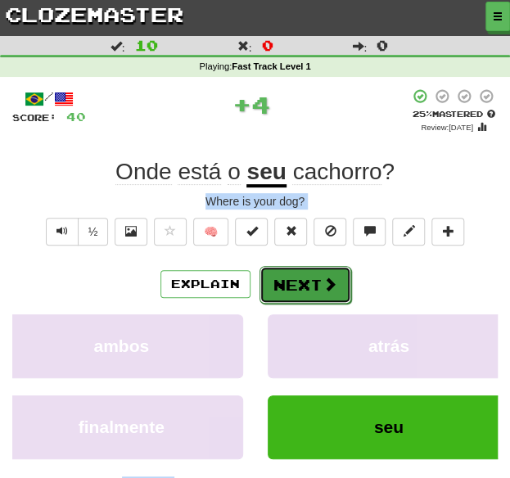
click at [309, 268] on button "Next" at bounding box center [305, 285] width 92 height 38
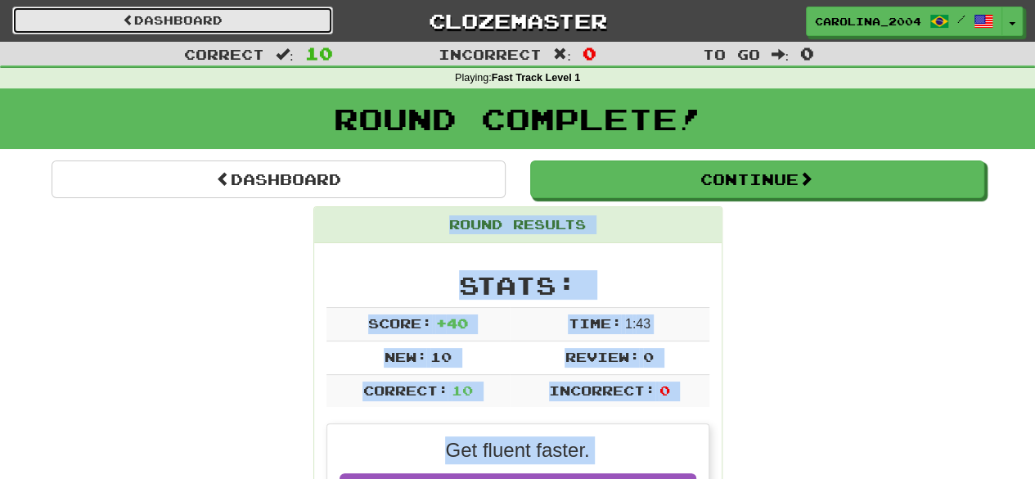
click at [137, 19] on link "Dashboard" at bounding box center [172, 21] width 321 height 28
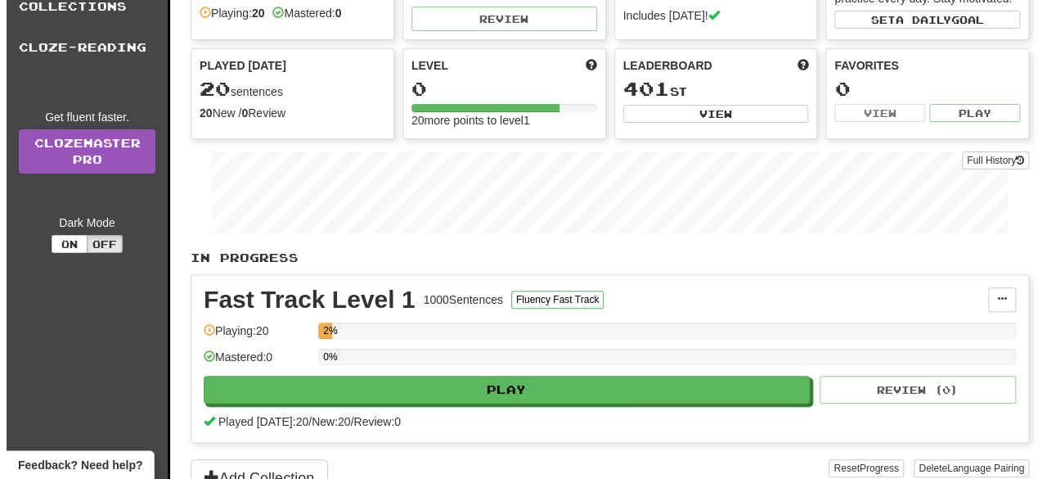
scroll to position [327, 0]
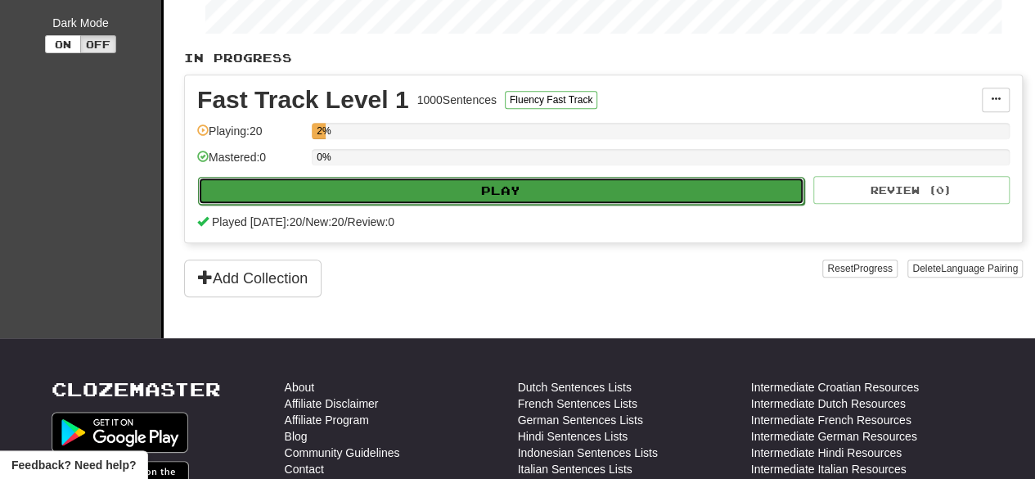
click at [393, 190] on button "Play" at bounding box center [501, 191] width 606 height 28
select select "**"
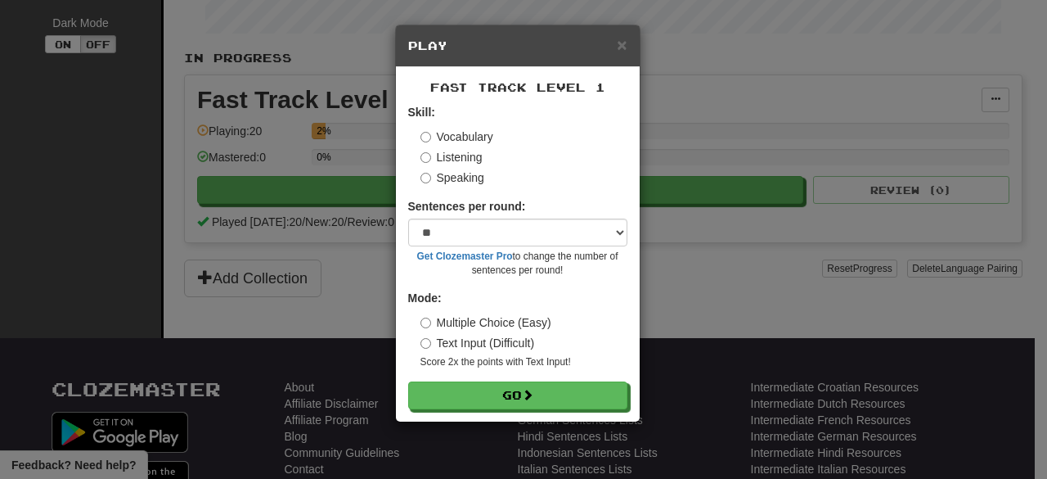
click at [452, 156] on label "Listening" at bounding box center [451, 157] width 62 height 16
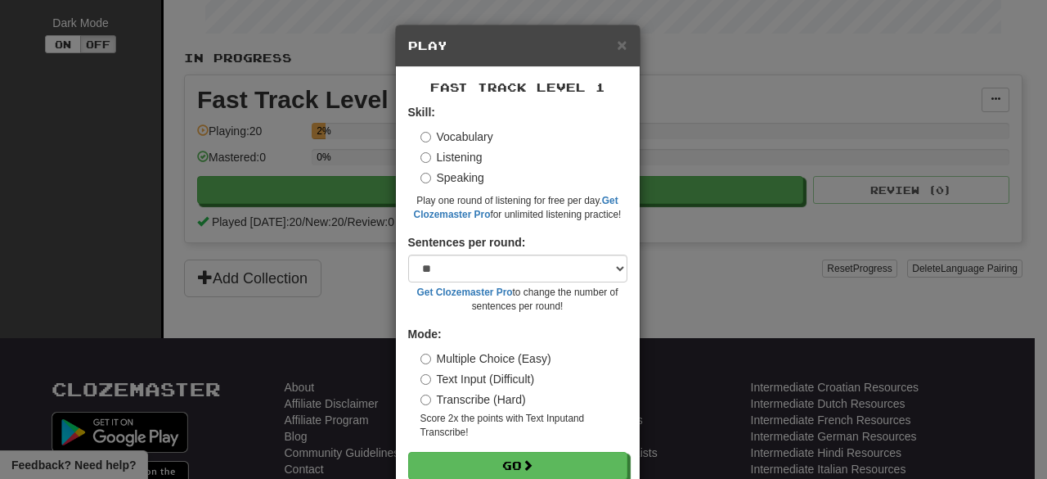
click at [447, 137] on label "Vocabulary" at bounding box center [456, 136] width 73 height 16
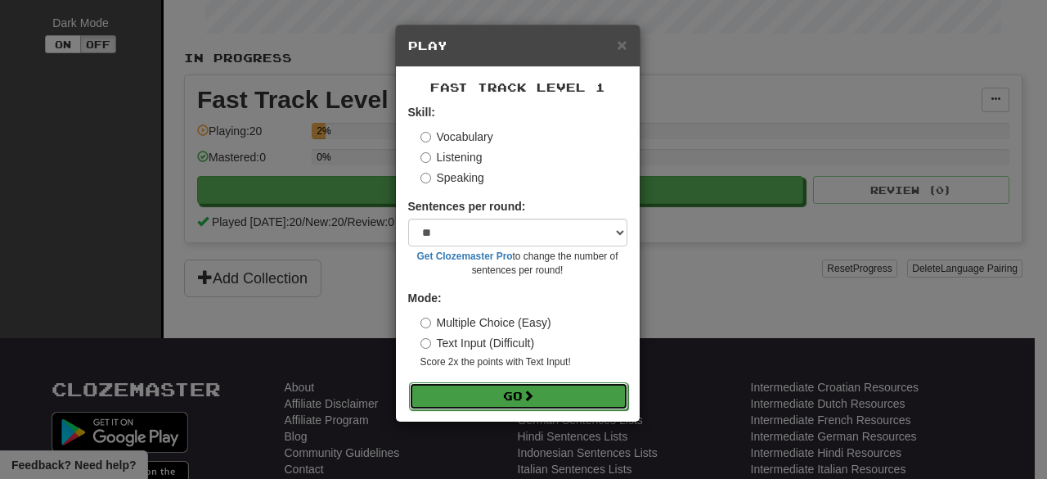
click at [492, 390] on button "Go" at bounding box center [518, 396] width 219 height 28
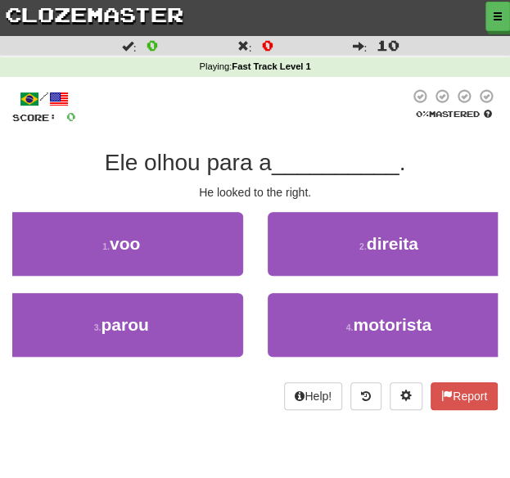
click at [242, 192] on div "He looked to the right." at bounding box center [254, 192] width 485 height 16
copy body "He looked to the right. 1 . voo 2 . direita 3 . parou 4 . motorista Help! Report"
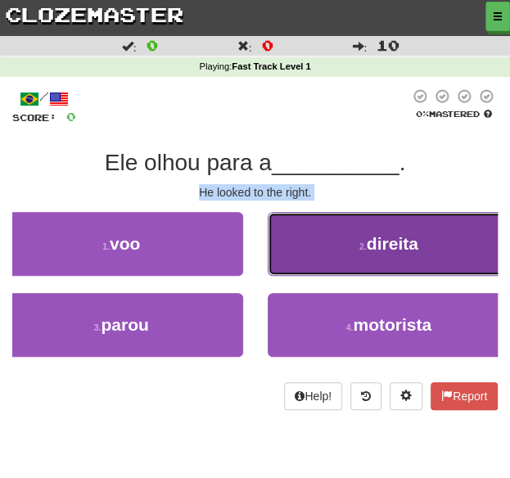
click at [388, 252] on span "direita" at bounding box center [392, 243] width 52 height 19
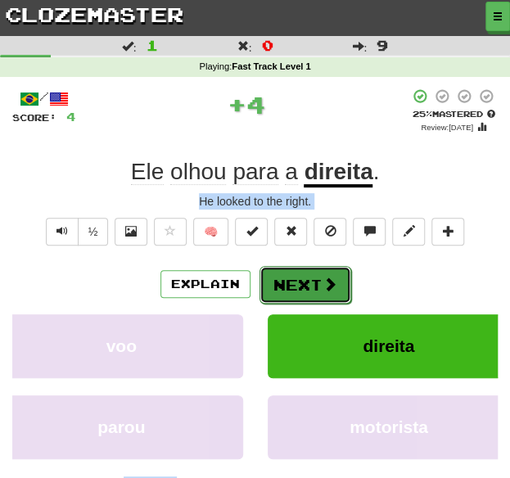
click at [333, 284] on span at bounding box center [329, 284] width 15 height 15
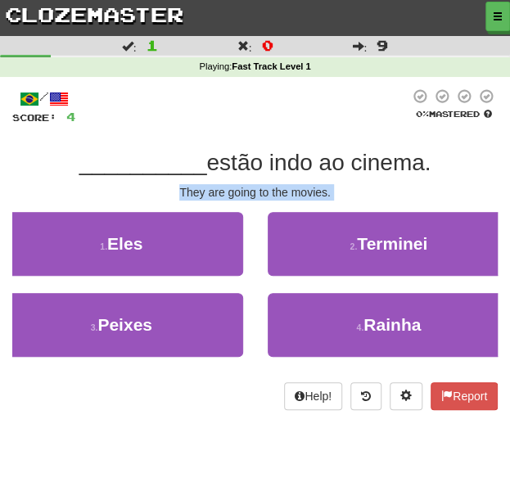
copy body "He looked to the right. 1 . voo 2 . direita 3 . parou 4 . motorista Help! Report"
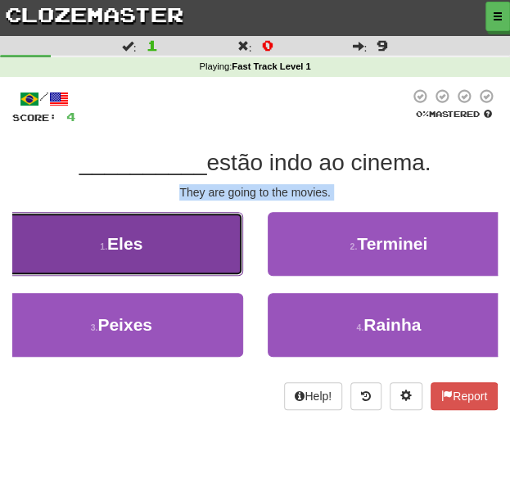
click at [184, 241] on button "1 . Eles" at bounding box center [121, 244] width 243 height 64
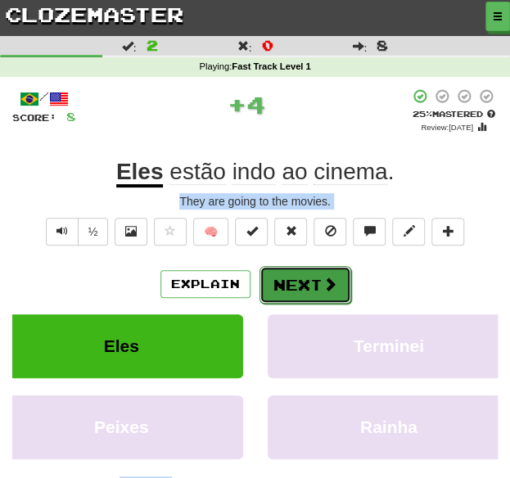
click at [311, 282] on button "Next" at bounding box center [305, 285] width 92 height 38
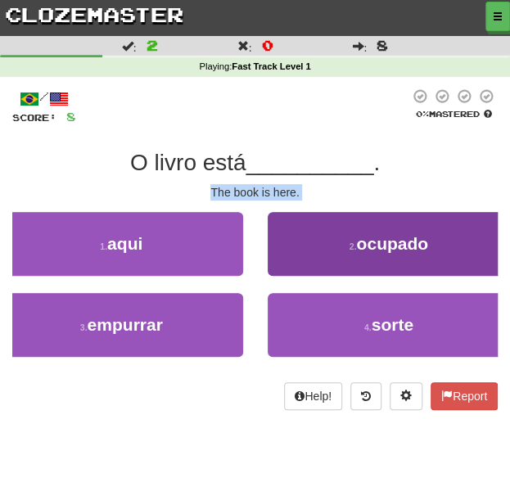
copy body "He looked to the right. 1 . voo 2 . direita 3 . parou 4 . motorista Help! Report"
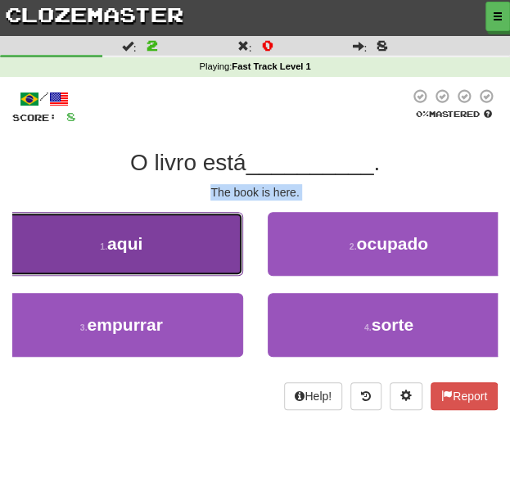
click at [155, 246] on button "1 . aqui" at bounding box center [121, 244] width 243 height 64
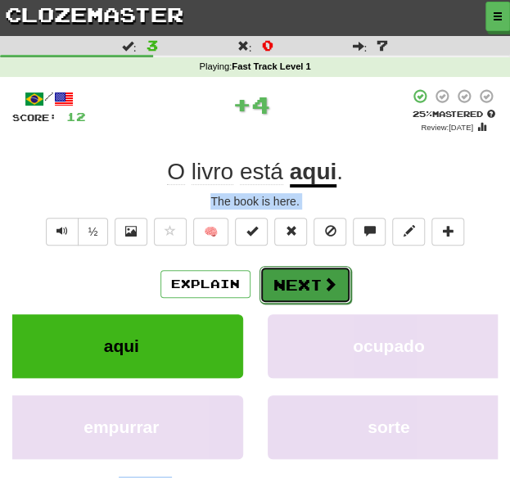
click at [345, 277] on button "Next" at bounding box center [305, 285] width 92 height 38
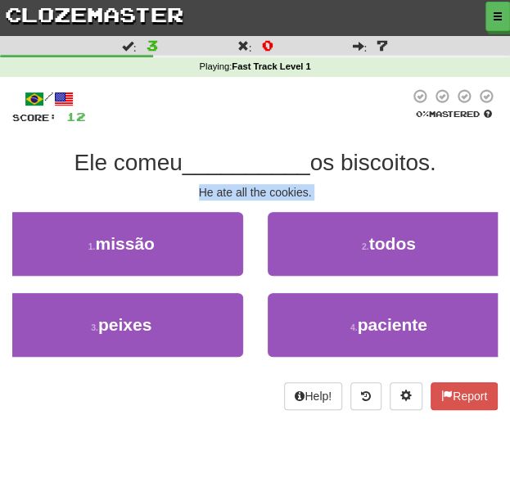
copy body "He looked to the right. 1 . voo 2 . direita 3 . parou 4 . motorista Help! Report"
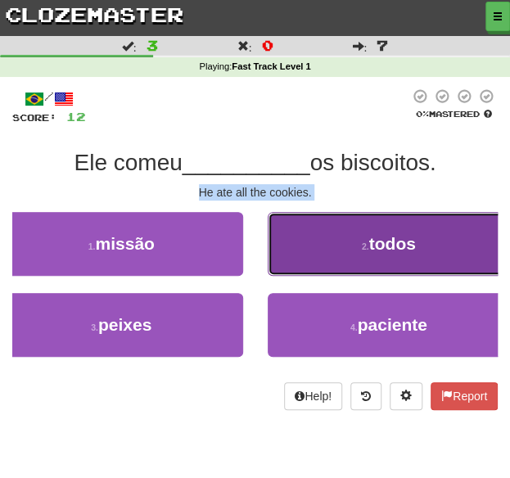
click at [427, 241] on button "2 . todos" at bounding box center [389, 244] width 243 height 64
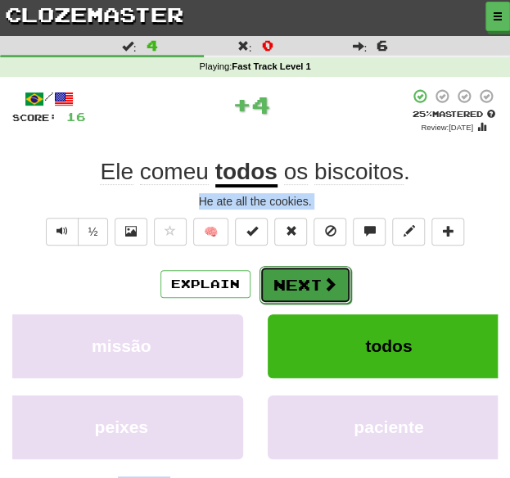
click at [334, 289] on span at bounding box center [329, 284] width 15 height 15
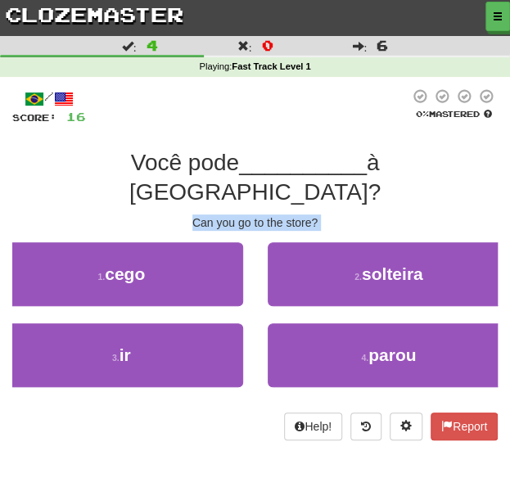
copy body "He looked to the right. 1 . voo 2 . direita 3 . parou 4 . motorista Help! Report"
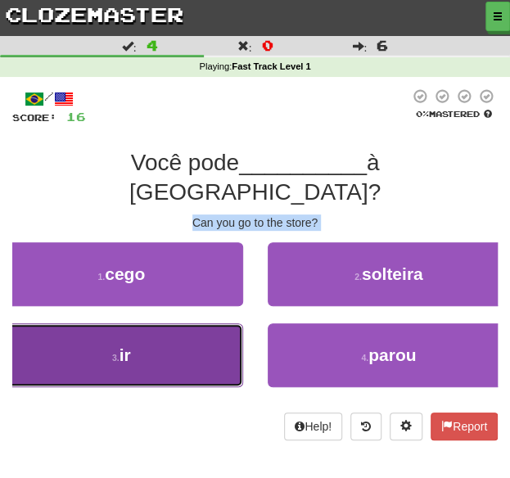
click at [177, 323] on button "3 . ir" at bounding box center [121, 355] width 243 height 64
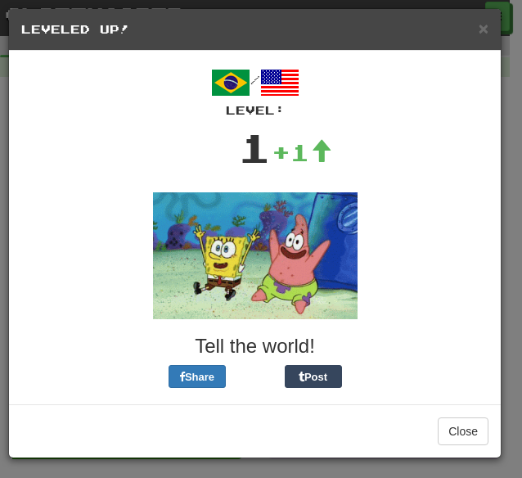
click at [476, 32] on h5 "Leveled Up!" at bounding box center [254, 29] width 467 height 16
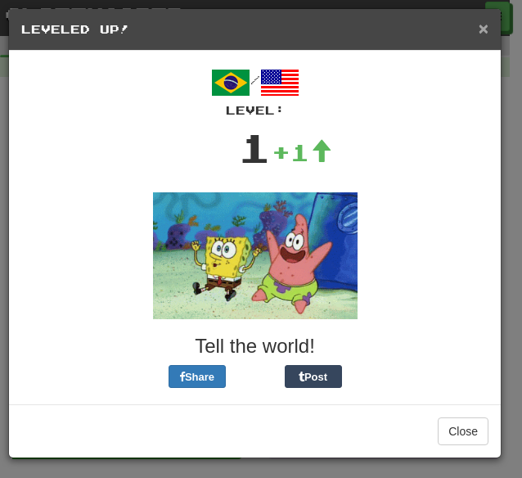
click at [483, 22] on span "×" at bounding box center [484, 28] width 10 height 19
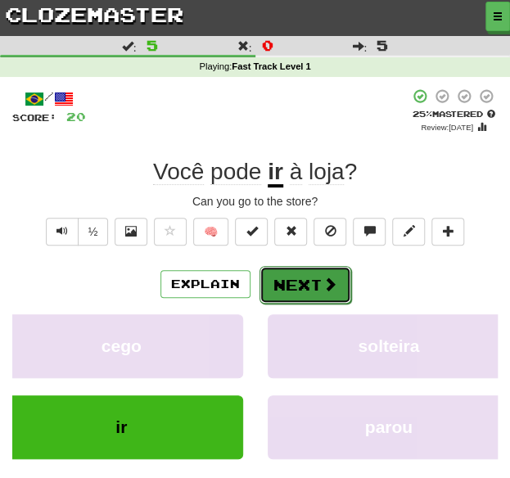
click at [330, 284] on span at bounding box center [329, 284] width 15 height 15
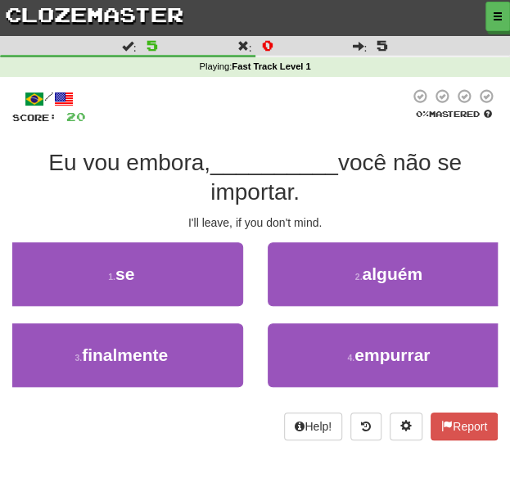
click at [311, 216] on div "I'll leave, if you don't mind." at bounding box center [254, 222] width 485 height 16
copy body "I'll leave, if you don't mind. 1 . se 2 . alguém 3 . finalmente 4 . empurrar He…"
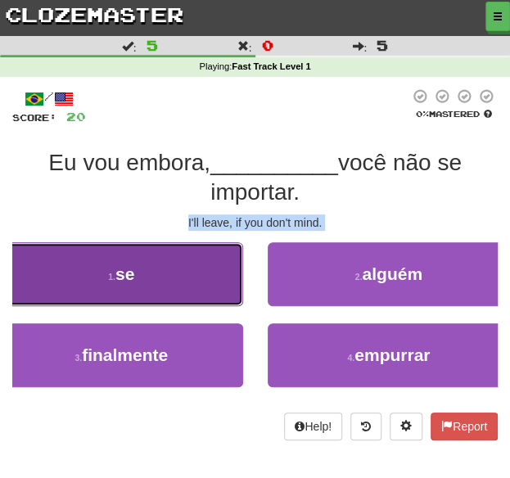
click at [143, 284] on button "1 . se" at bounding box center [121, 274] width 243 height 64
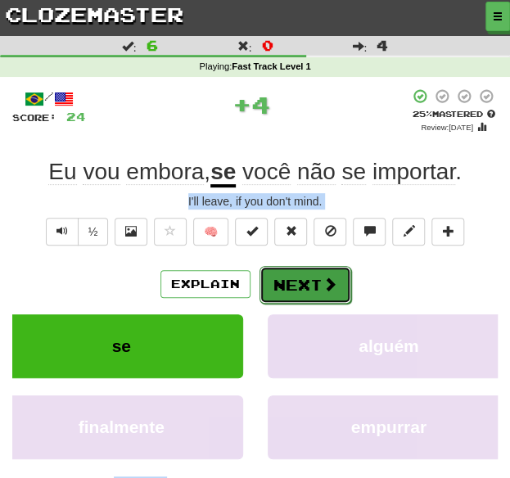
click at [308, 267] on button "Next" at bounding box center [305, 285] width 92 height 38
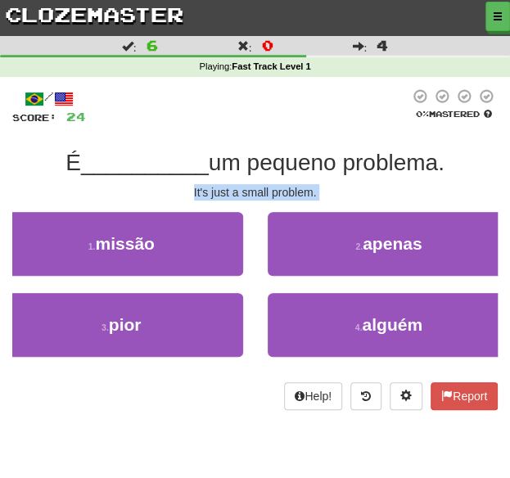
copy body "I'll leave, if you don't mind. 1 . se 2 . alguém 3 . finalmente 4 . empurrar He…"
click at [265, 194] on div "It's just a small problem." at bounding box center [254, 192] width 485 height 16
click at [197, 194] on div "It's just a small problem." at bounding box center [254, 192] width 485 height 16
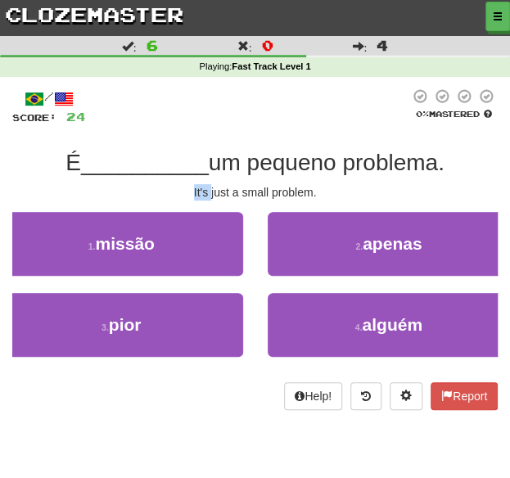
click at [197, 194] on div "It's just a small problem." at bounding box center [254, 192] width 485 height 16
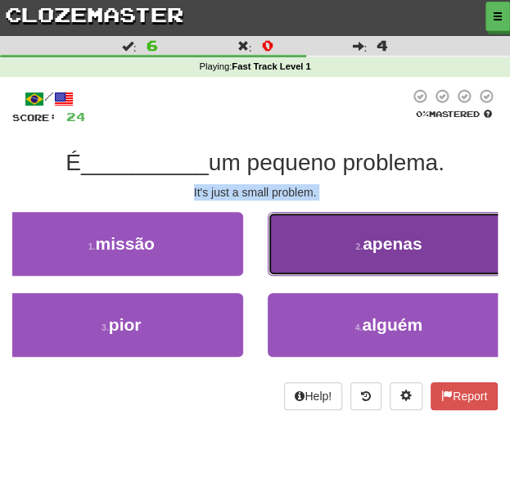
click at [366, 250] on span "apenas" at bounding box center [391, 243] width 59 height 19
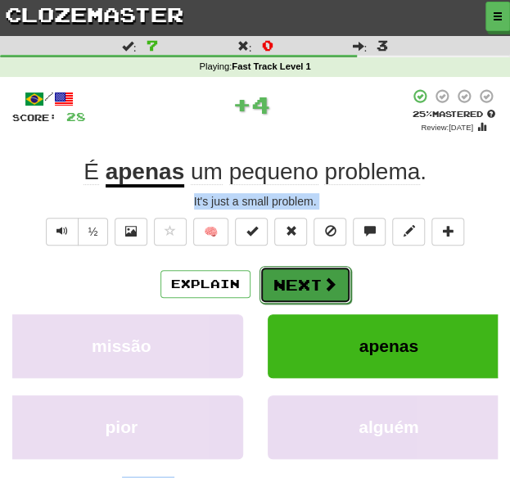
click at [322, 290] on span at bounding box center [329, 284] width 15 height 15
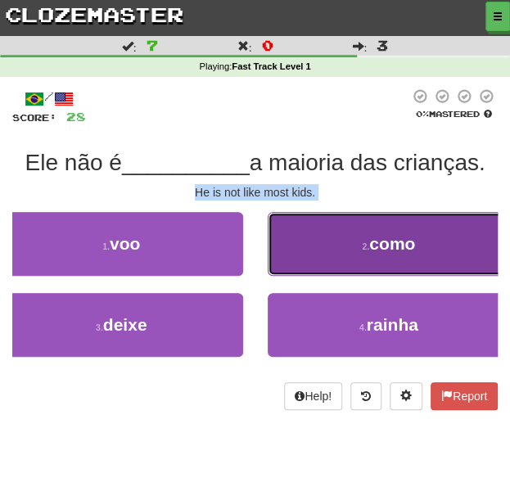
click at [391, 236] on span "como" at bounding box center [392, 243] width 46 height 19
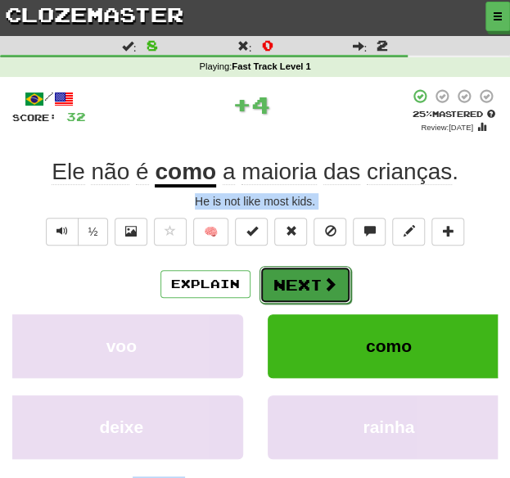
click at [322, 281] on span at bounding box center [329, 284] width 15 height 15
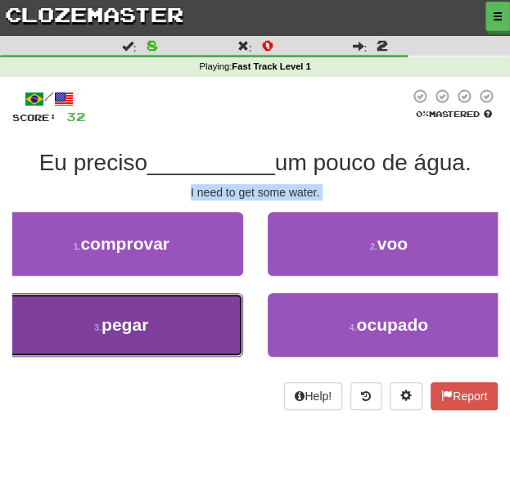
click at [159, 320] on button "3 . pegar" at bounding box center [121, 325] width 243 height 64
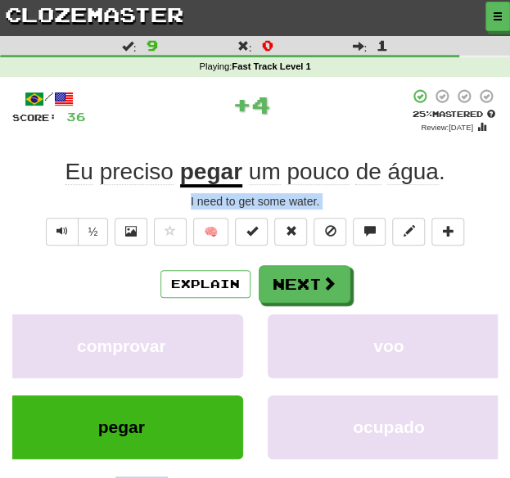
click at [308, 262] on div "/ Score: 36 + 4 25 % Mastered Review: 2025-08-18 Eu preciso pegar um pouco de á…" at bounding box center [254, 312] width 485 height 448
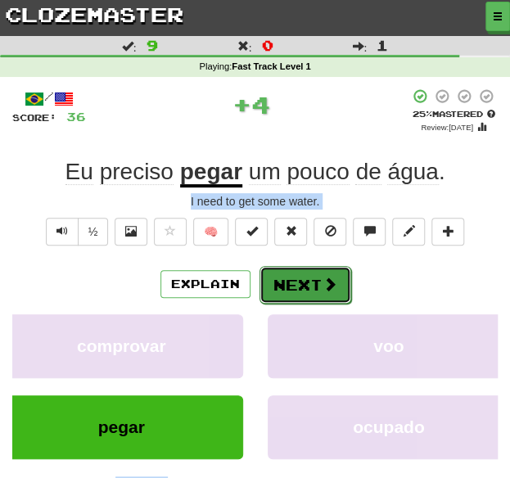
click at [296, 276] on button "Next" at bounding box center [305, 285] width 92 height 38
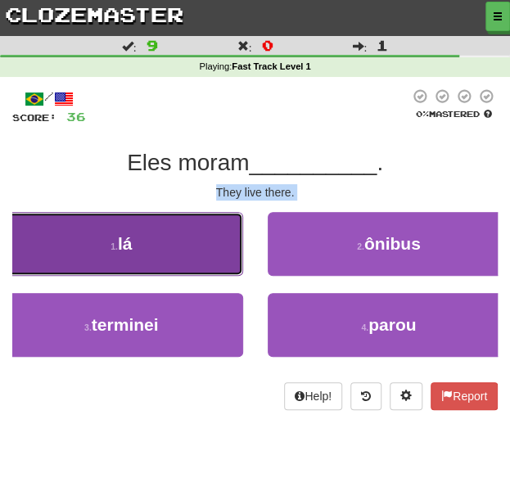
click at [198, 240] on button "1 . lá" at bounding box center [121, 244] width 243 height 64
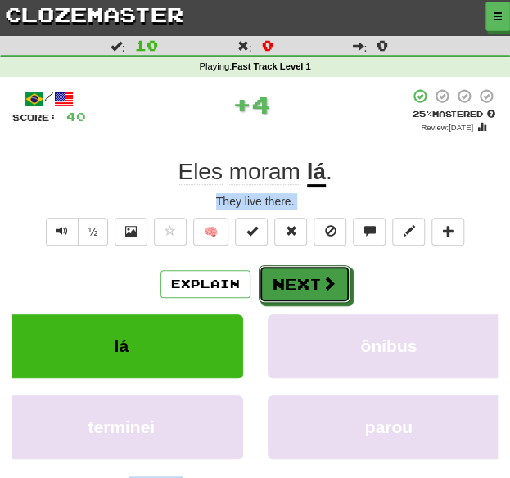
click at [326, 279] on span at bounding box center [328, 283] width 15 height 15
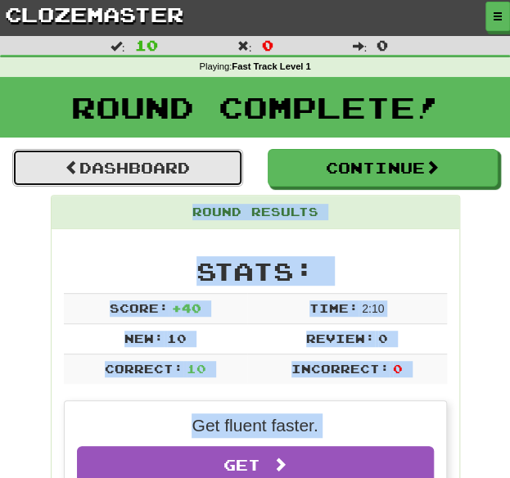
click at [162, 154] on link "Dashboard" at bounding box center [127, 168] width 231 height 38
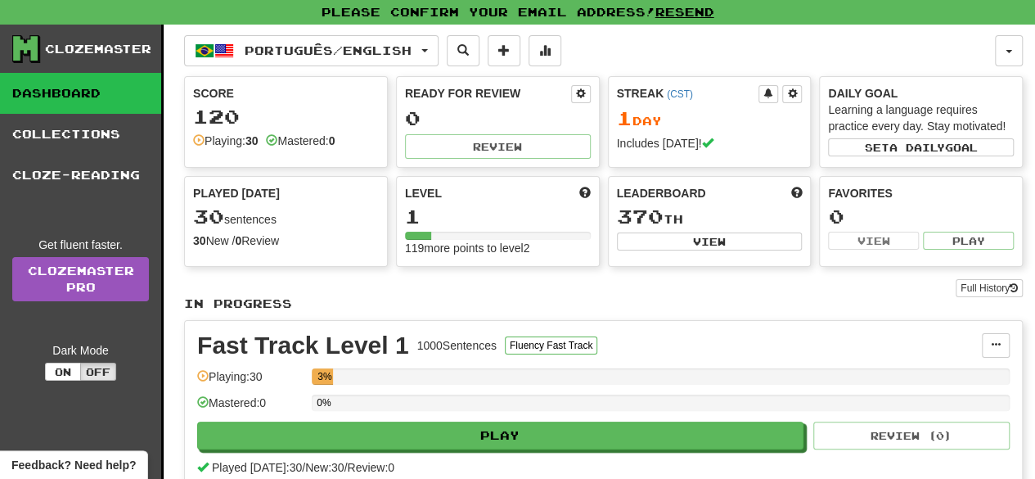
click at [98, 87] on link "Dashboard" at bounding box center [80, 93] width 161 height 41
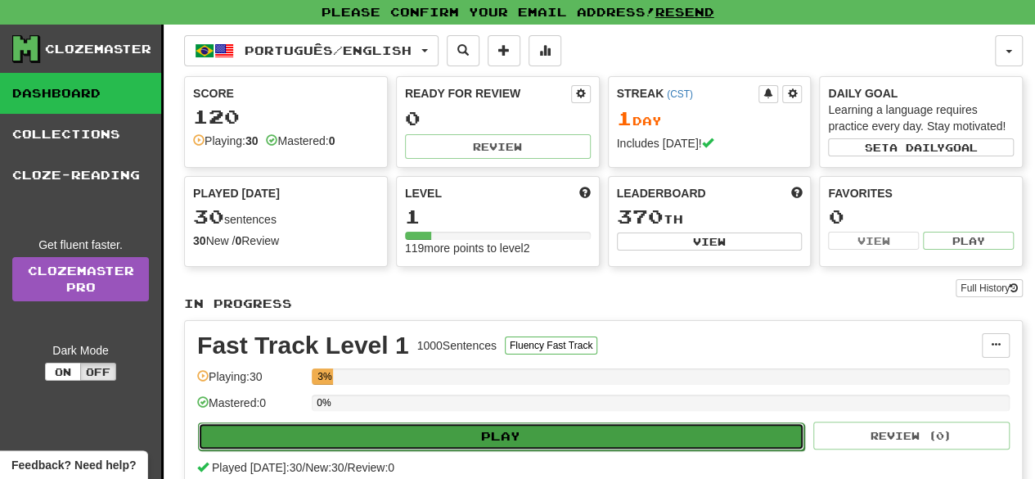
click at [423, 433] on button "Play" at bounding box center [501, 436] width 606 height 28
select select "**"
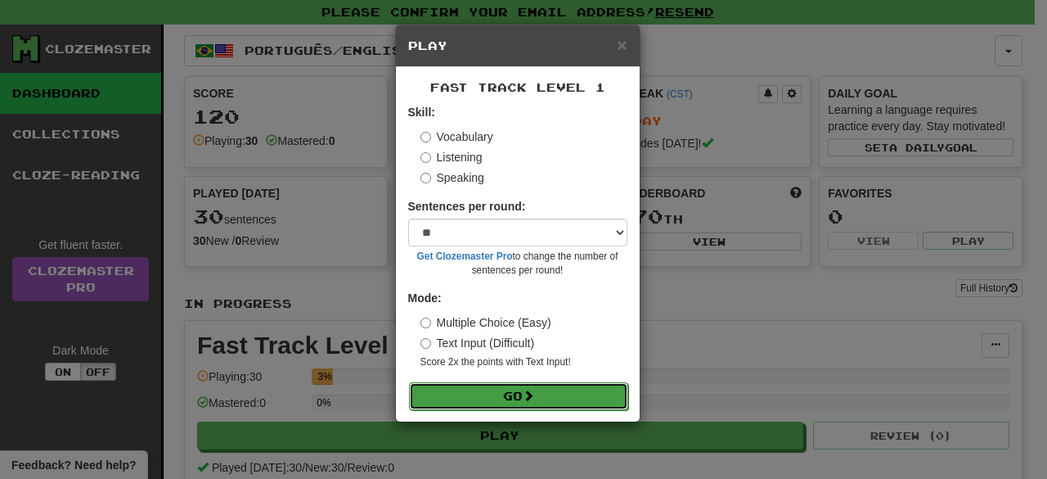
click at [509, 389] on button "Go" at bounding box center [518, 396] width 219 height 28
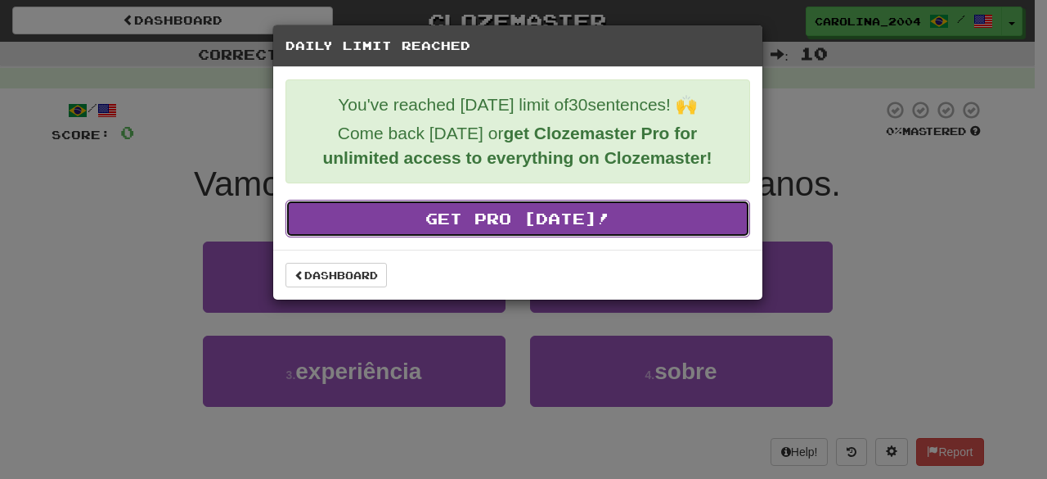
click at [528, 221] on link "Get Pro [DATE]!" at bounding box center [518, 219] width 465 height 38
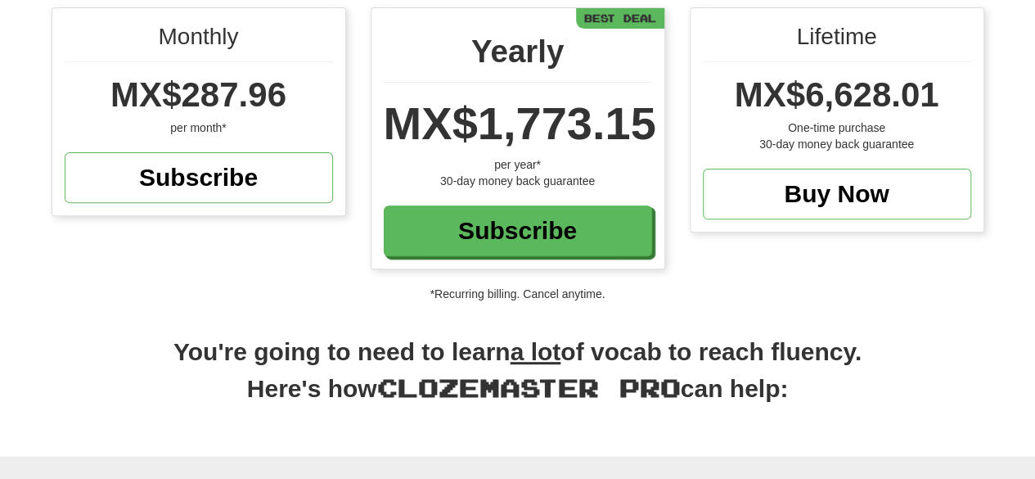
scroll to position [34, 0]
